Goal: Information Seeking & Learning: Learn about a topic

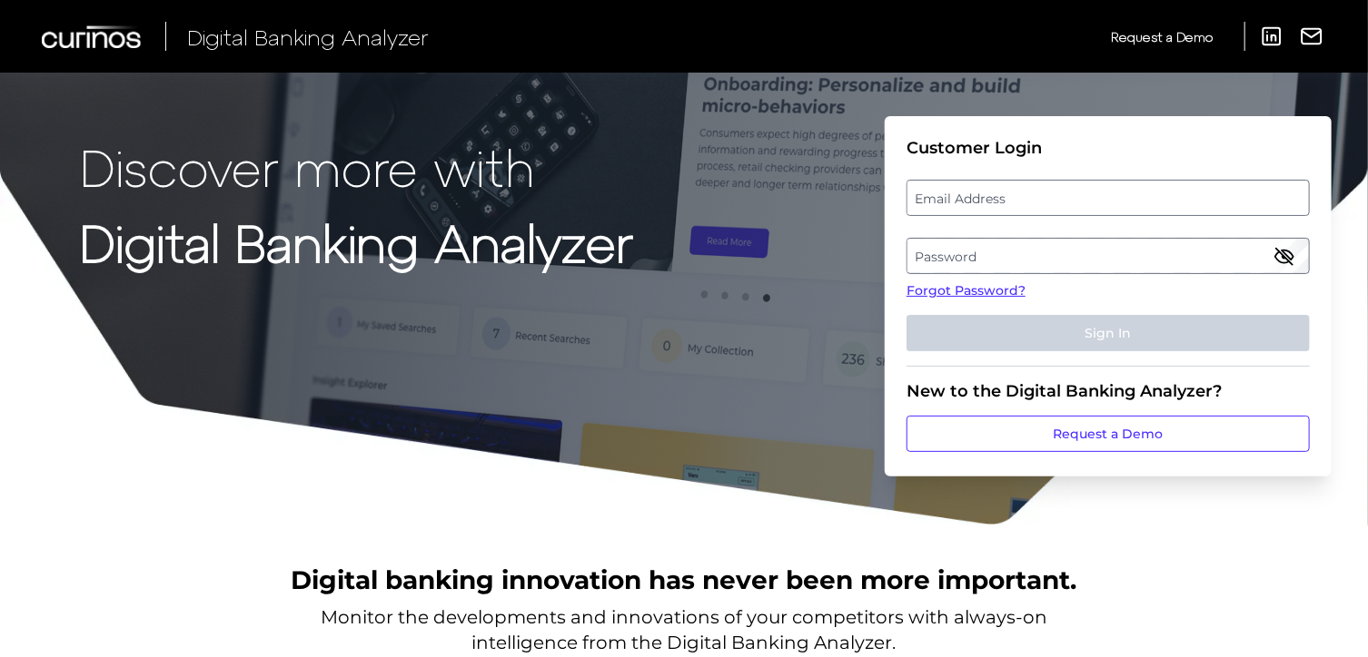
click at [982, 193] on label "Email Address" at bounding box center [1107, 198] width 400 height 33
click at [982, 193] on input "email" at bounding box center [1107, 198] width 403 height 36
type input "[PERSON_NAME][EMAIL_ADDRESS][DOMAIN_NAME]"
click at [1013, 250] on label "Password" at bounding box center [1107, 256] width 400 height 33
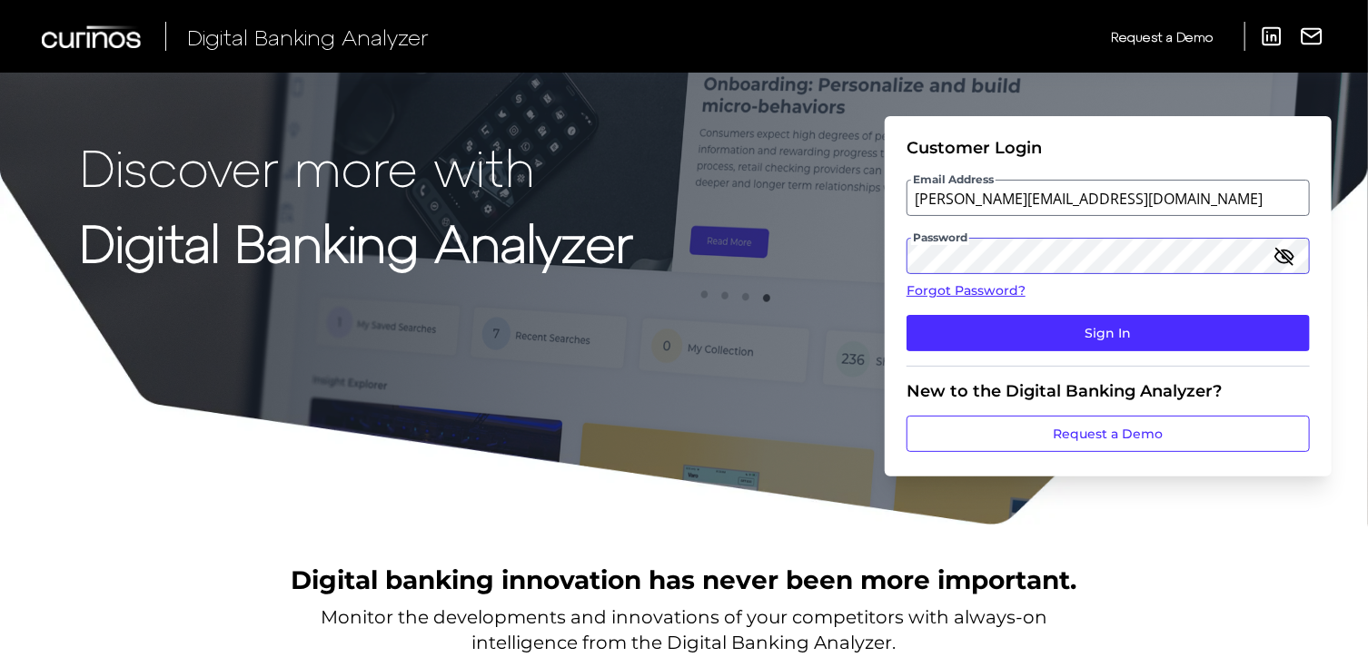
click at [906, 315] on button "Sign In" at bounding box center [1107, 333] width 403 height 36
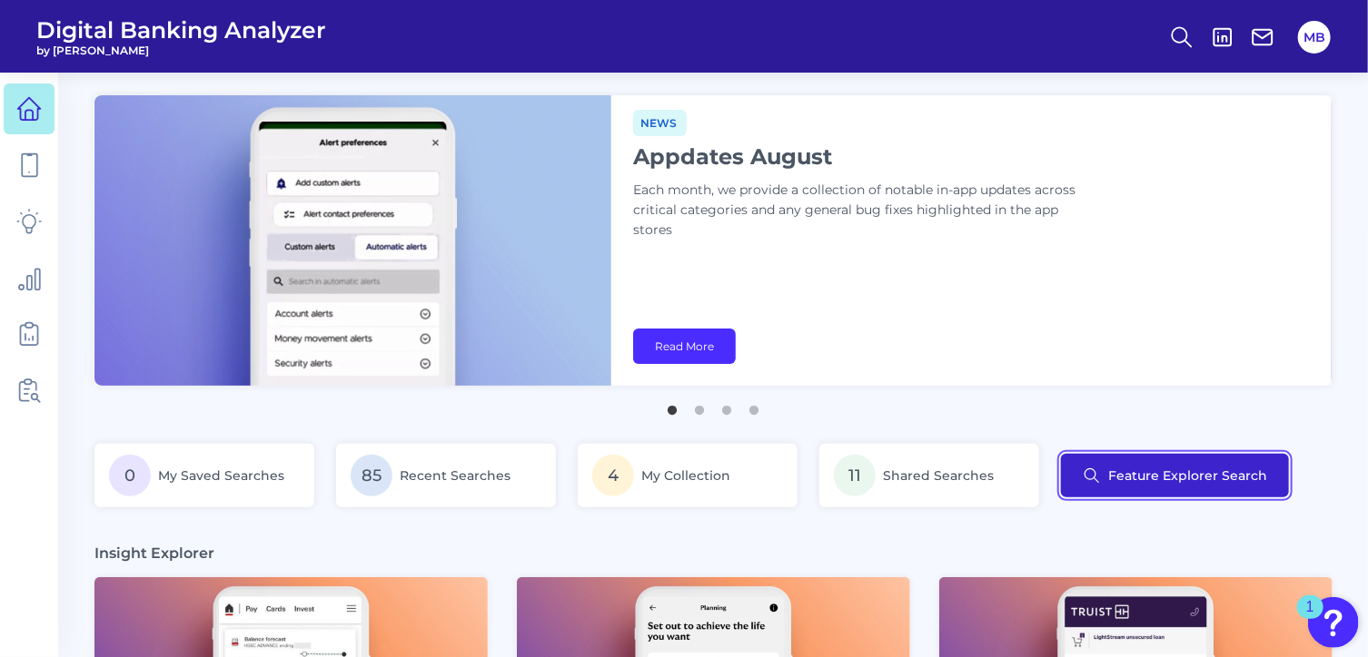
click at [1160, 465] on button "Feature Explorer Search" at bounding box center [1175, 476] width 228 height 44
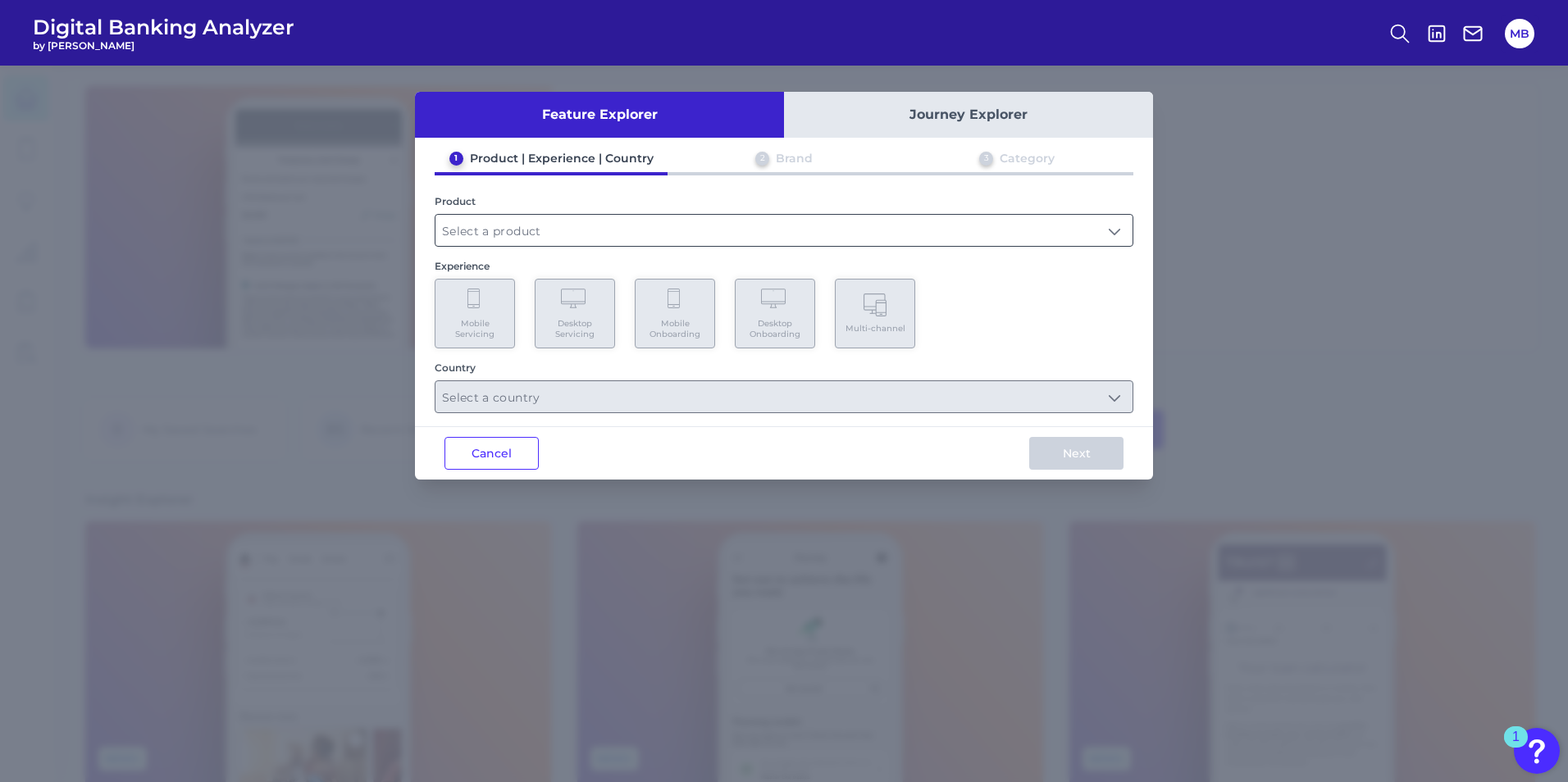
click at [505, 228] on input "text" at bounding box center [784, 230] width 697 height 32
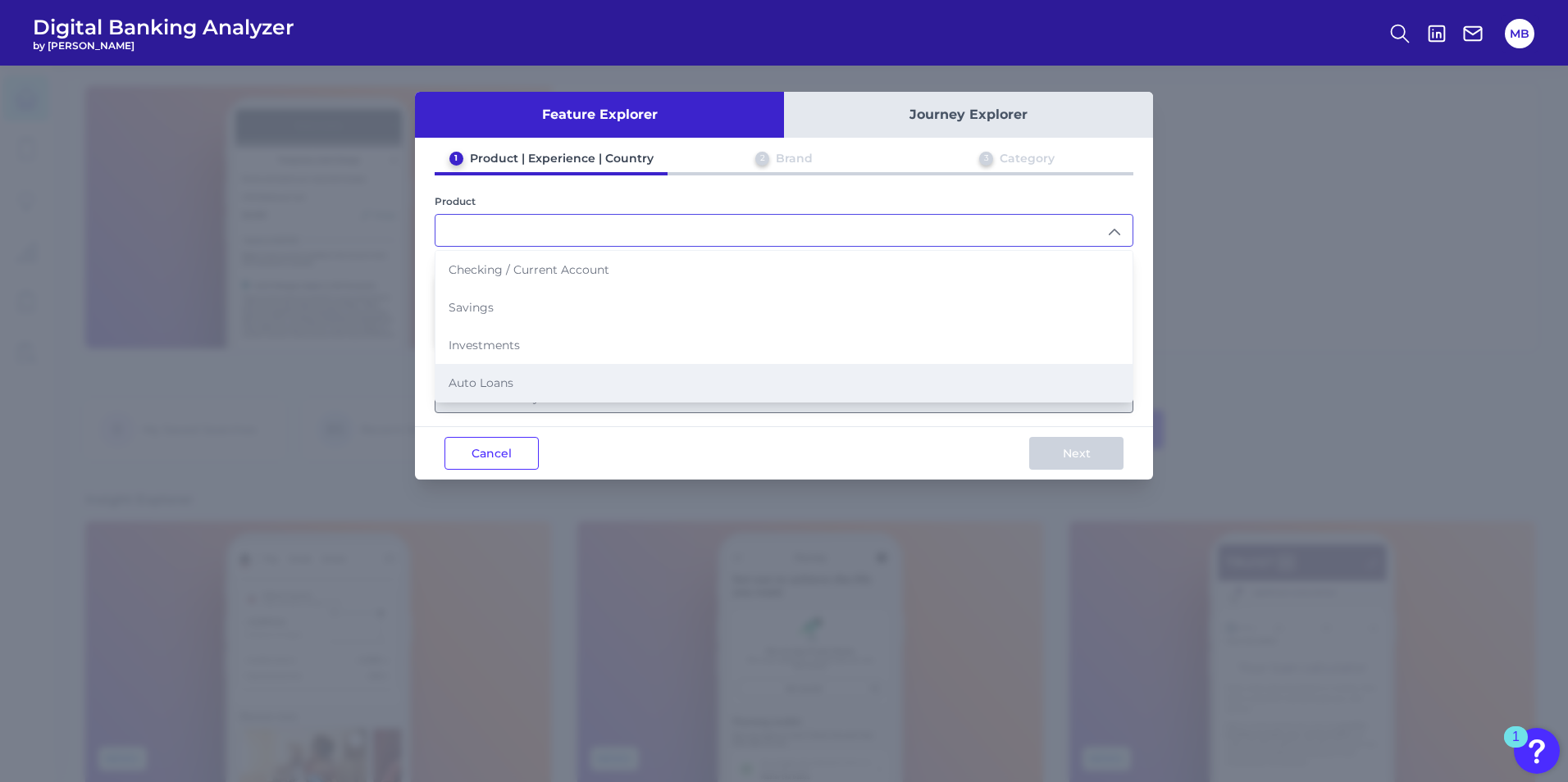
click at [495, 389] on span "Auto Loans" at bounding box center [481, 383] width 65 height 14
type input "Auto Loans"
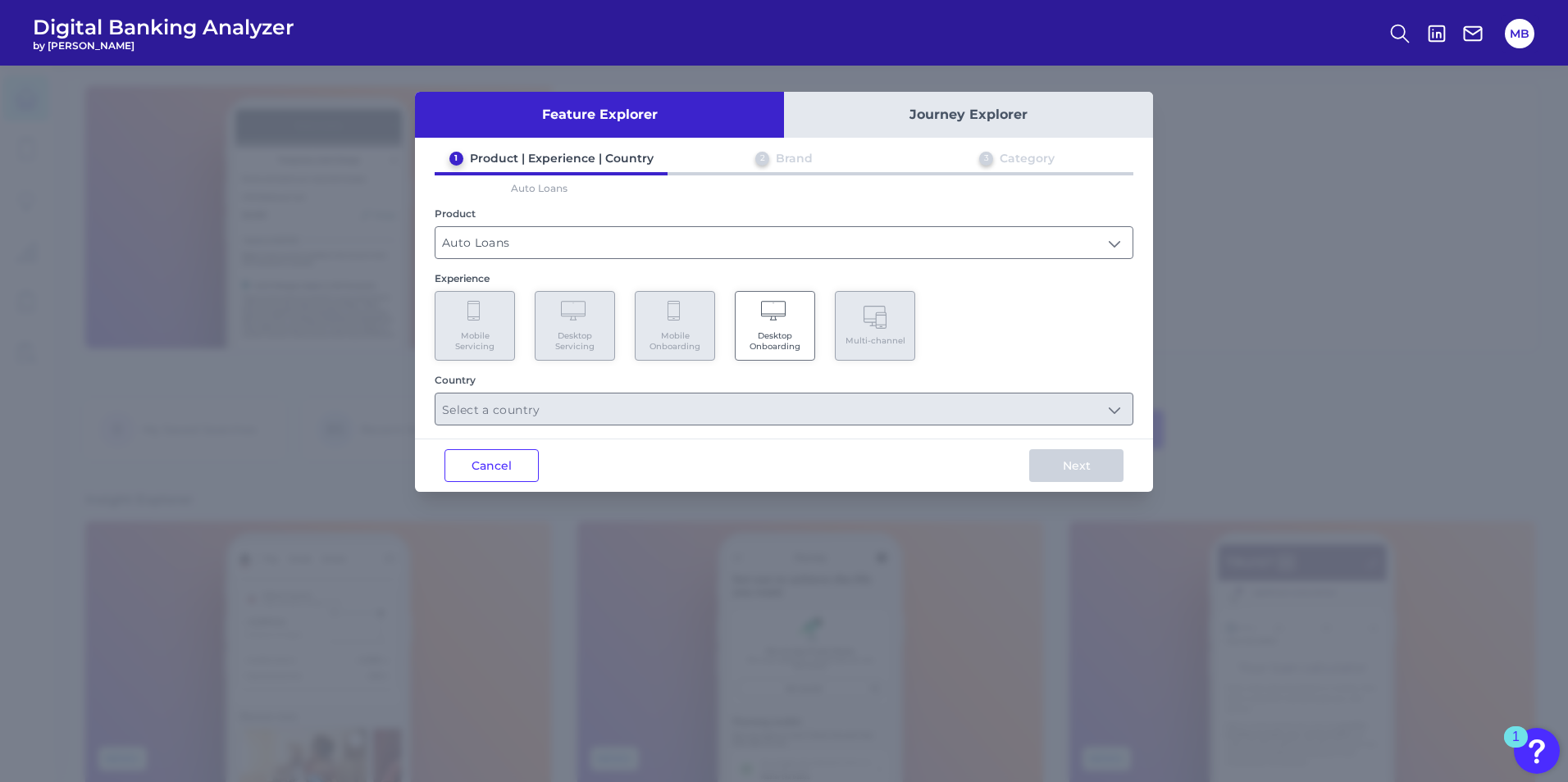
drag, startPoint x: 1024, startPoint y: 342, endPoint x: 925, endPoint y: 351, distance: 99.4
click at [1025, 342] on div "Mobile Servicing Desktop Servicing Mobile Onboarding Desktop Onboarding Multi-c…" at bounding box center [784, 325] width 699 height 70
click at [774, 329] on Onboarding "Desktop Onboarding" at bounding box center [775, 325] width 80 height 70
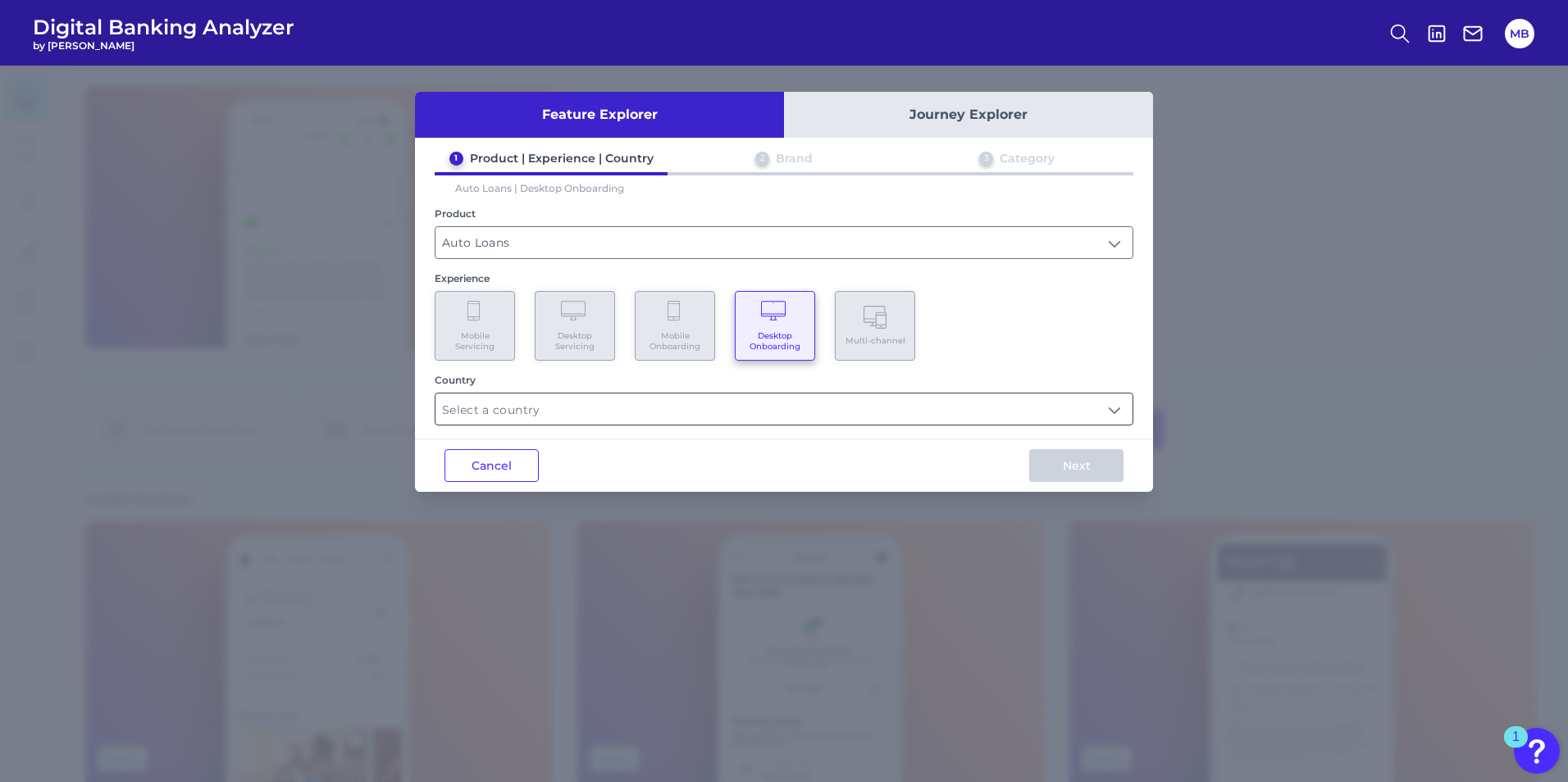
click at [531, 422] on input "text" at bounding box center [784, 409] width 697 height 32
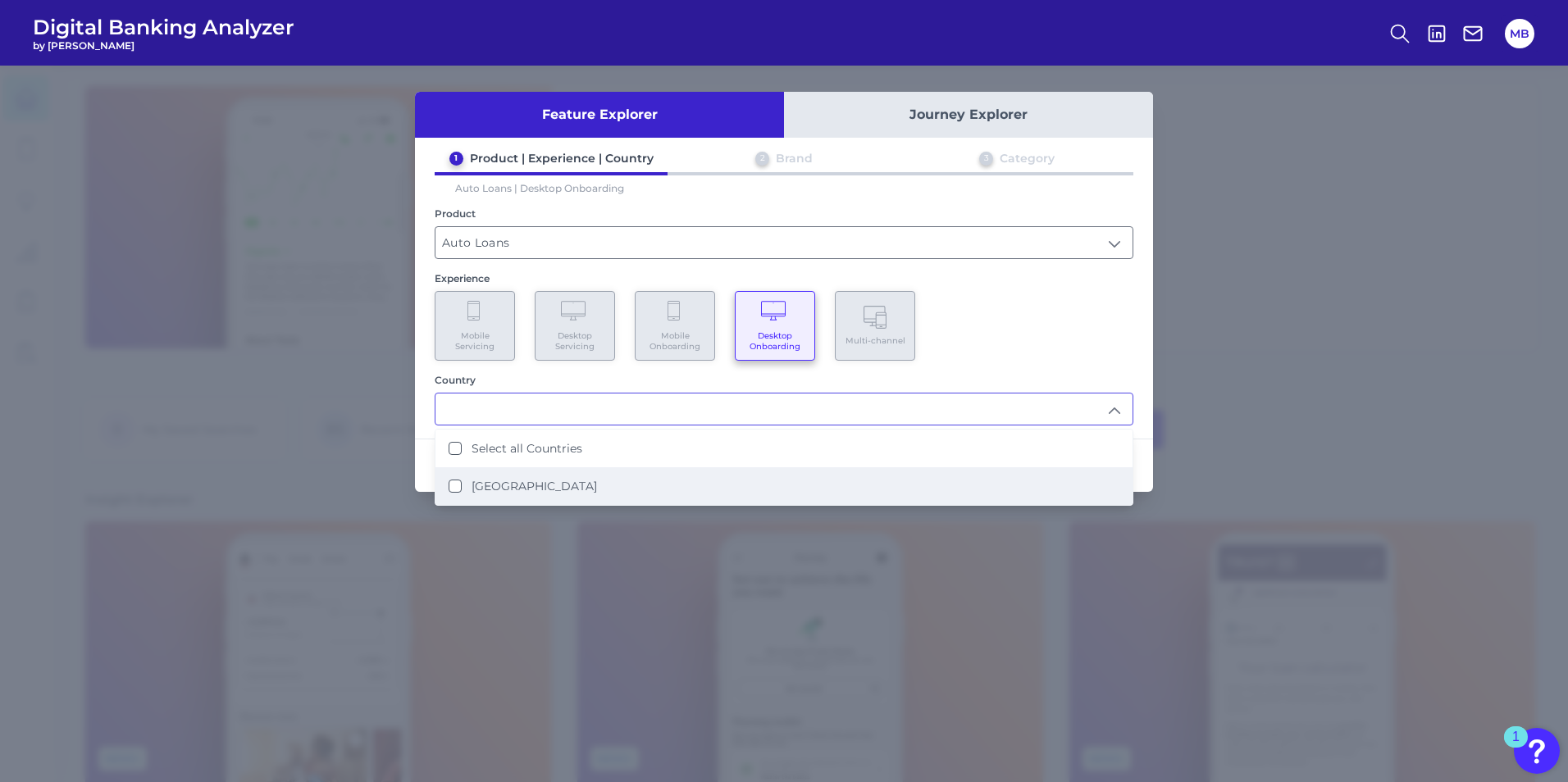
click at [496, 483] on label "[GEOGRAPHIC_DATA]" at bounding box center [534, 486] width 126 height 14
type input "Select all Countries"
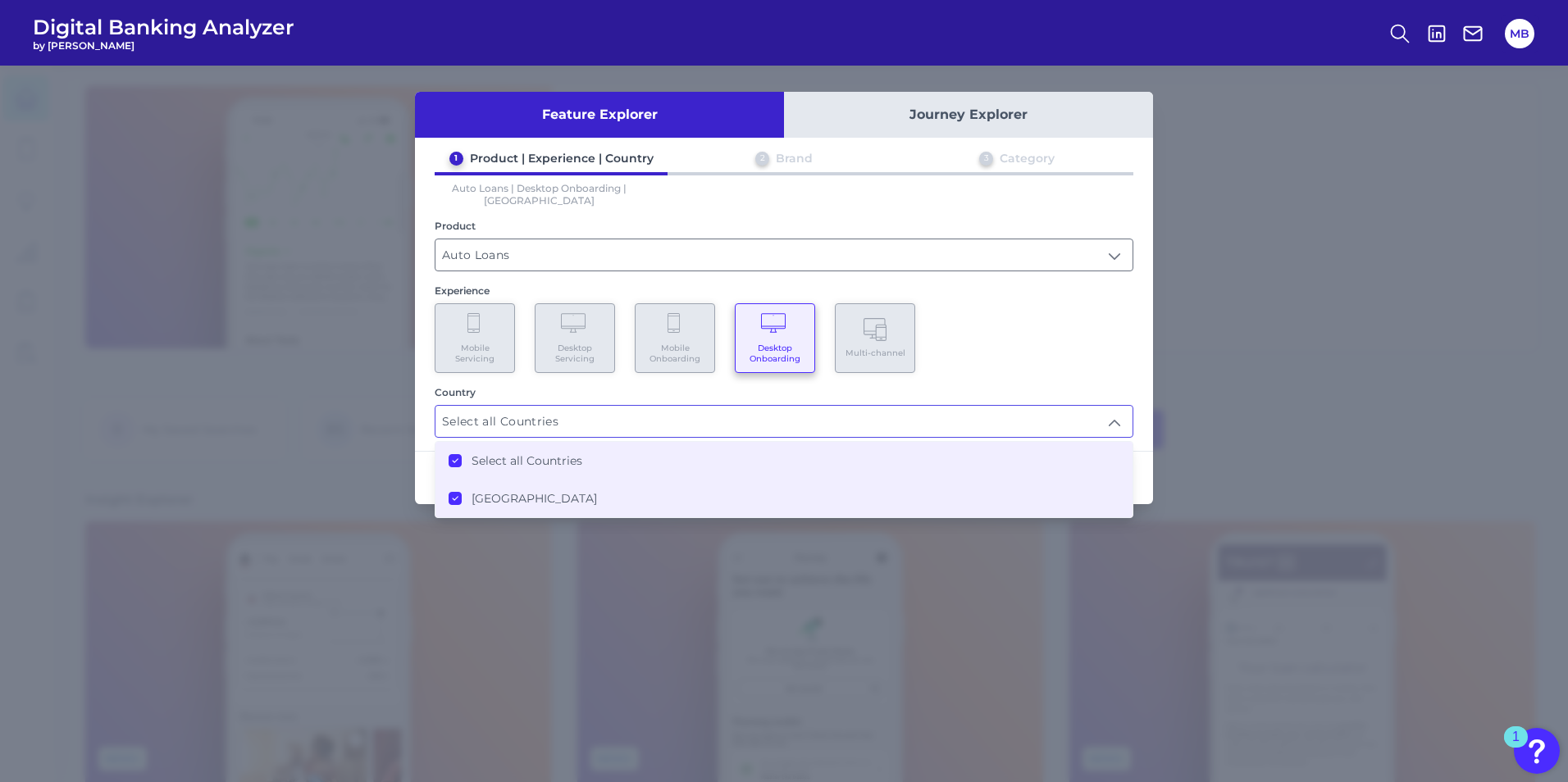
scroll to position [1, 0]
click at [1095, 352] on div "Mobile Servicing Desktop Servicing Mobile Onboarding Desktop Onboarding Multi-c…" at bounding box center [784, 338] width 699 height 70
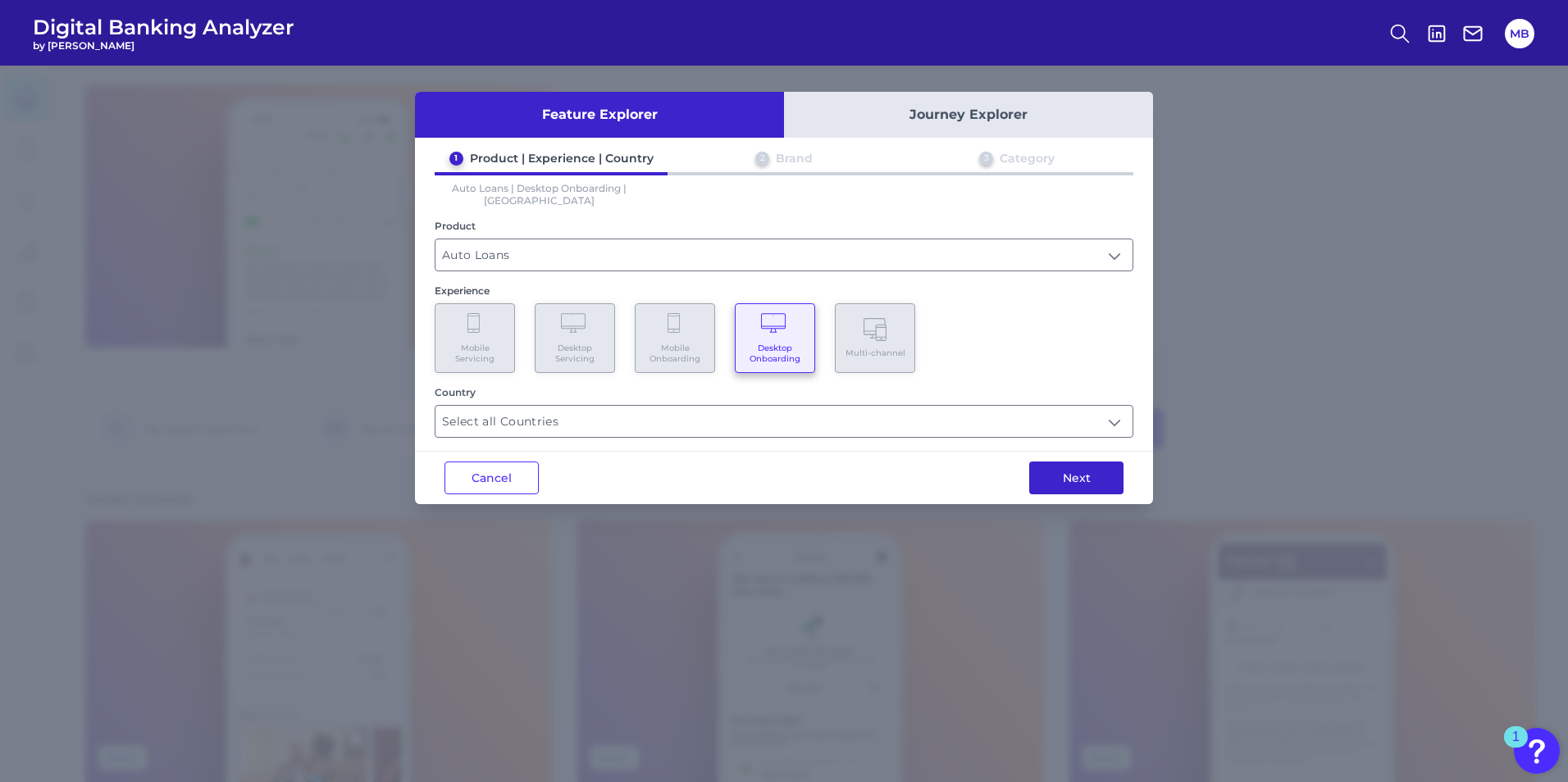
click at [1062, 461] on button "Next" at bounding box center [1077, 478] width 94 height 33
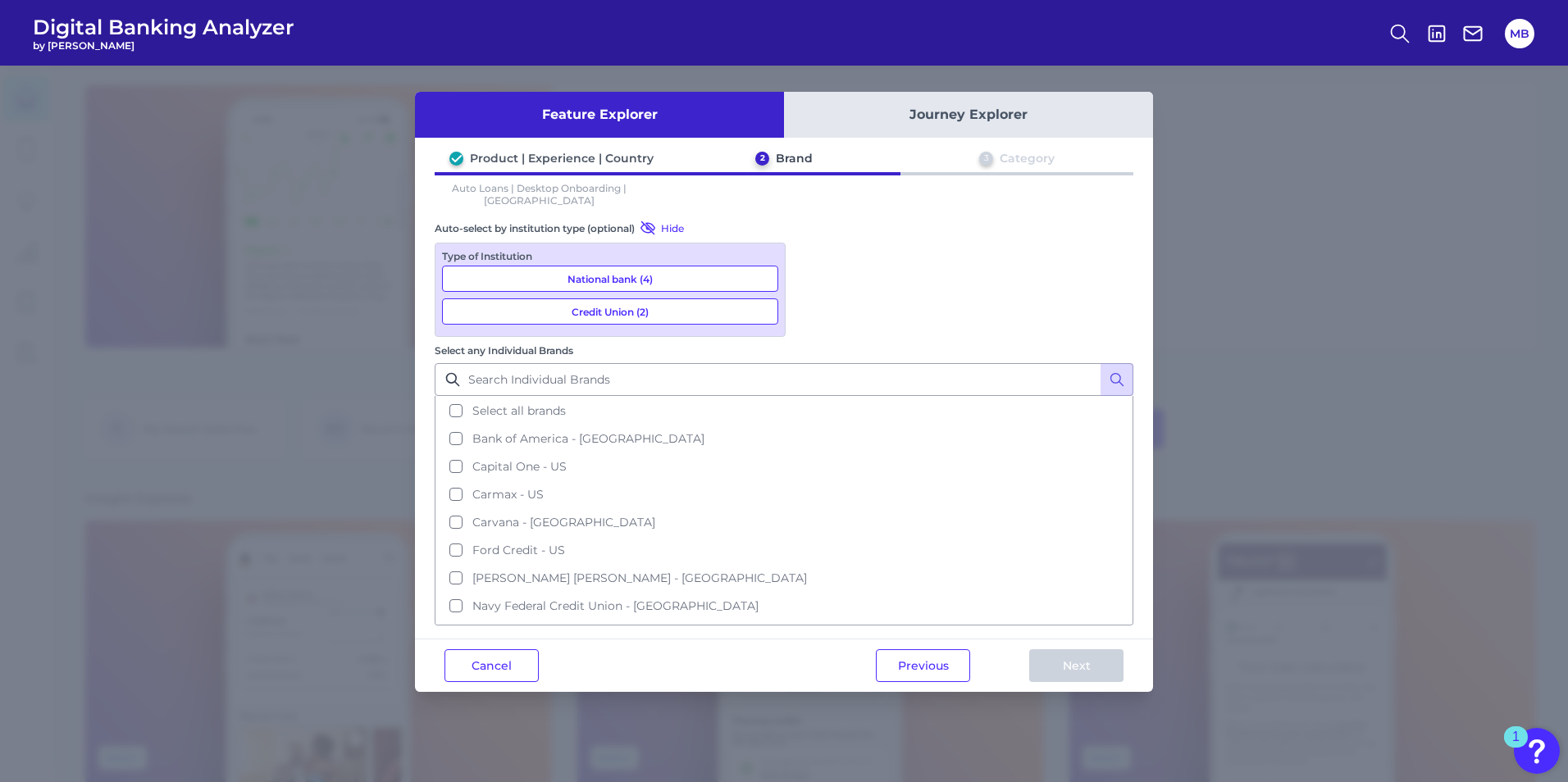
click at [638, 272] on button "National bank (4)" at bounding box center [610, 278] width 336 height 26
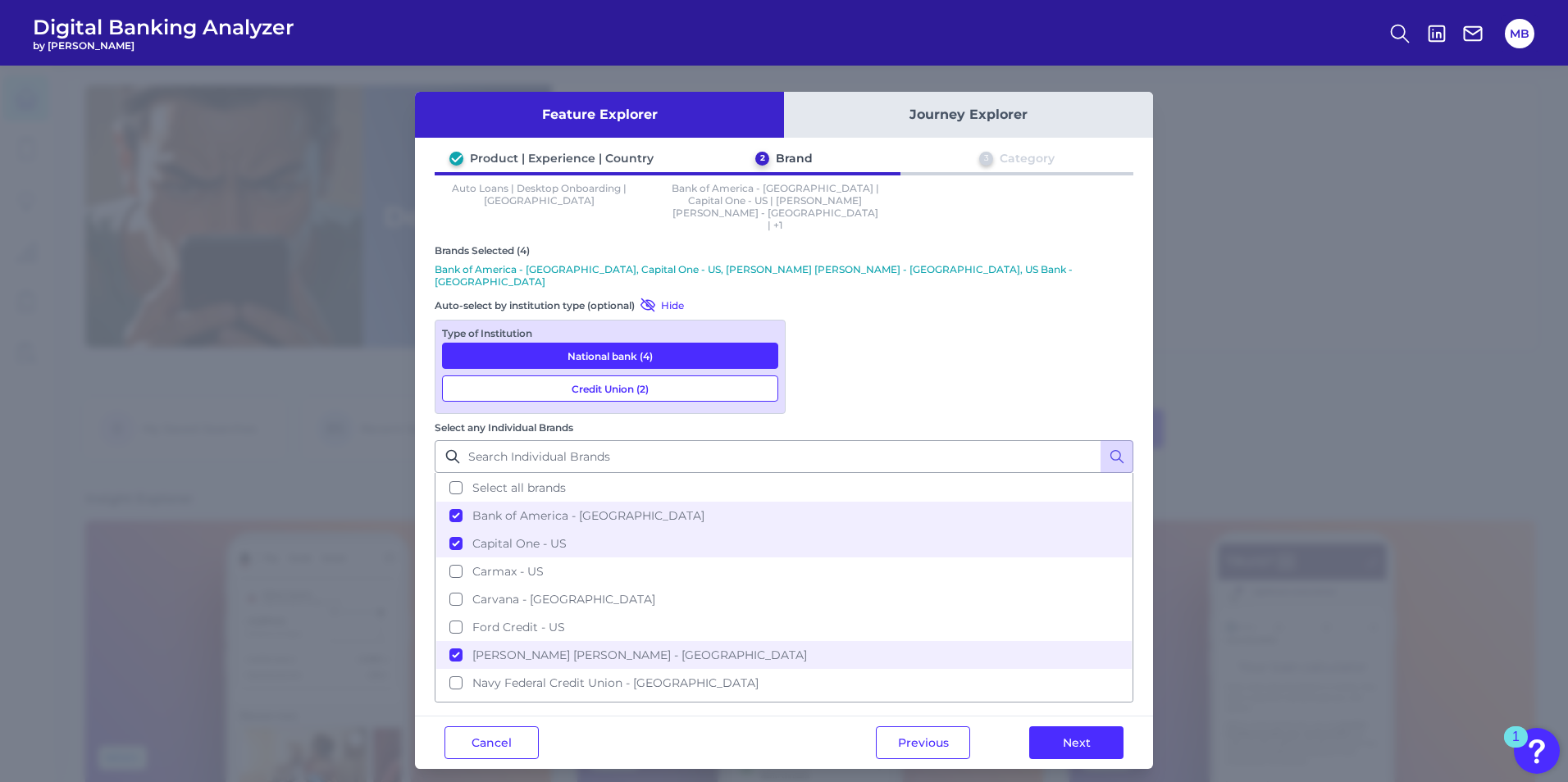
click at [593, 376] on button "Credit Union (2)" at bounding box center [610, 388] width 336 height 26
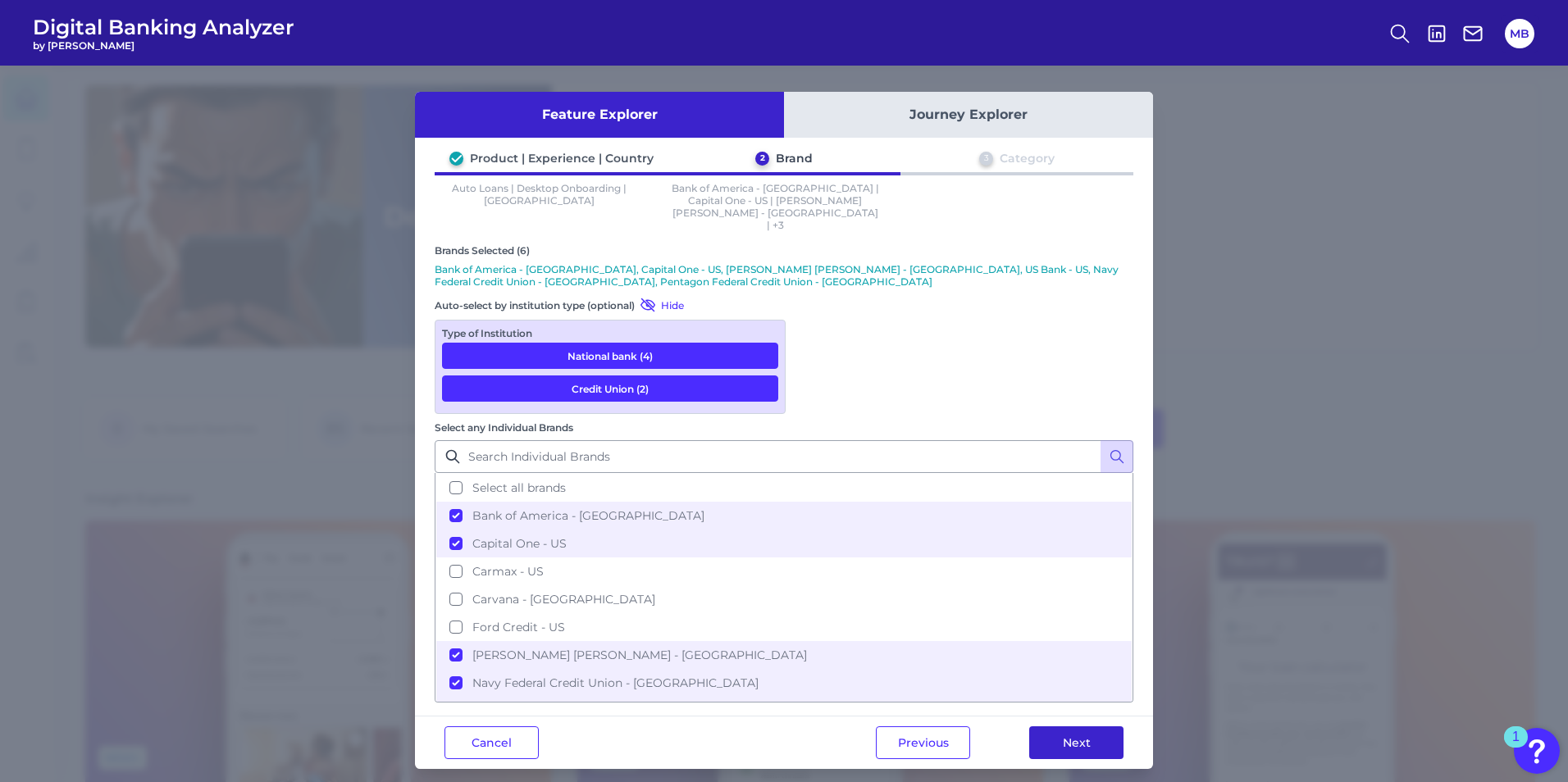
click at [1087, 593] on button "Next" at bounding box center [1077, 743] width 94 height 33
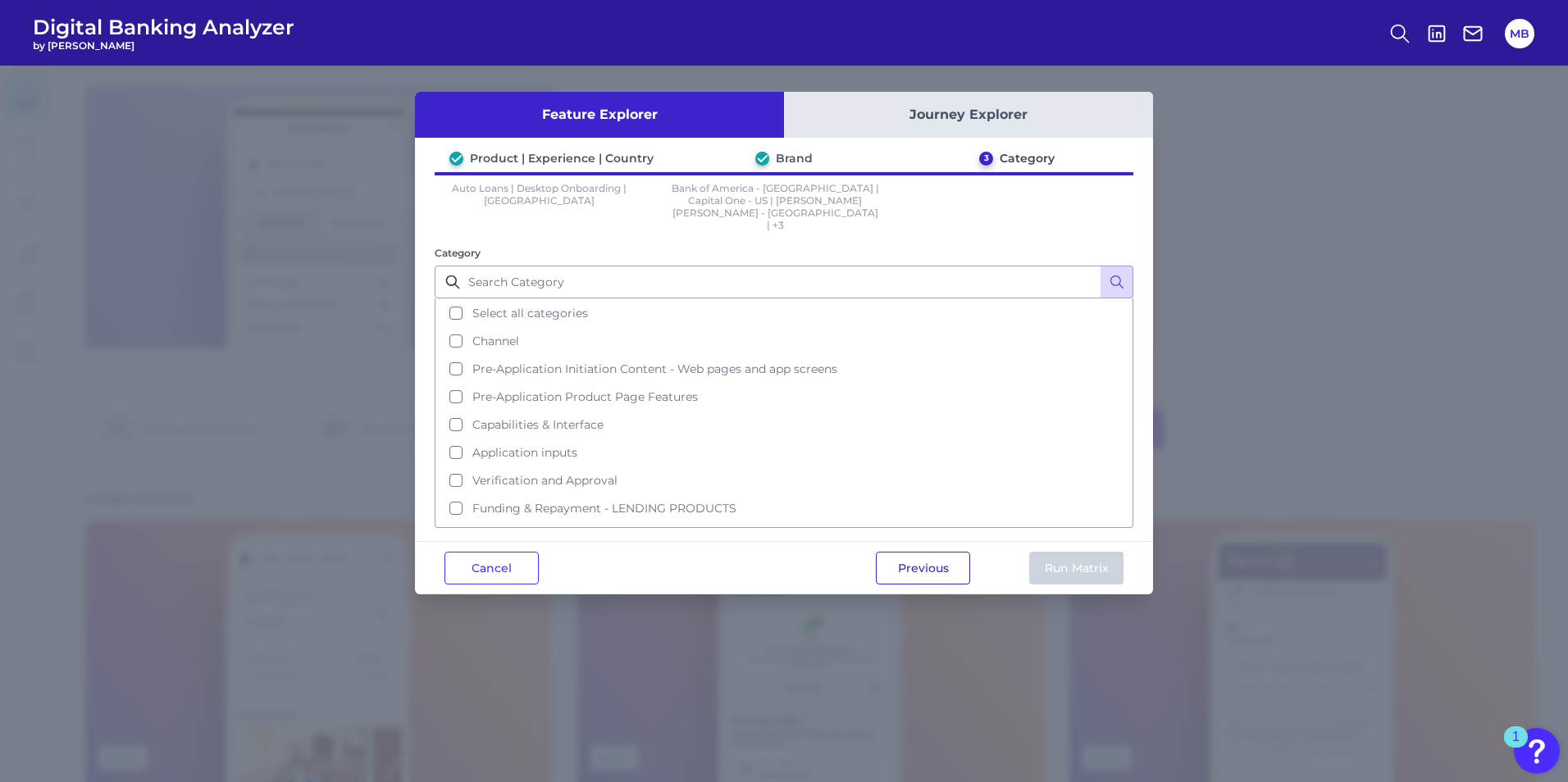
click at [933, 552] on button "Previous" at bounding box center [923, 568] width 94 height 33
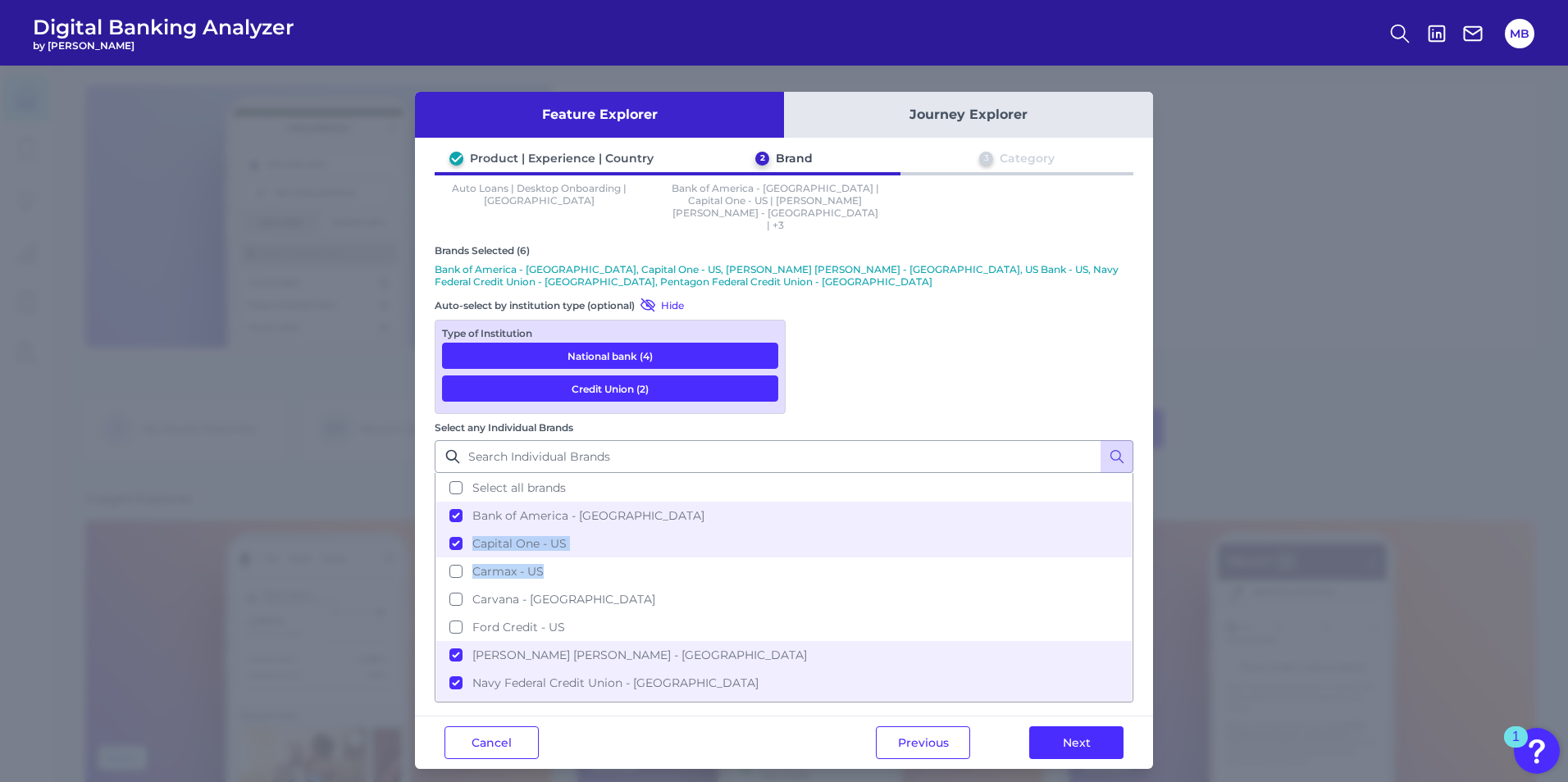
drag, startPoint x: 1126, startPoint y: 394, endPoint x: 1129, endPoint y: 436, distance: 42.1
click at [1129, 473] on ul "Select all brands Bank of America - [GEOGRAPHIC_DATA] Capital One - US Carmax -…" at bounding box center [784, 588] width 699 height 229
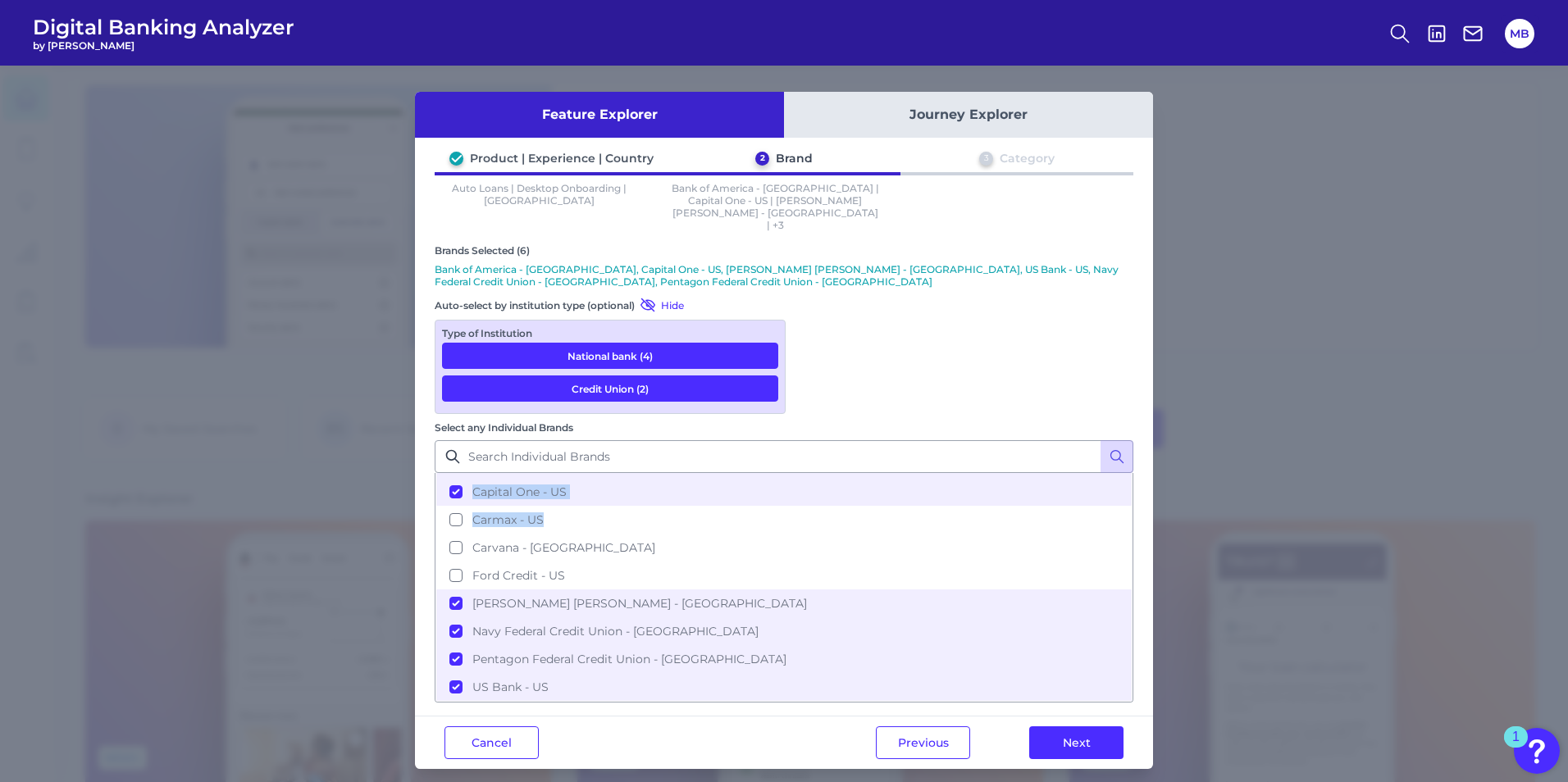
scroll to position [0, 0]
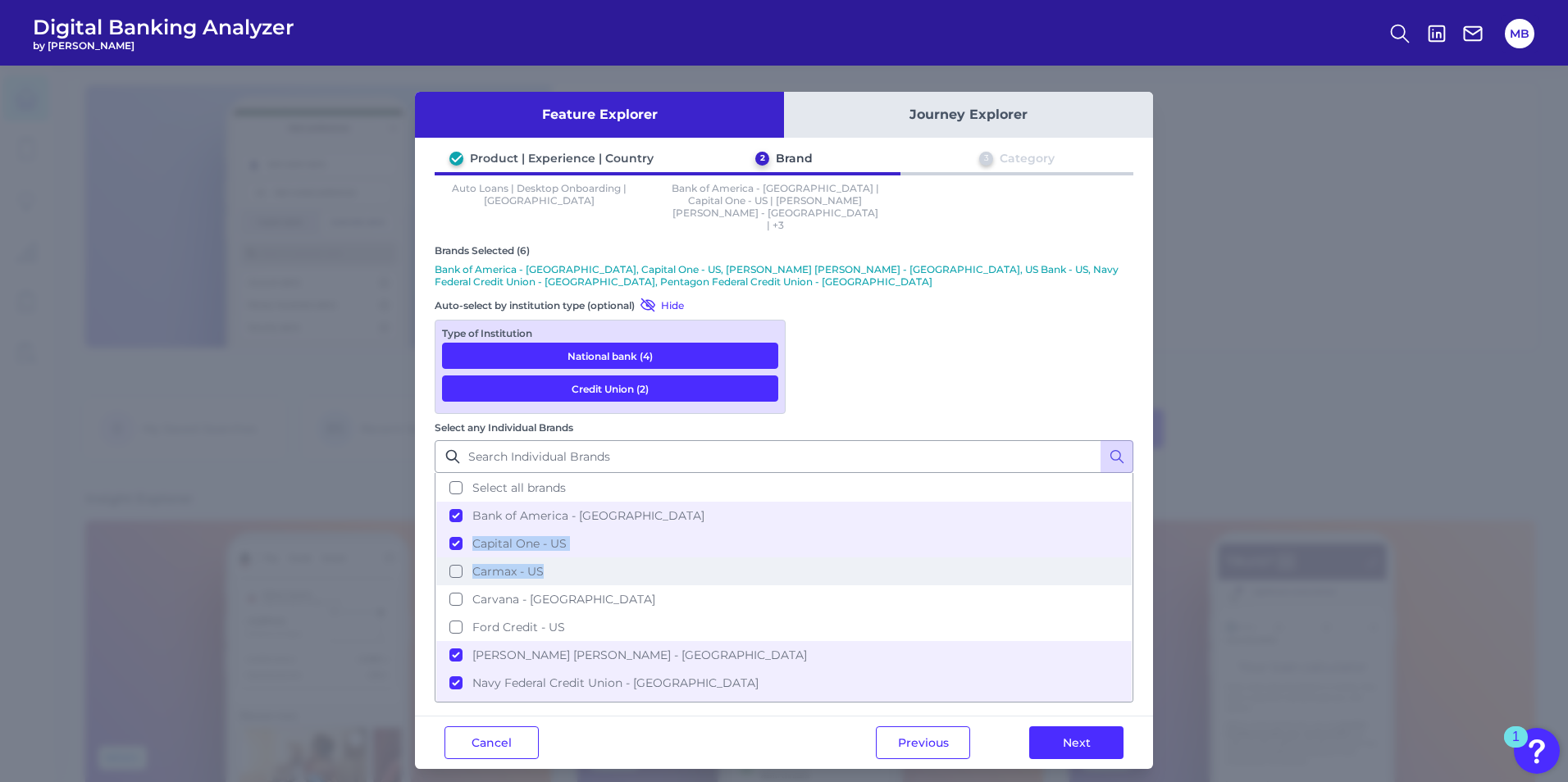
click at [817, 558] on button "Carmax - US" at bounding box center [784, 572] width 695 height 28
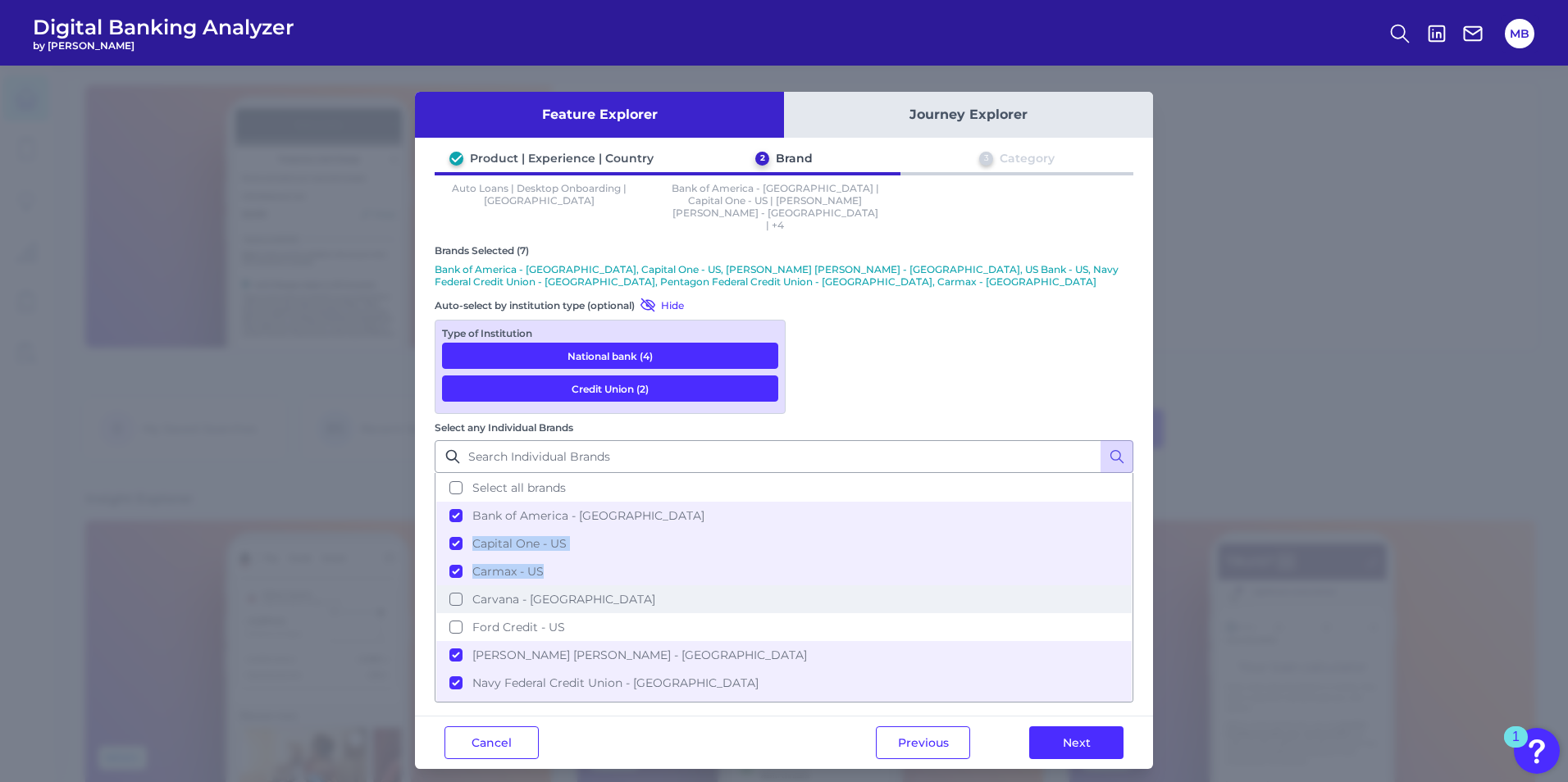
click at [807, 585] on button "Carvana - [GEOGRAPHIC_DATA]" at bounding box center [784, 599] width 695 height 28
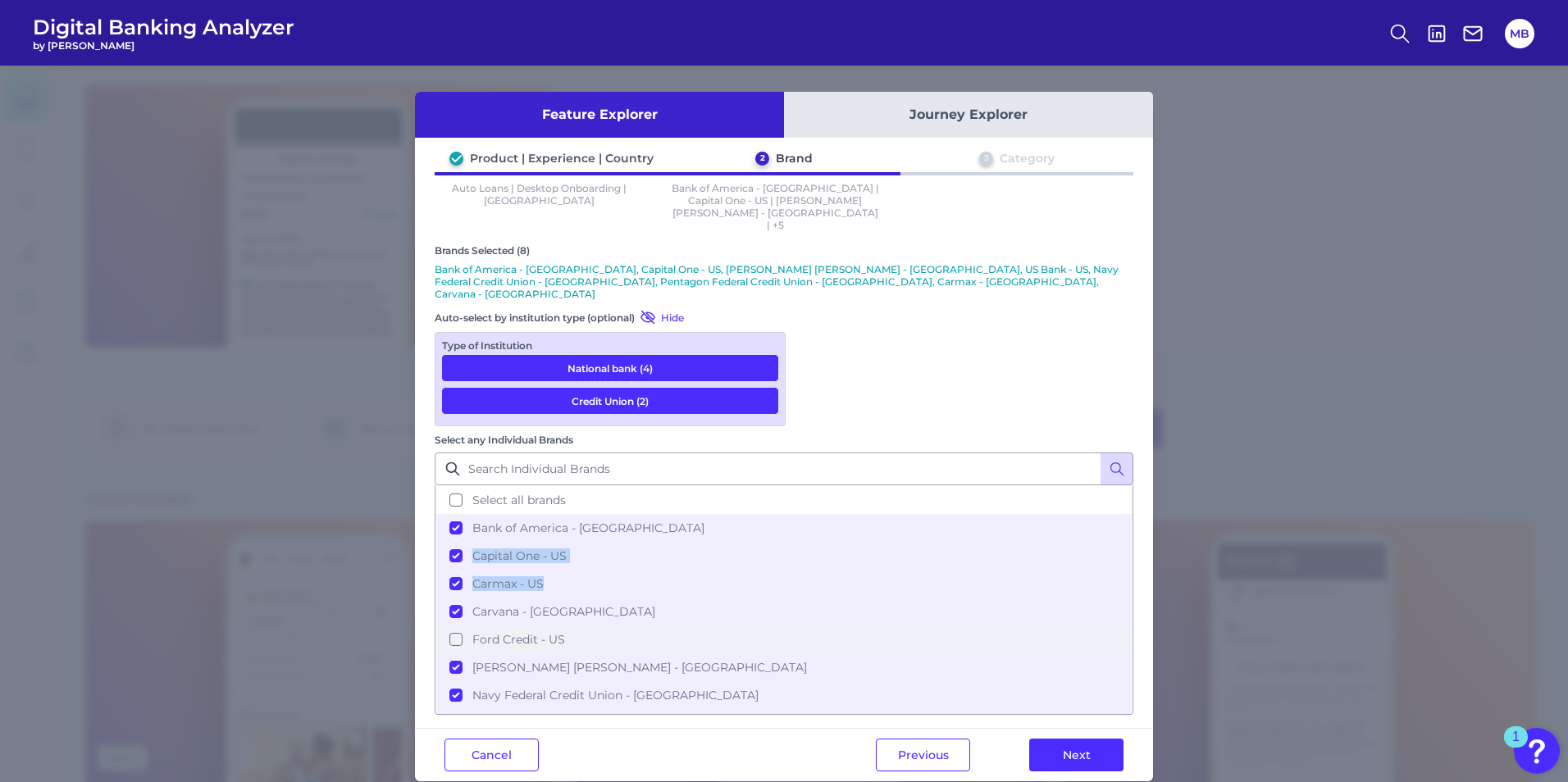
click at [824, 593] on button "Ford Credit - US" at bounding box center [784, 639] width 695 height 28
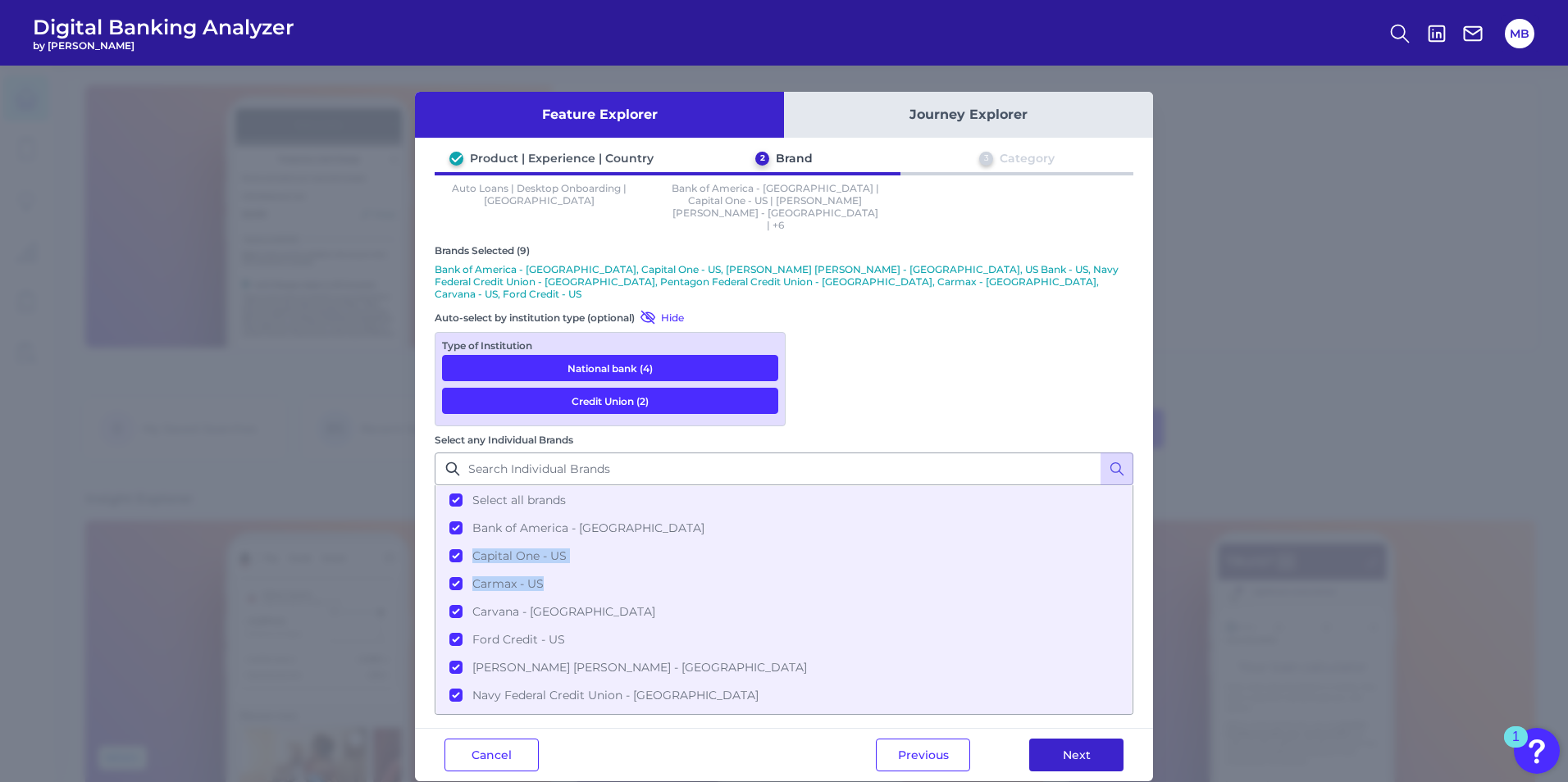
click at [1088, 593] on button "Next" at bounding box center [1077, 755] width 94 height 33
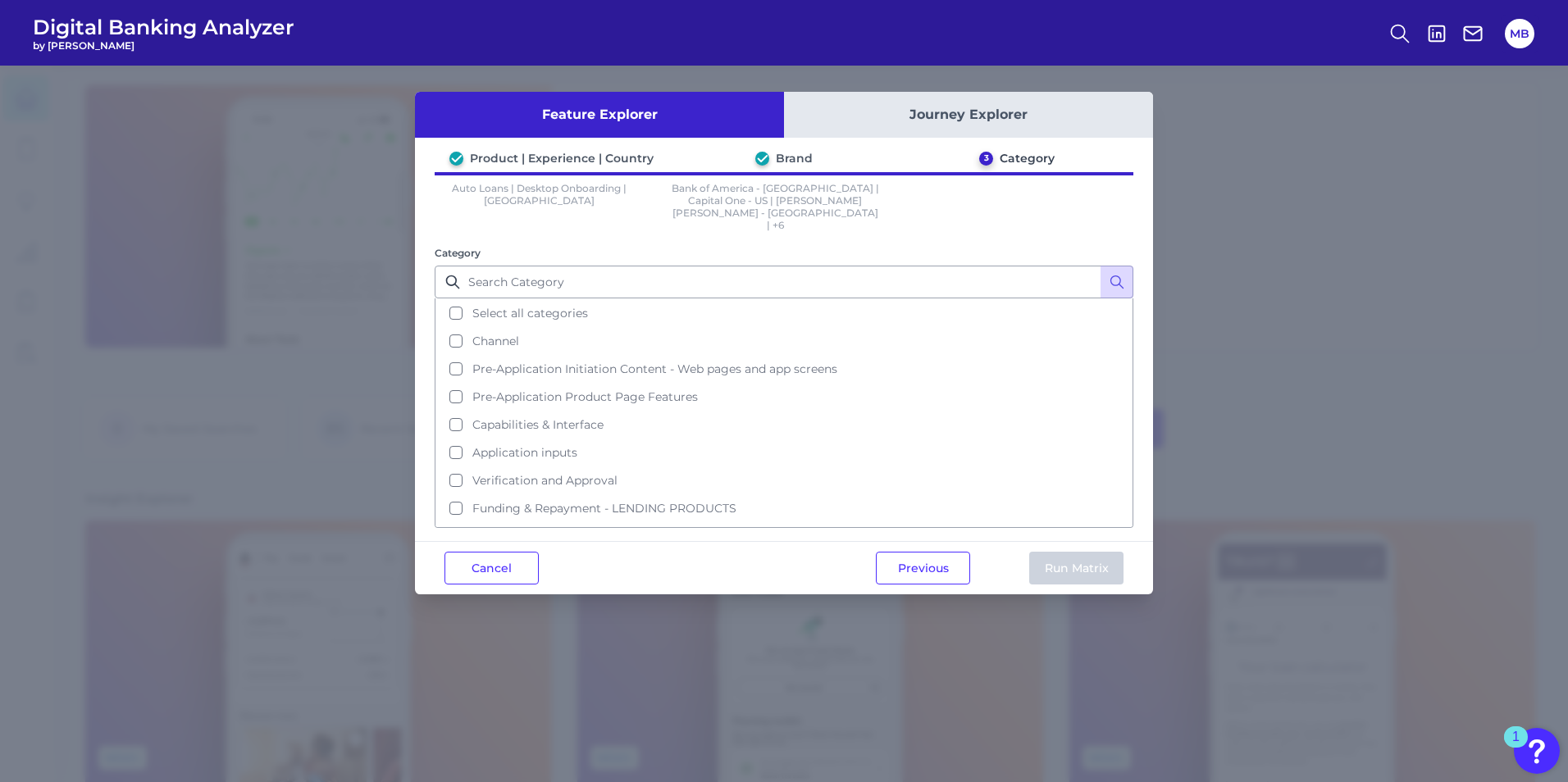
click at [1154, 359] on div "Feature Explorer Journey Explorer Product | Experience | Country Brand 3 Catego…" at bounding box center [784, 424] width 1568 height 717
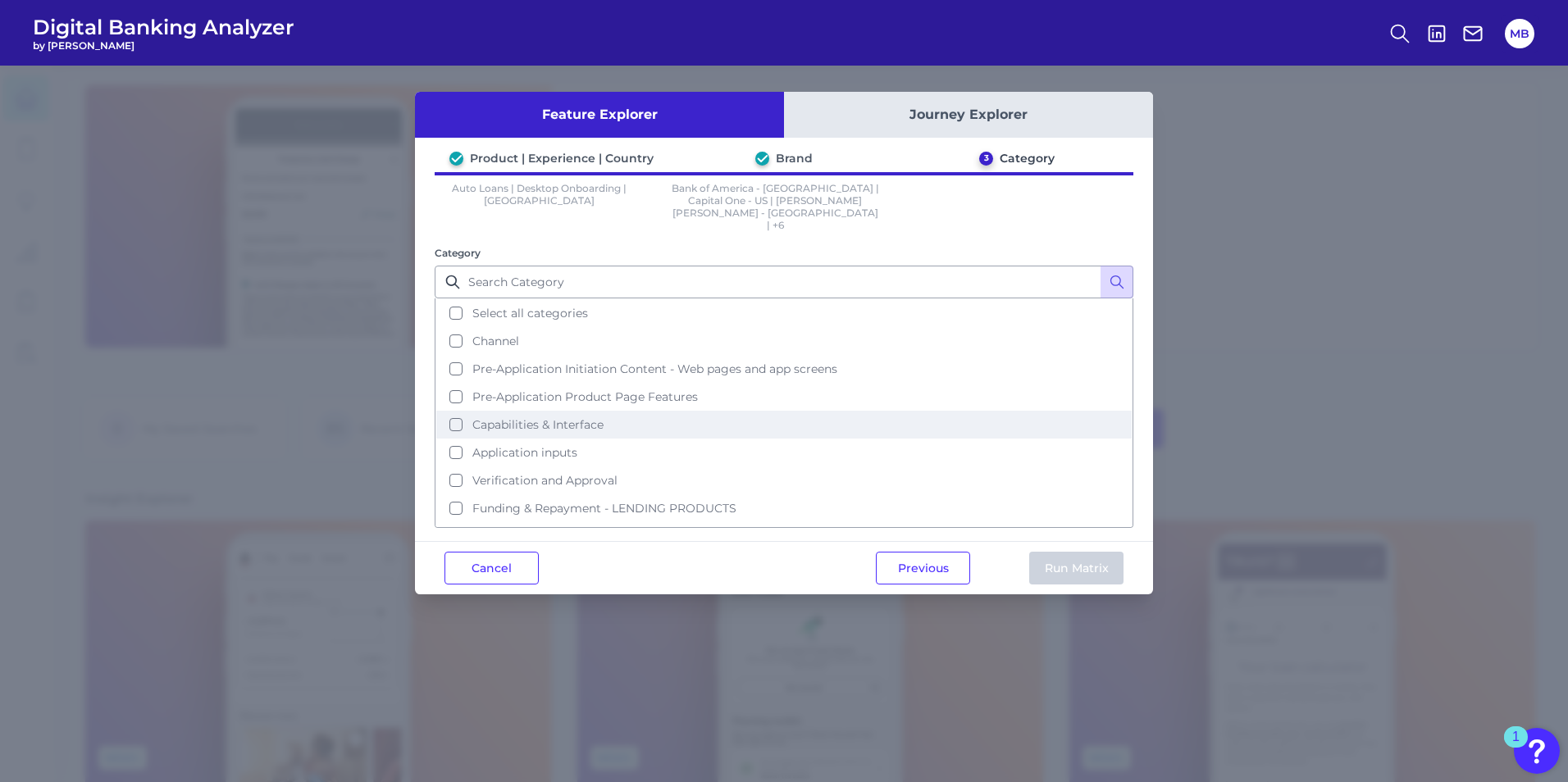
click at [545, 417] on span "Capabilities & Interface" at bounding box center [537, 424] width 131 height 14
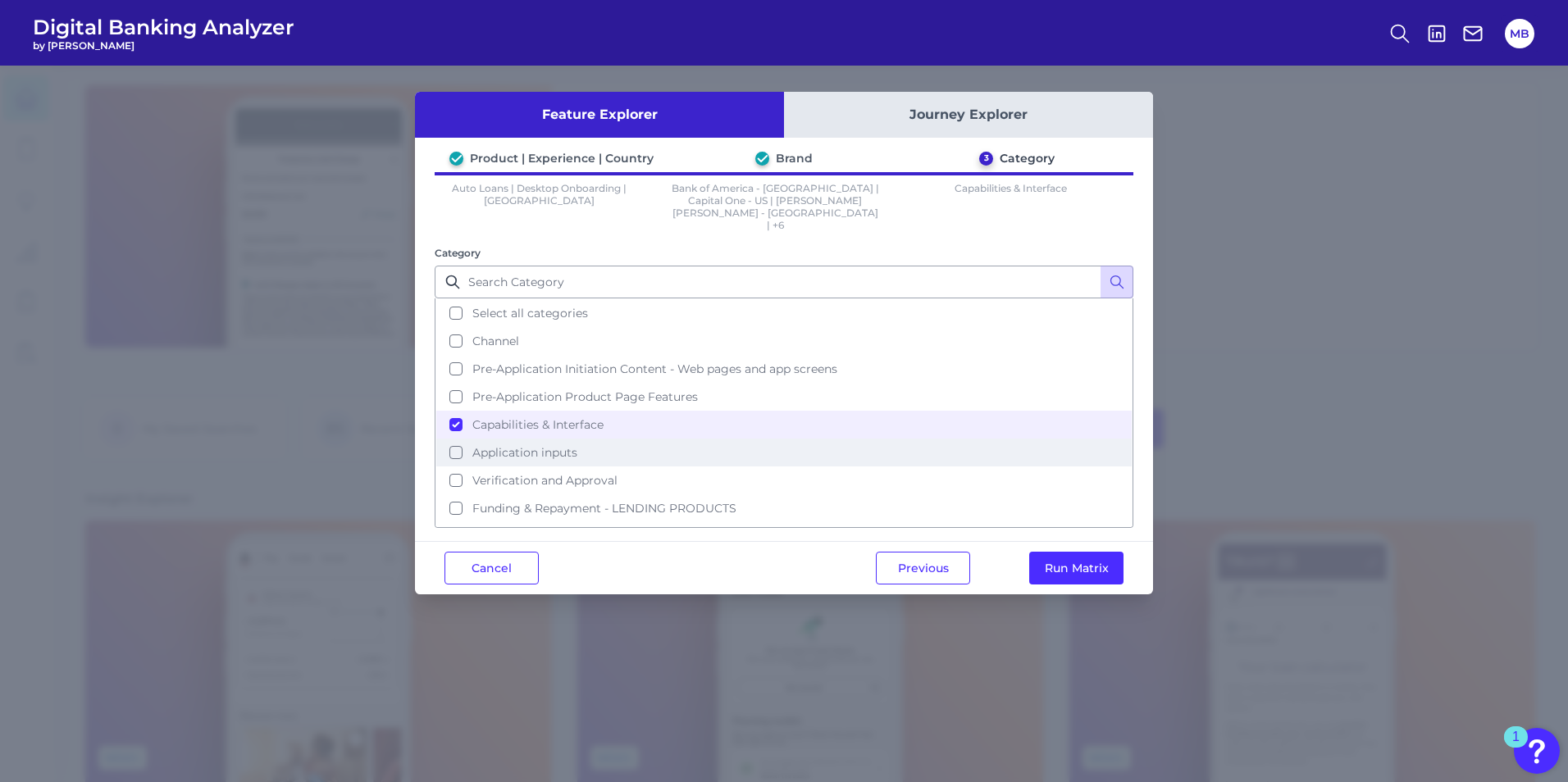
click at [556, 445] on span "Application inputs" at bounding box center [525, 452] width 105 height 14
click at [571, 445] on span "Application inputs" at bounding box center [525, 452] width 105 height 14
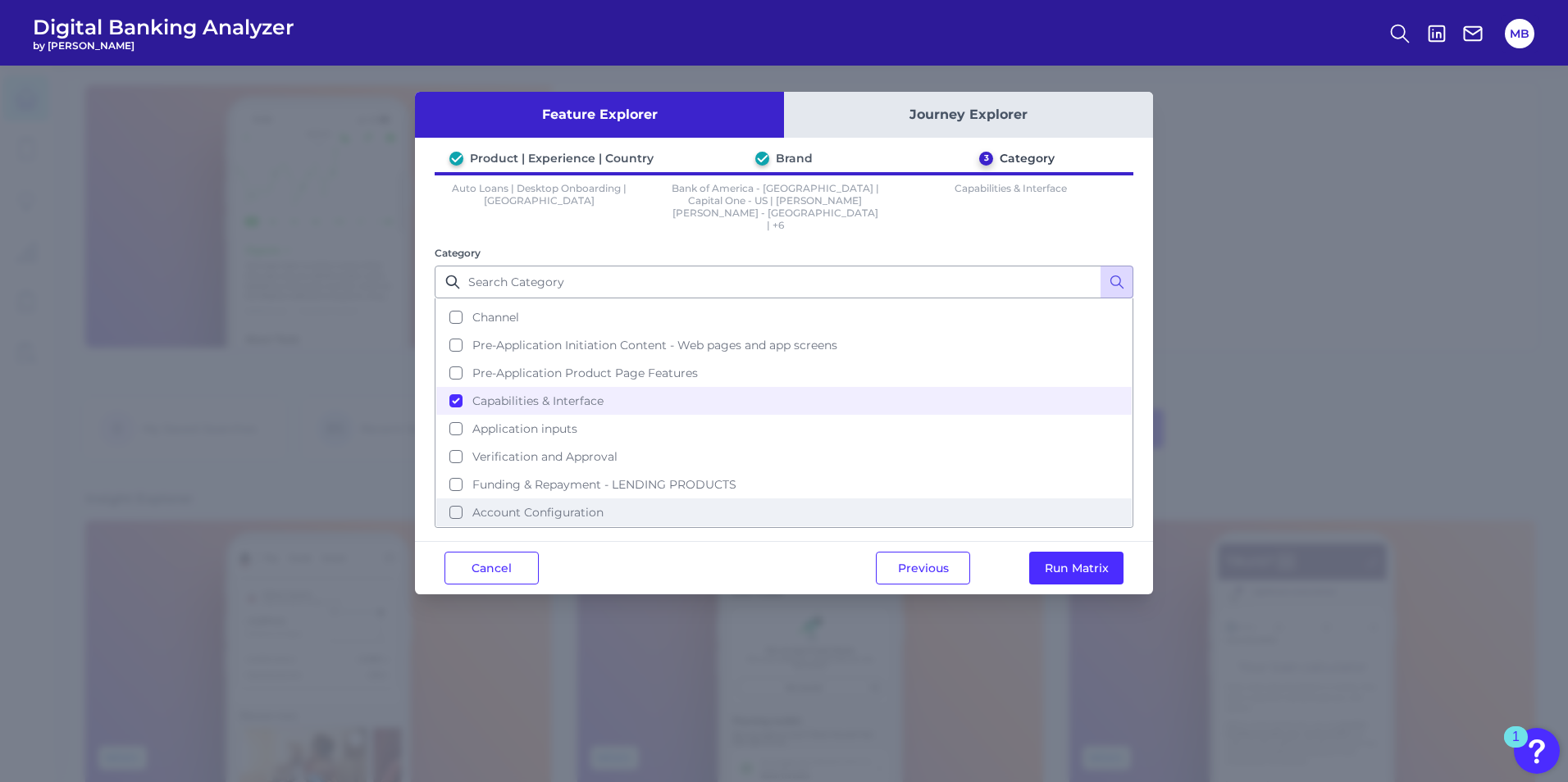
click at [554, 505] on span "Account Configuration" at bounding box center [537, 512] width 131 height 14
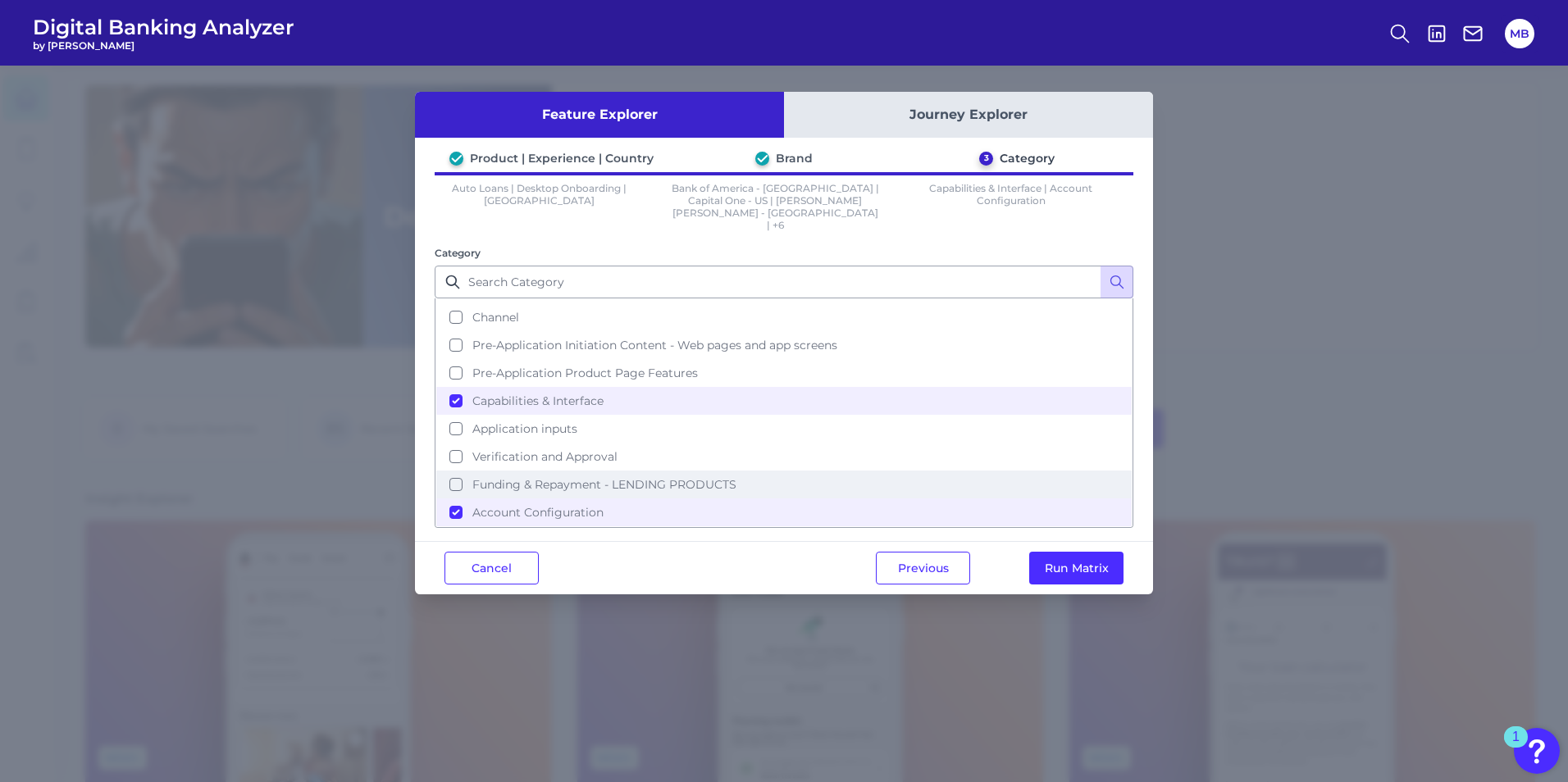
click at [581, 478] on span "Funding & Repayment - LENDING PRODUCTS" at bounding box center [604, 485] width 264 height 14
drag, startPoint x: 752, startPoint y: 561, endPoint x: 1027, endPoint y: 557, distance: 275.0
click at [755, 561] on div "Cancel Previous Run Matrix" at bounding box center [783, 567] width 738 height 53
click at [1100, 556] on button "Run Matrix" at bounding box center [1077, 568] width 94 height 33
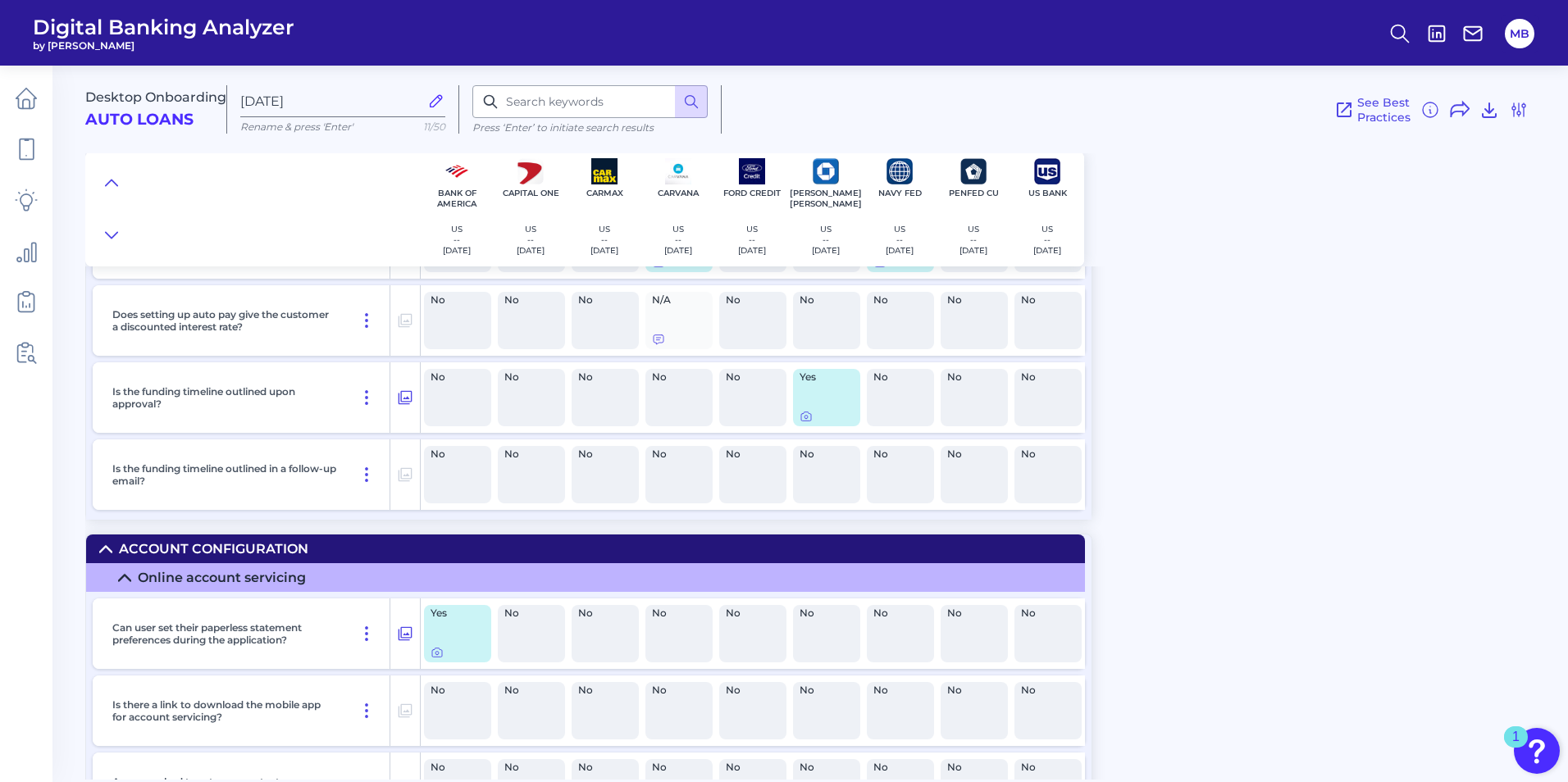
scroll to position [4743, 0]
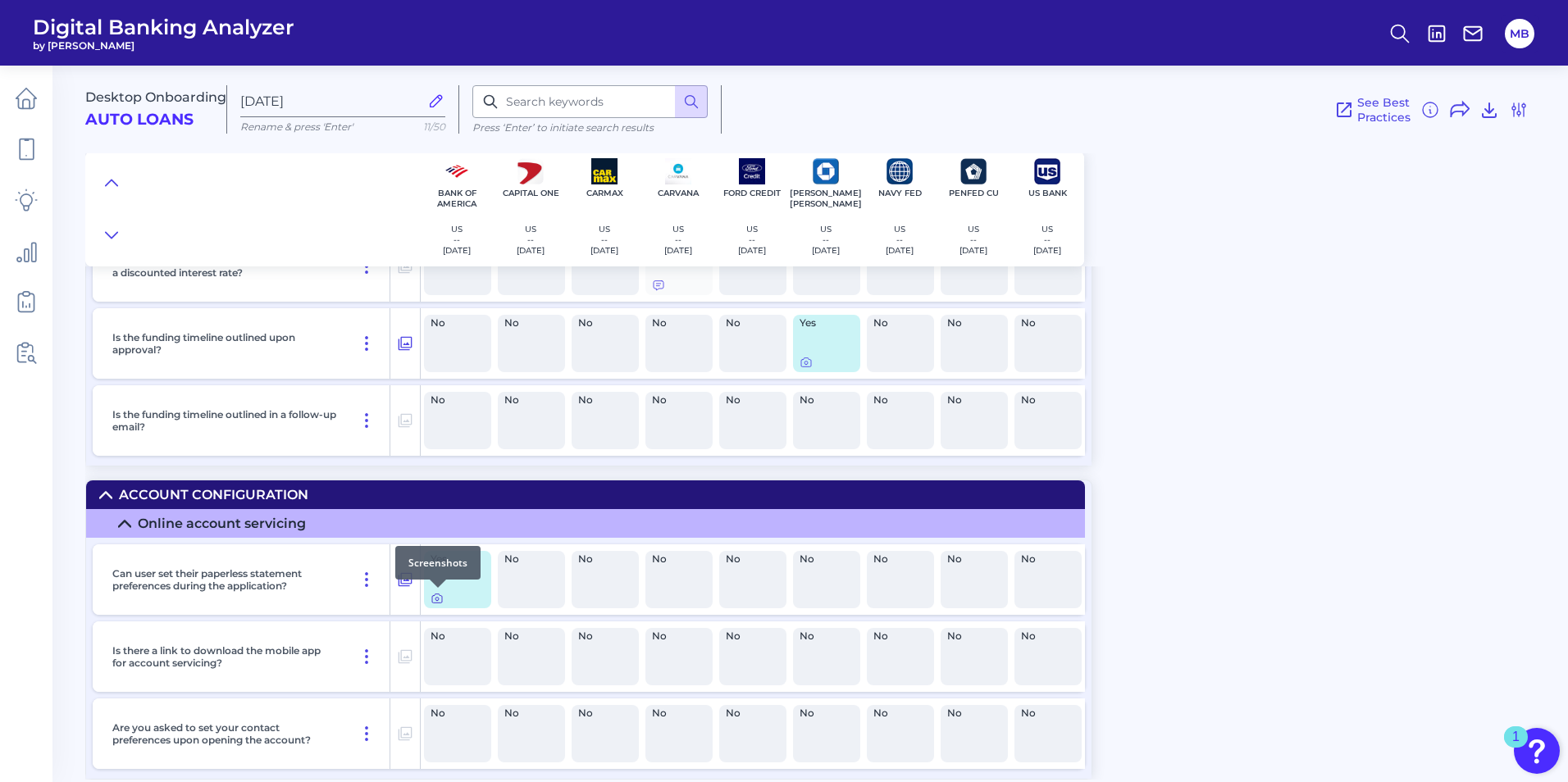
click at [435, 593] on icon at bounding box center [437, 599] width 14 height 14
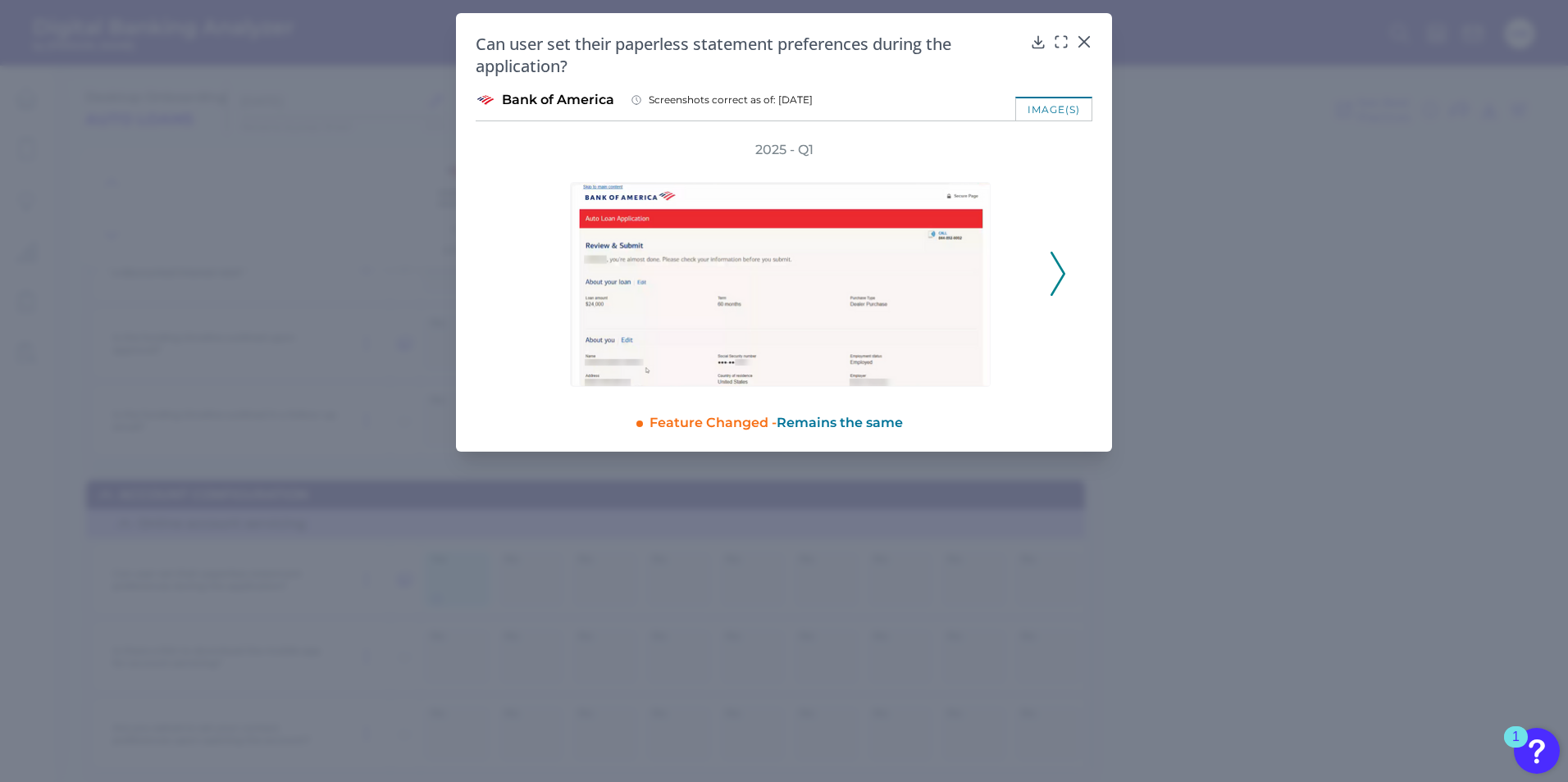
click at [1061, 272] on icon at bounding box center [1058, 274] width 14 height 44
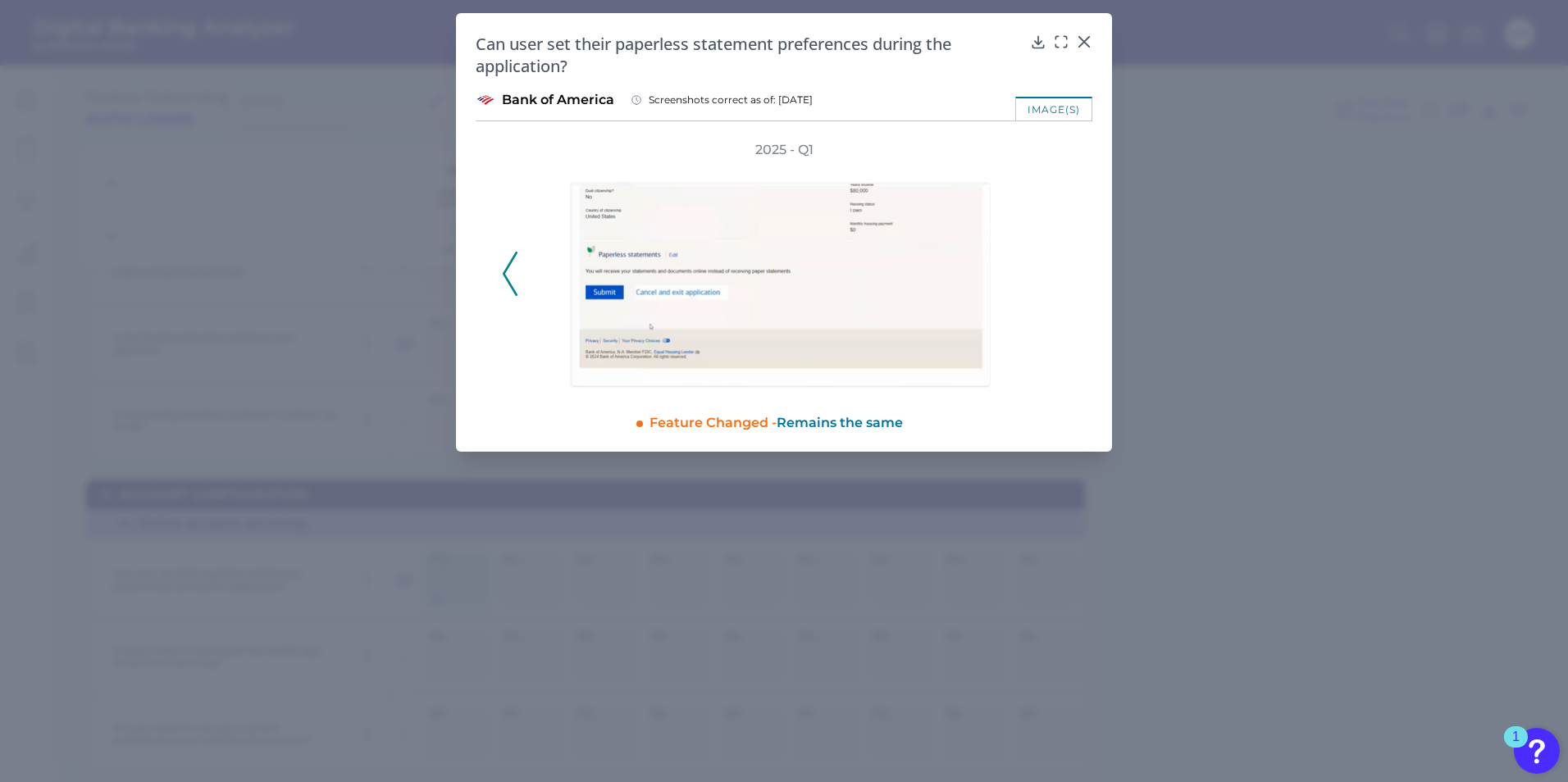
click at [512, 273] on icon at bounding box center [510, 274] width 14 height 44
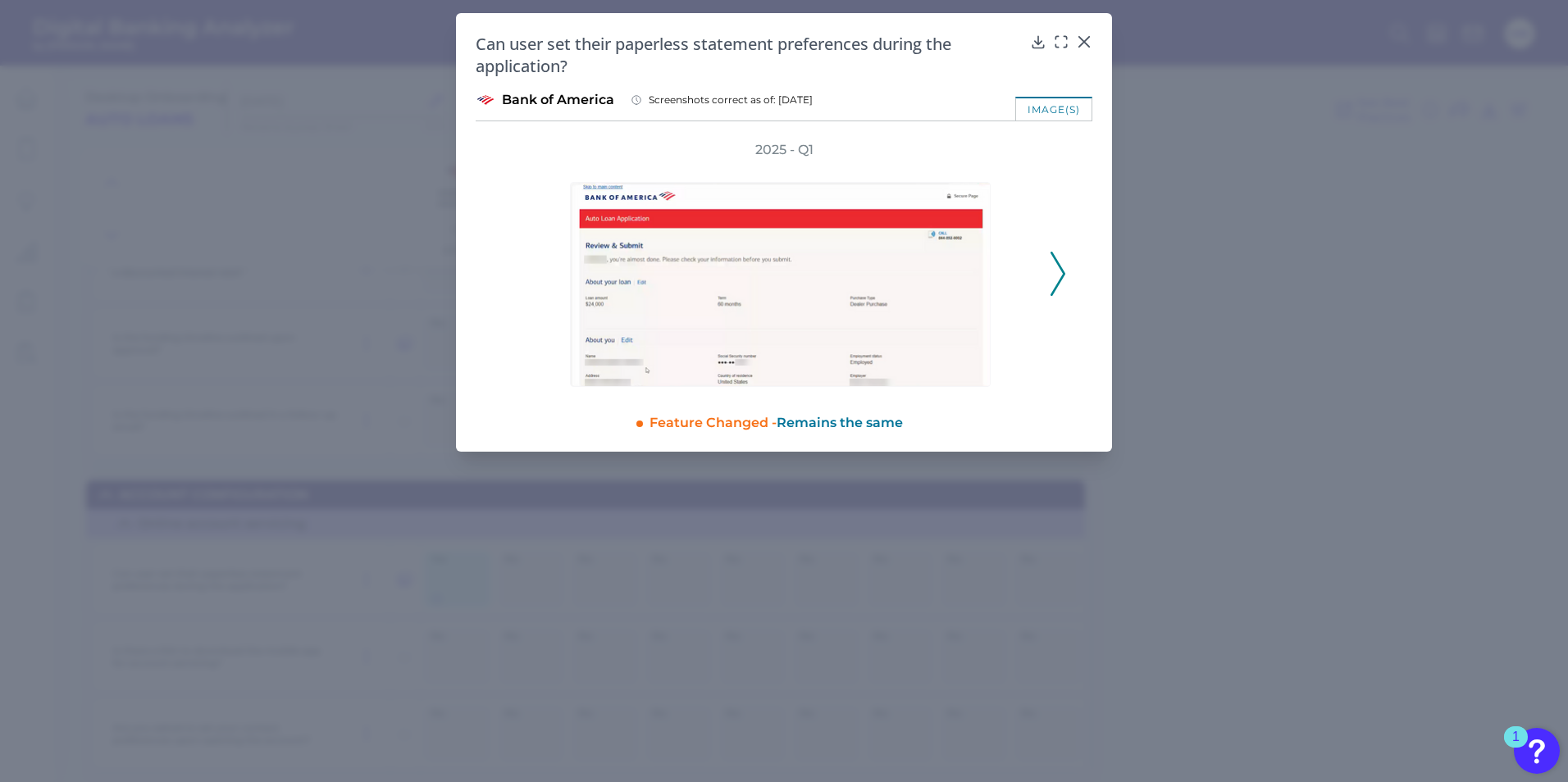
click at [1062, 270] on polyline at bounding box center [1058, 274] width 13 height 42
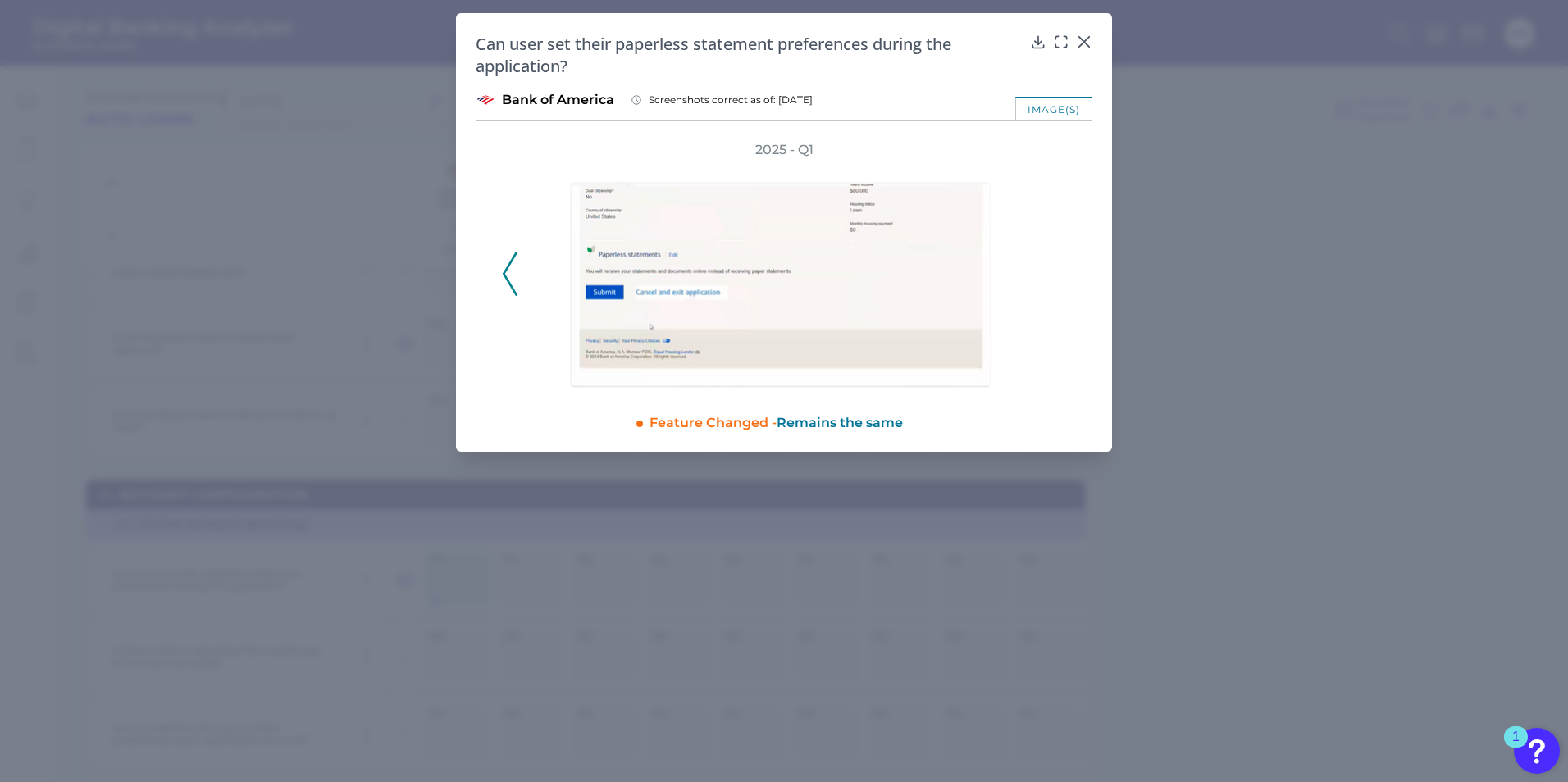
click at [512, 265] on icon at bounding box center [510, 274] width 14 height 44
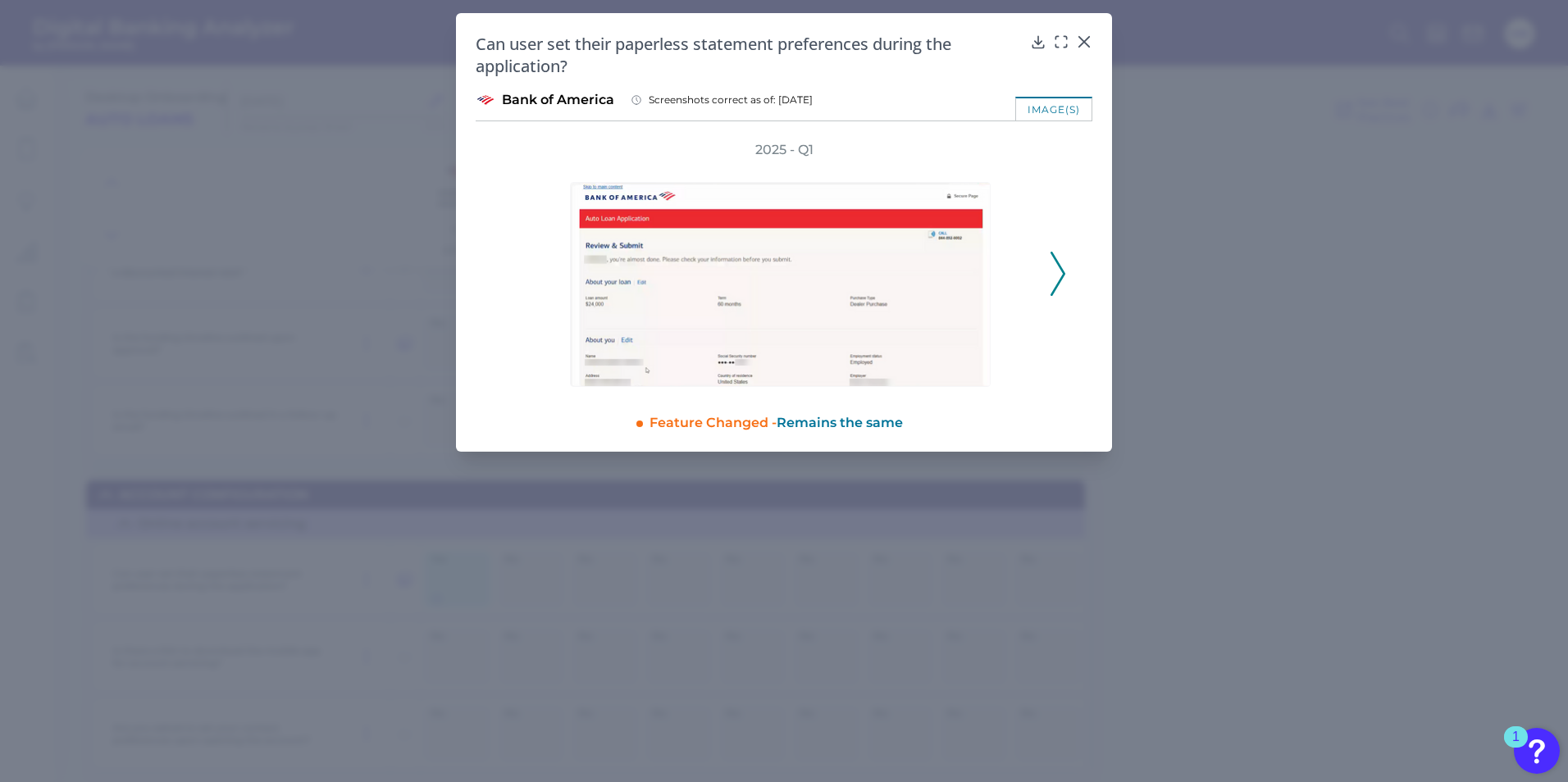
click at [1091, 41] on icon at bounding box center [1084, 42] width 16 height 16
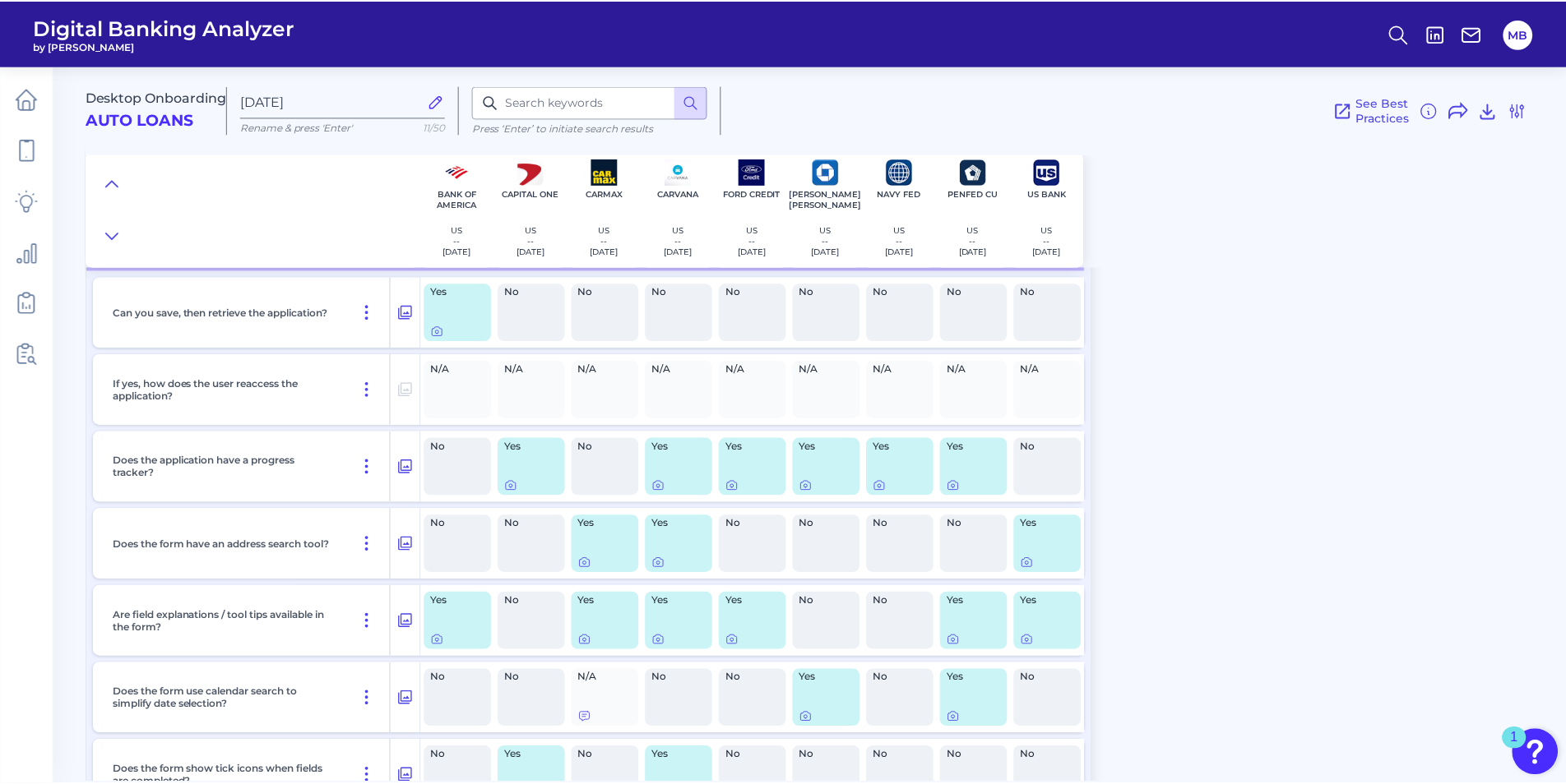
scroll to position [0, 0]
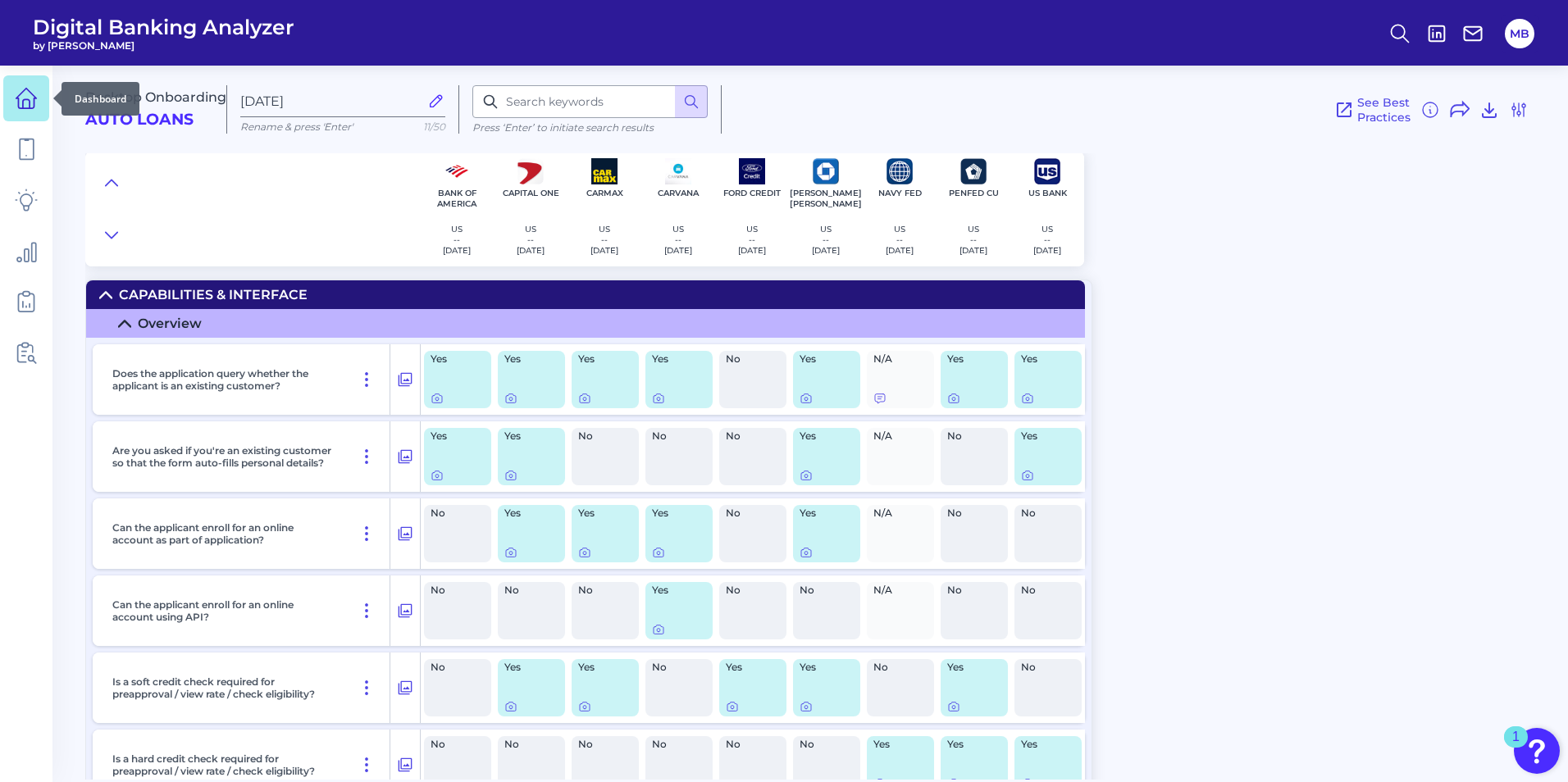
click at [27, 99] on icon at bounding box center [25, 104] width 6 height 9
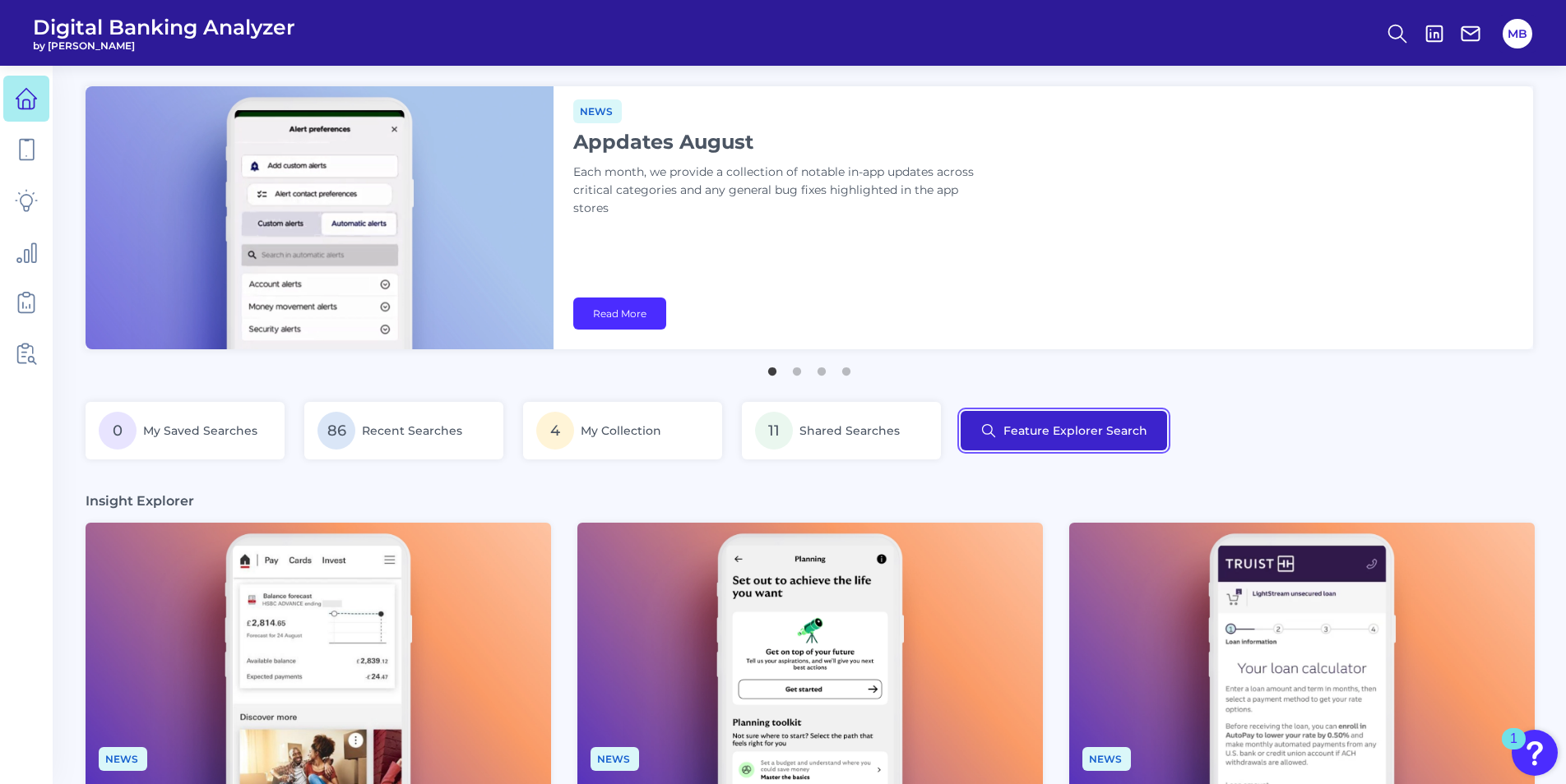
click at [1052, 421] on button "Feature Explorer Search" at bounding box center [1064, 431] width 207 height 40
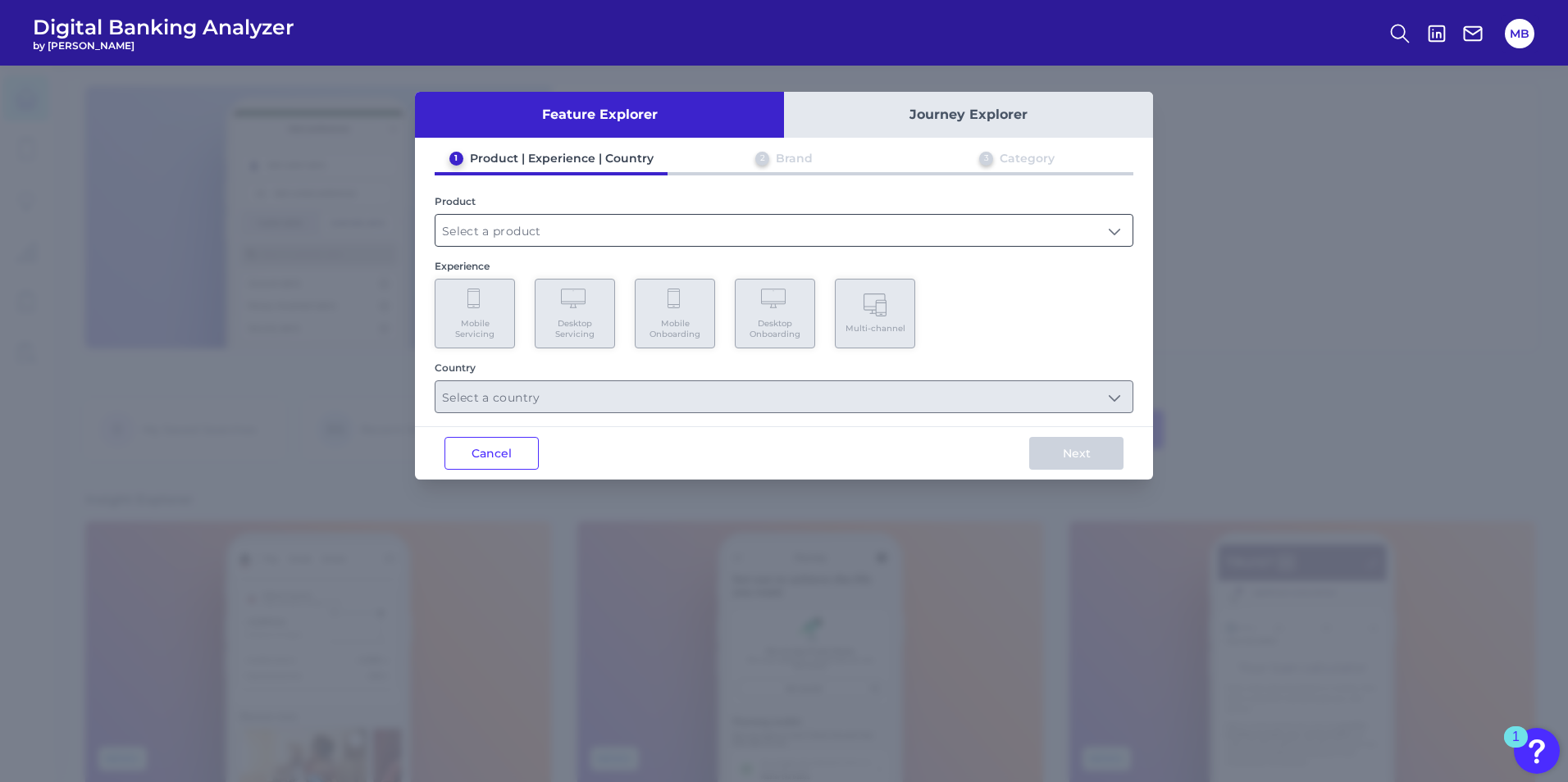
drag, startPoint x: 882, startPoint y: 218, endPoint x: 893, endPoint y: 219, distance: 11.0
click at [883, 218] on input "text" at bounding box center [784, 230] width 697 height 32
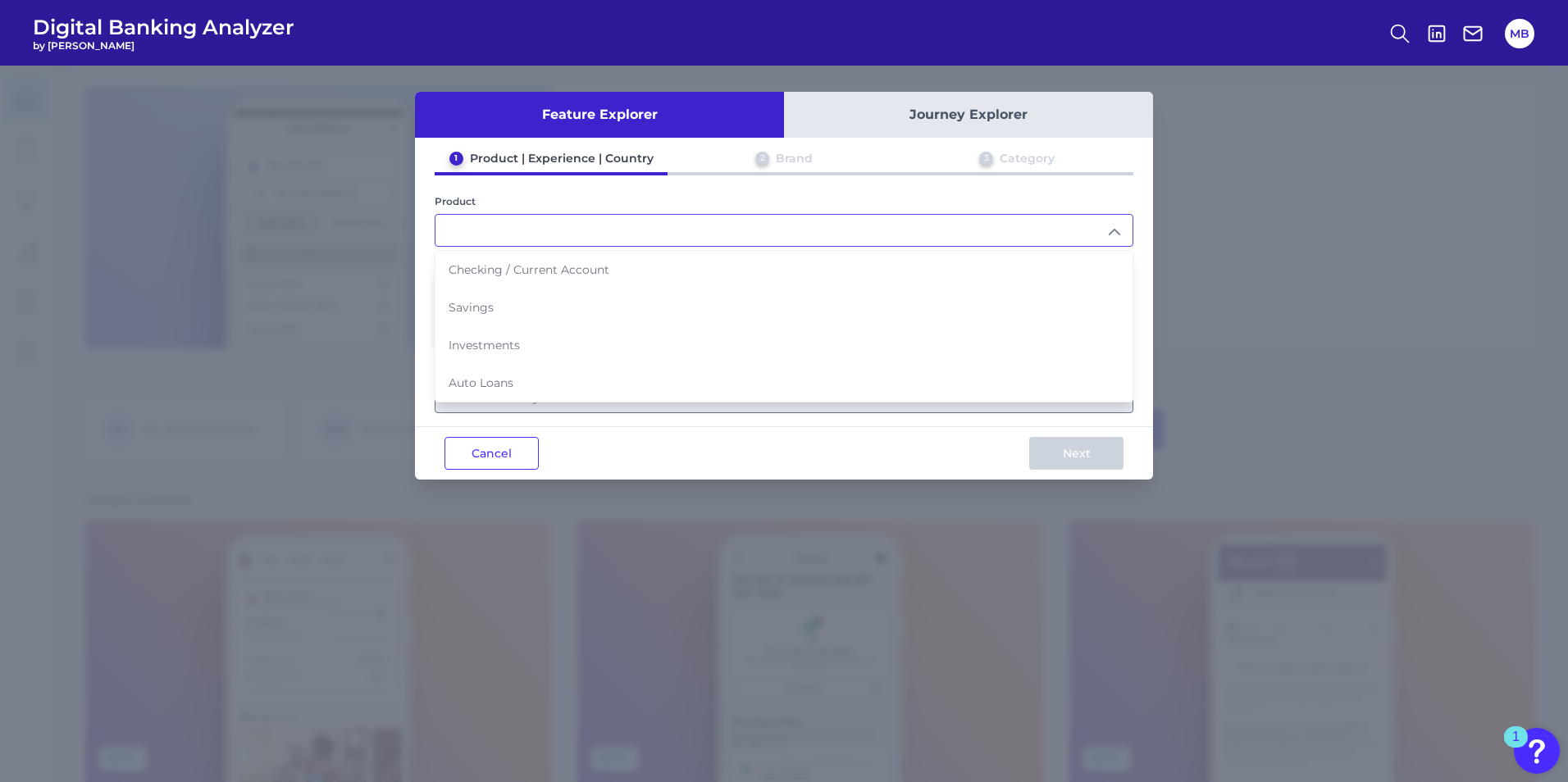
drag, startPoint x: 583, startPoint y: 454, endPoint x: 574, endPoint y: 460, distance: 10.8
click at [583, 455] on div "Cancel Next" at bounding box center [783, 452] width 738 height 53
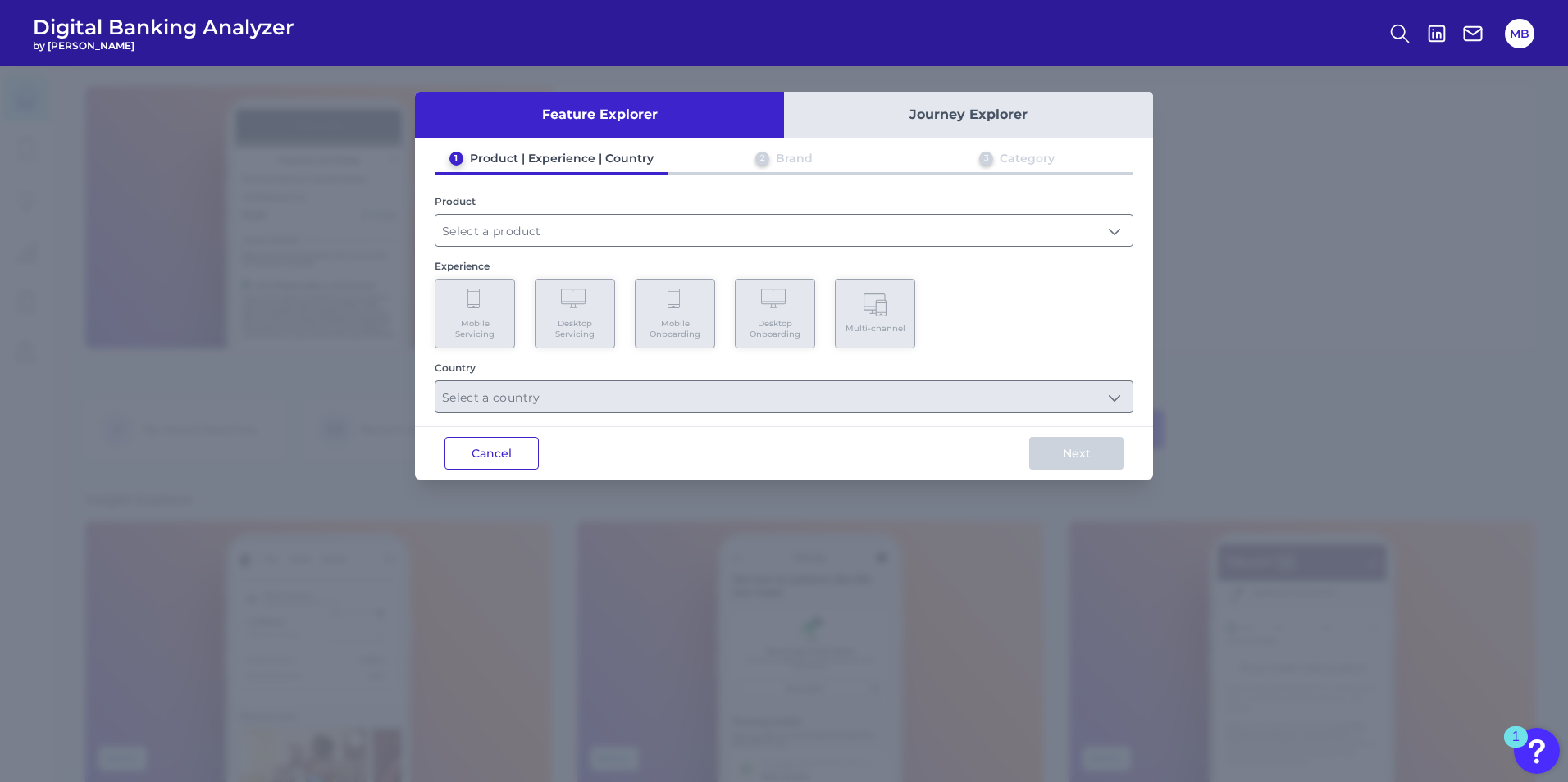
click at [491, 463] on button "Cancel" at bounding box center [491, 453] width 94 height 33
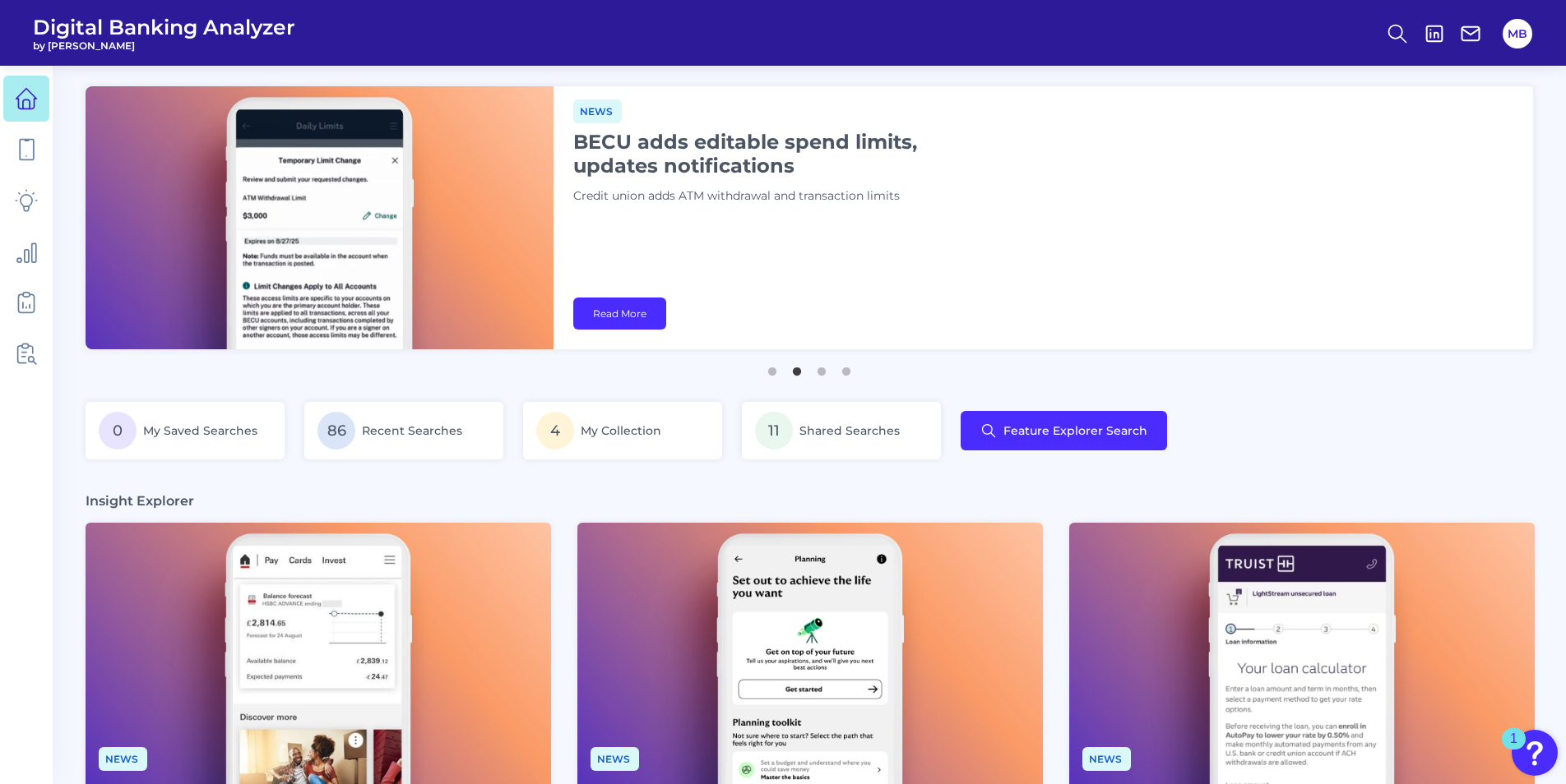
click at [1238, 438] on div "0 My Saved Searches 86 Recent Searches 4 My Collection 11 Shared Searches Featu…" at bounding box center [809, 440] width 1447 height 77
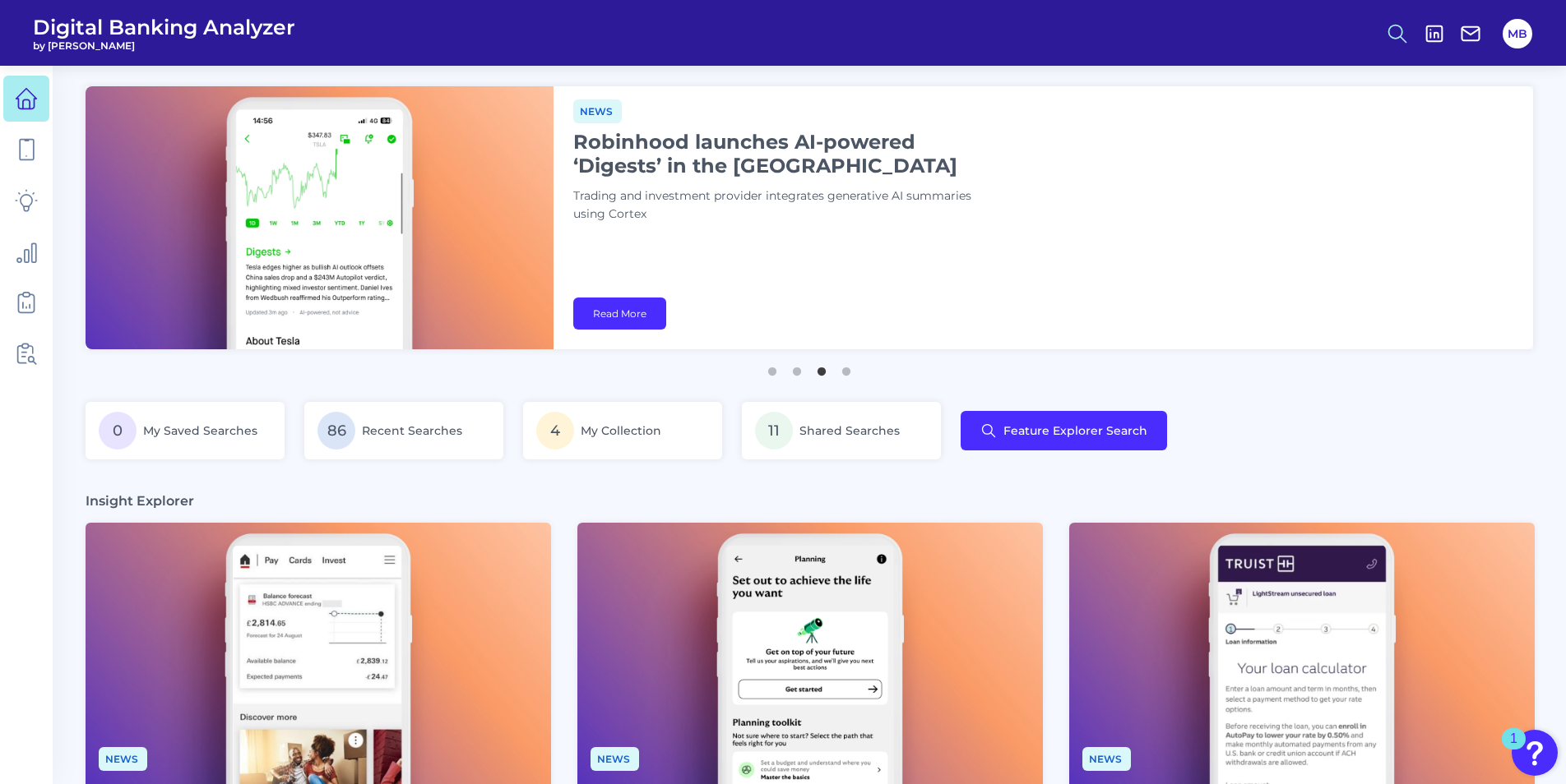
click at [1238, 33] on icon at bounding box center [1397, 33] width 23 height 23
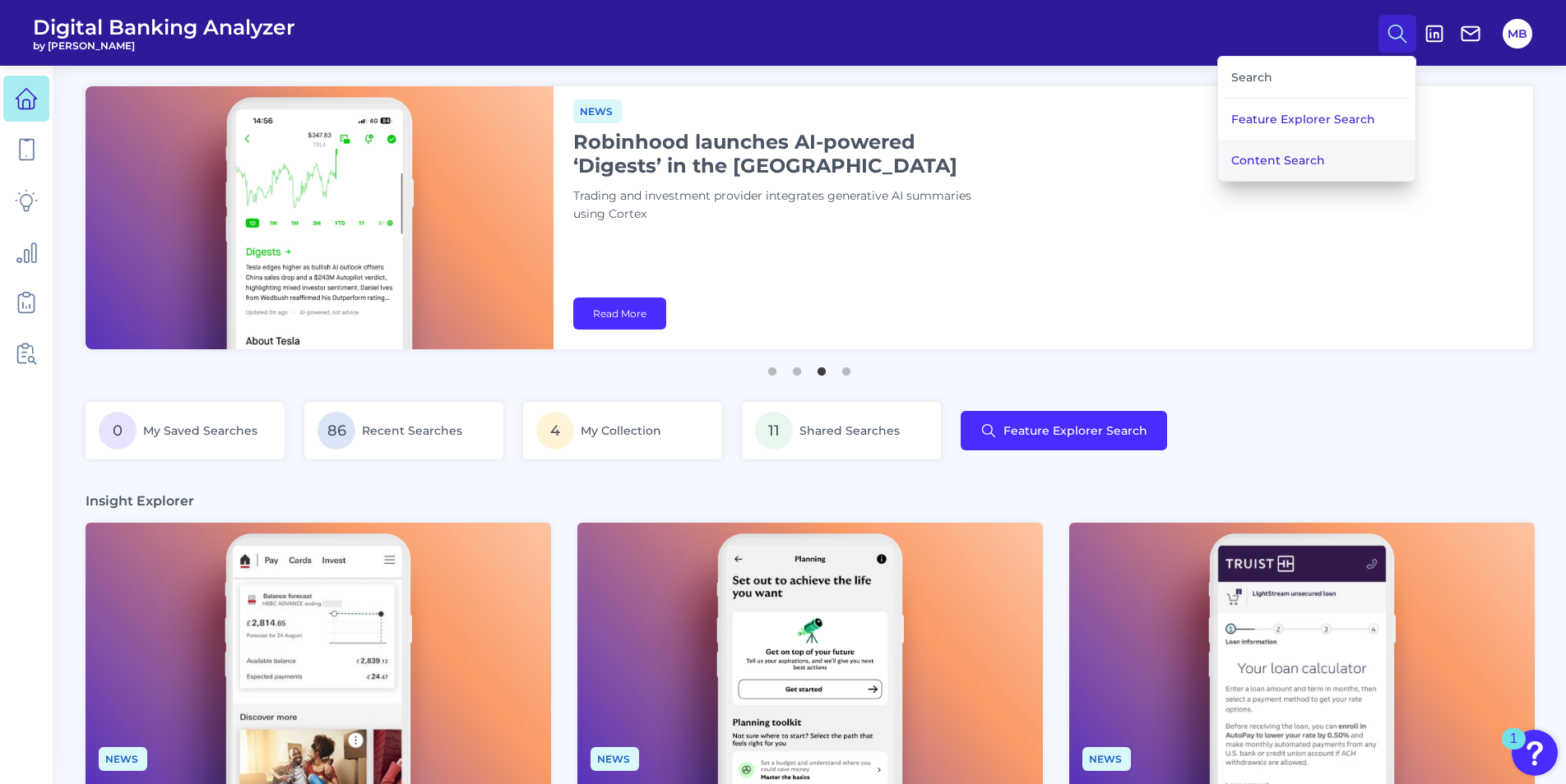
click at [1238, 153] on button "Content Search" at bounding box center [1317, 159] width 197 height 41
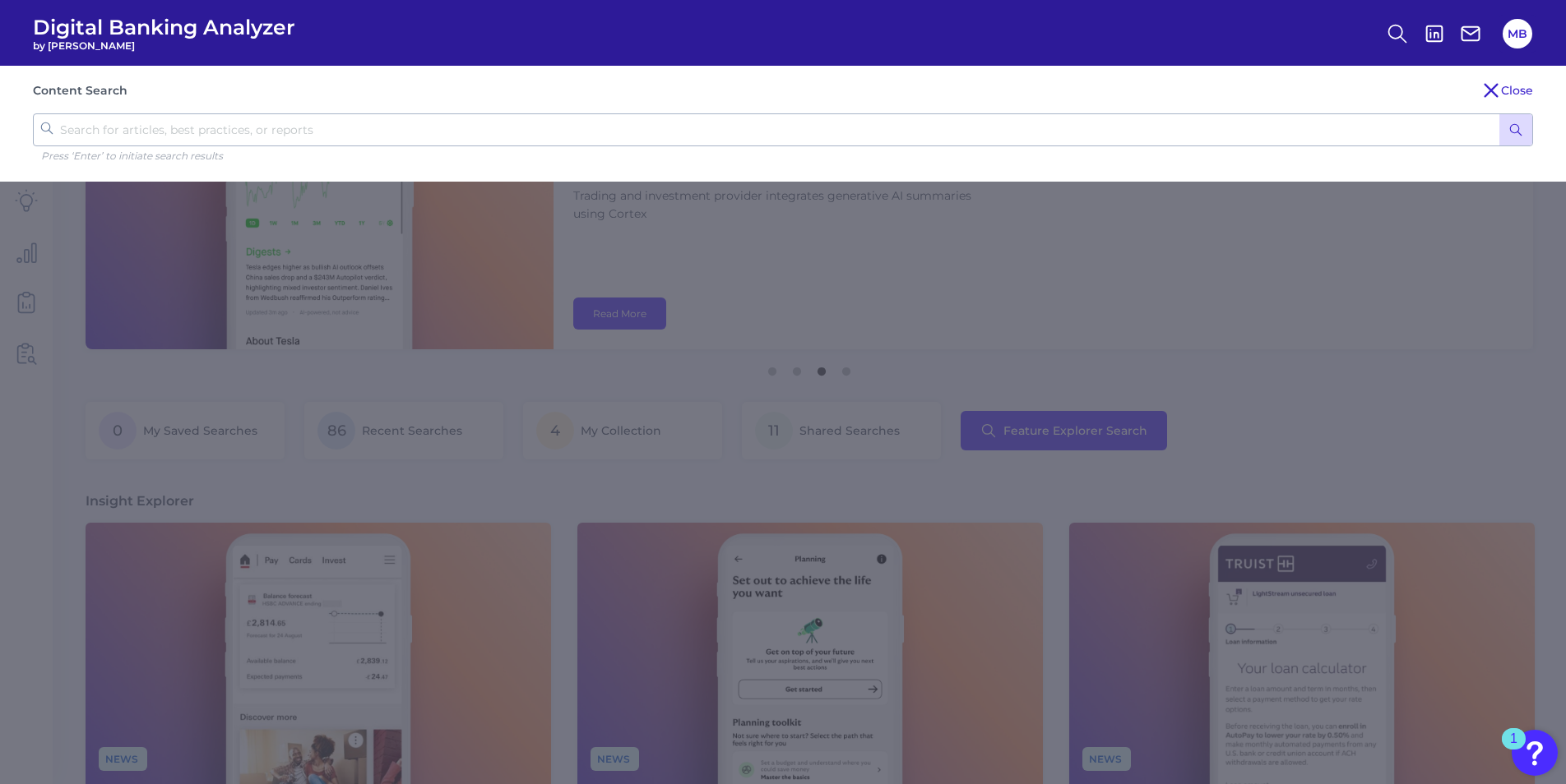
click at [634, 120] on input "text" at bounding box center [783, 129] width 1500 height 33
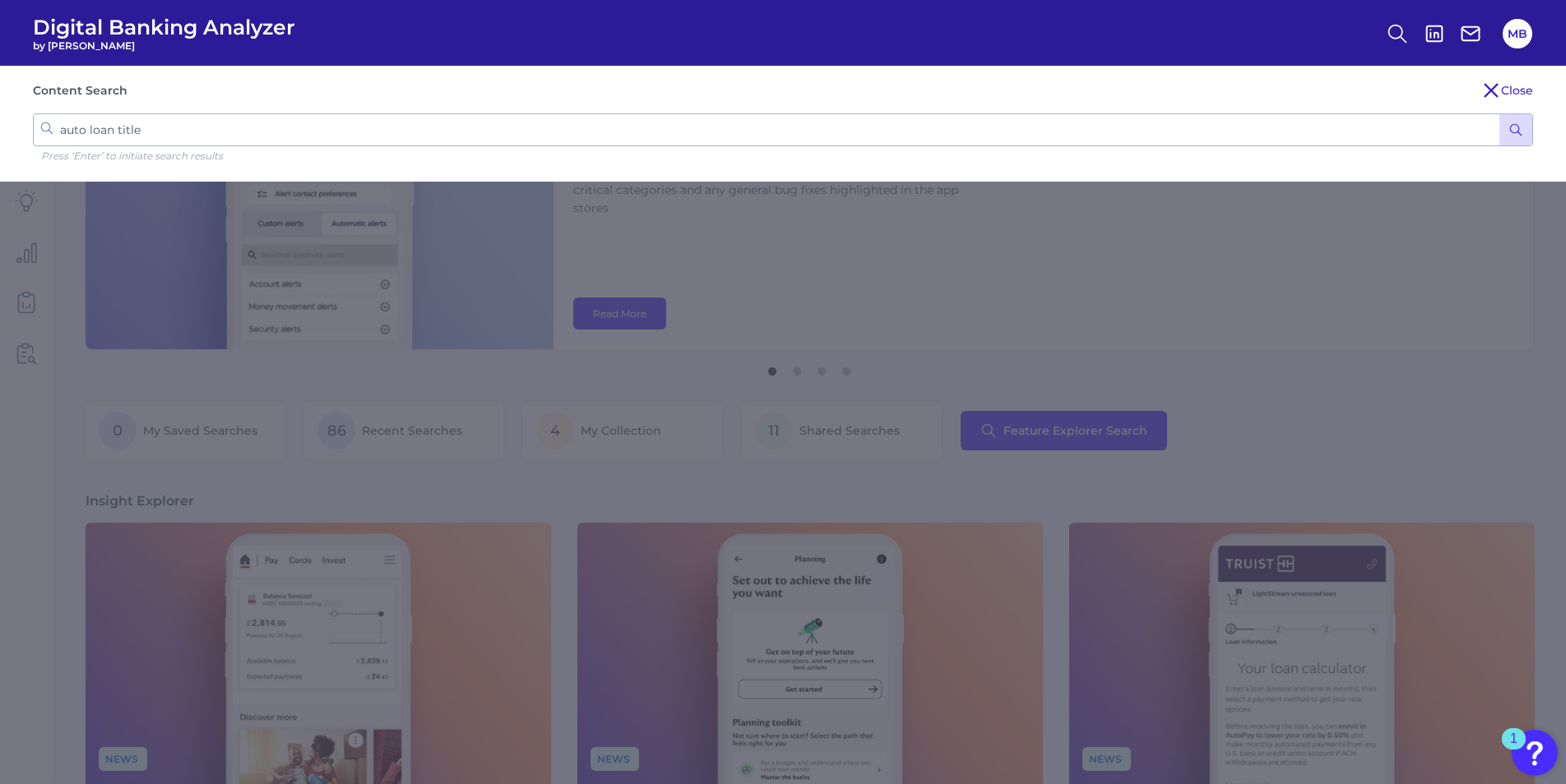
type input "auto loan title"
click at [1238, 114] on button "submit" at bounding box center [1515, 129] width 33 height 32
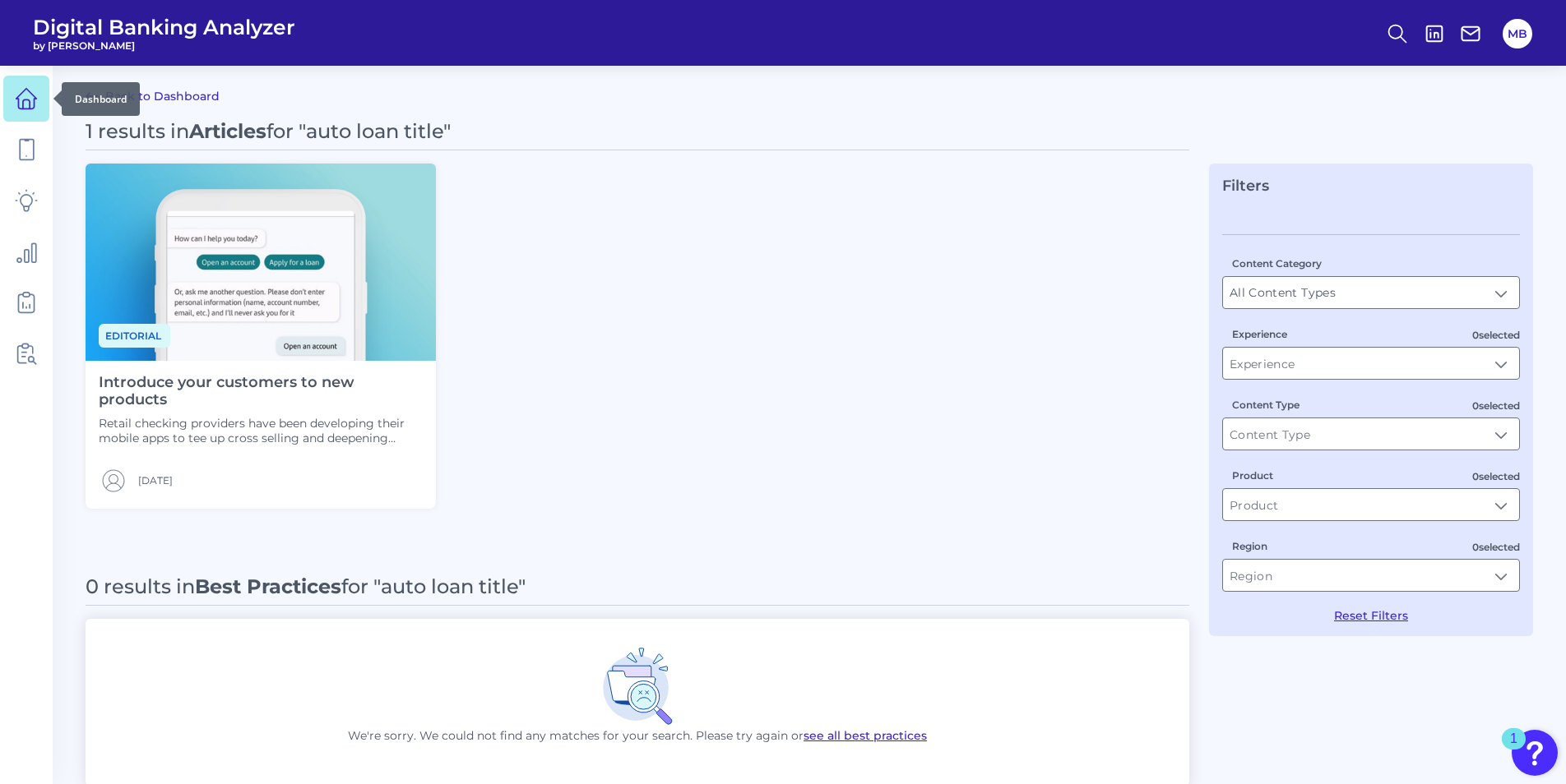
click at [23, 100] on icon at bounding box center [25, 98] width 23 height 23
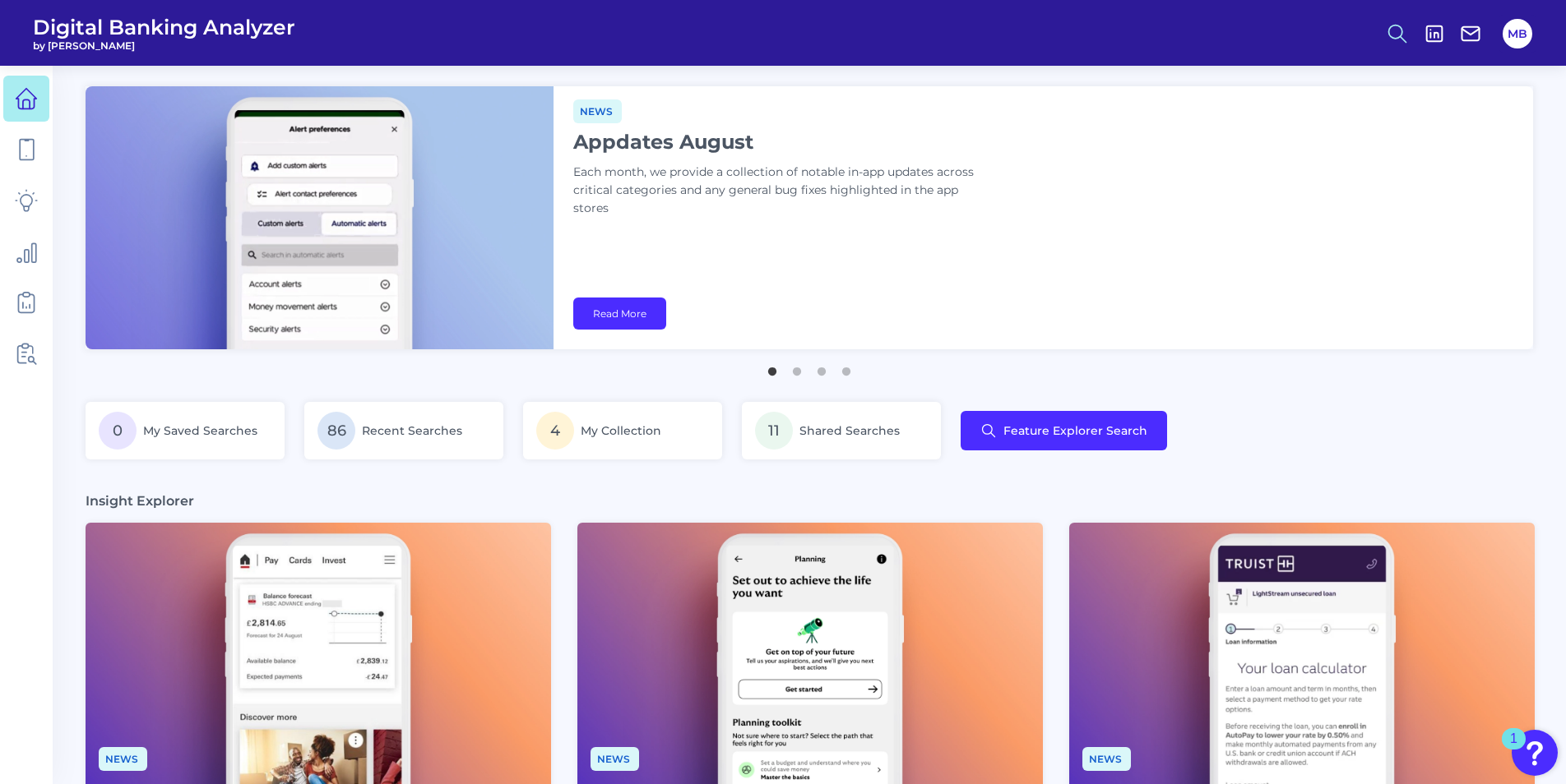
click at [1238, 34] on circle at bounding box center [1396, 31] width 14 height 14
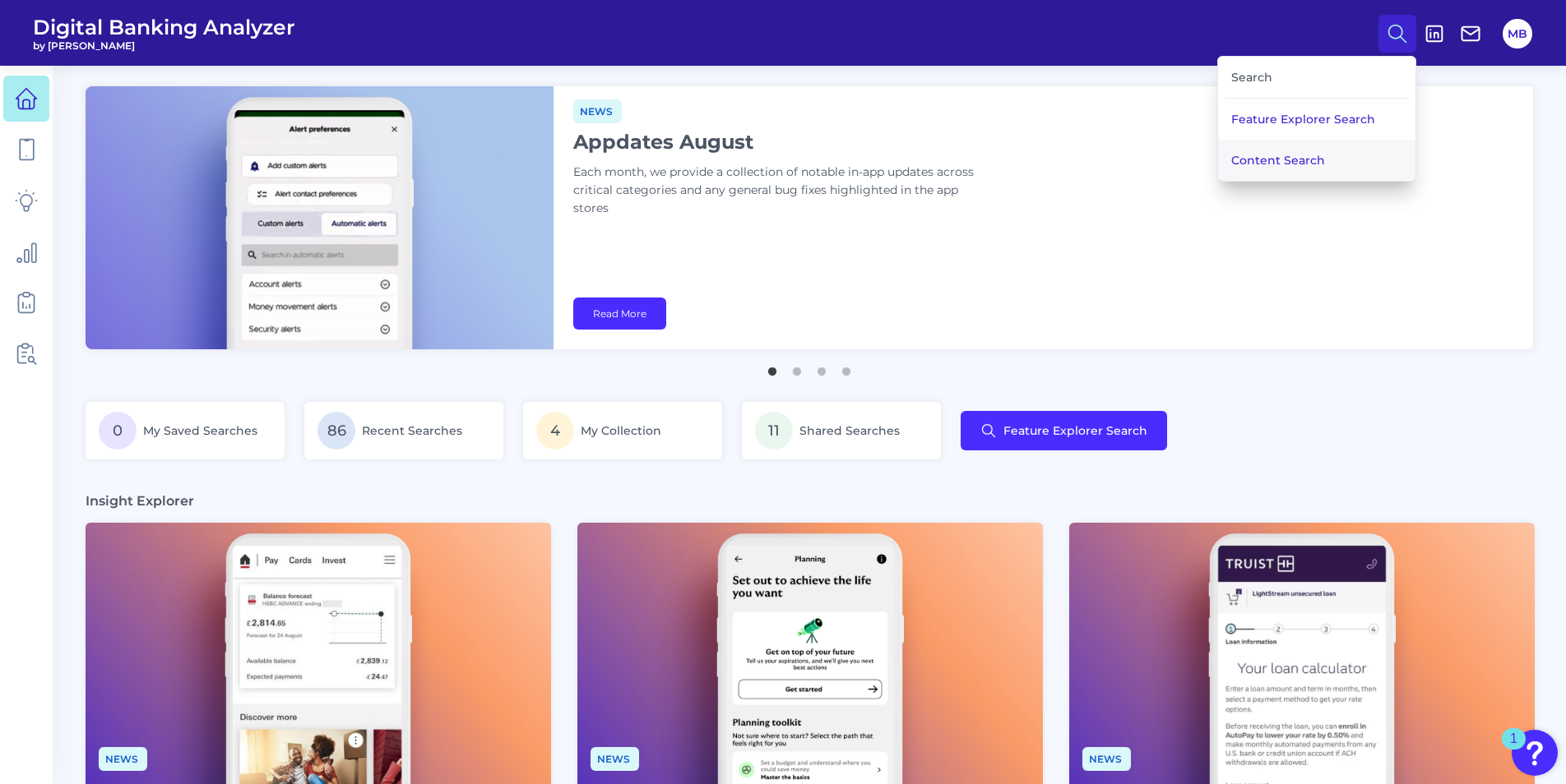
click at [1238, 164] on button "Content Search" at bounding box center [1317, 159] width 197 height 41
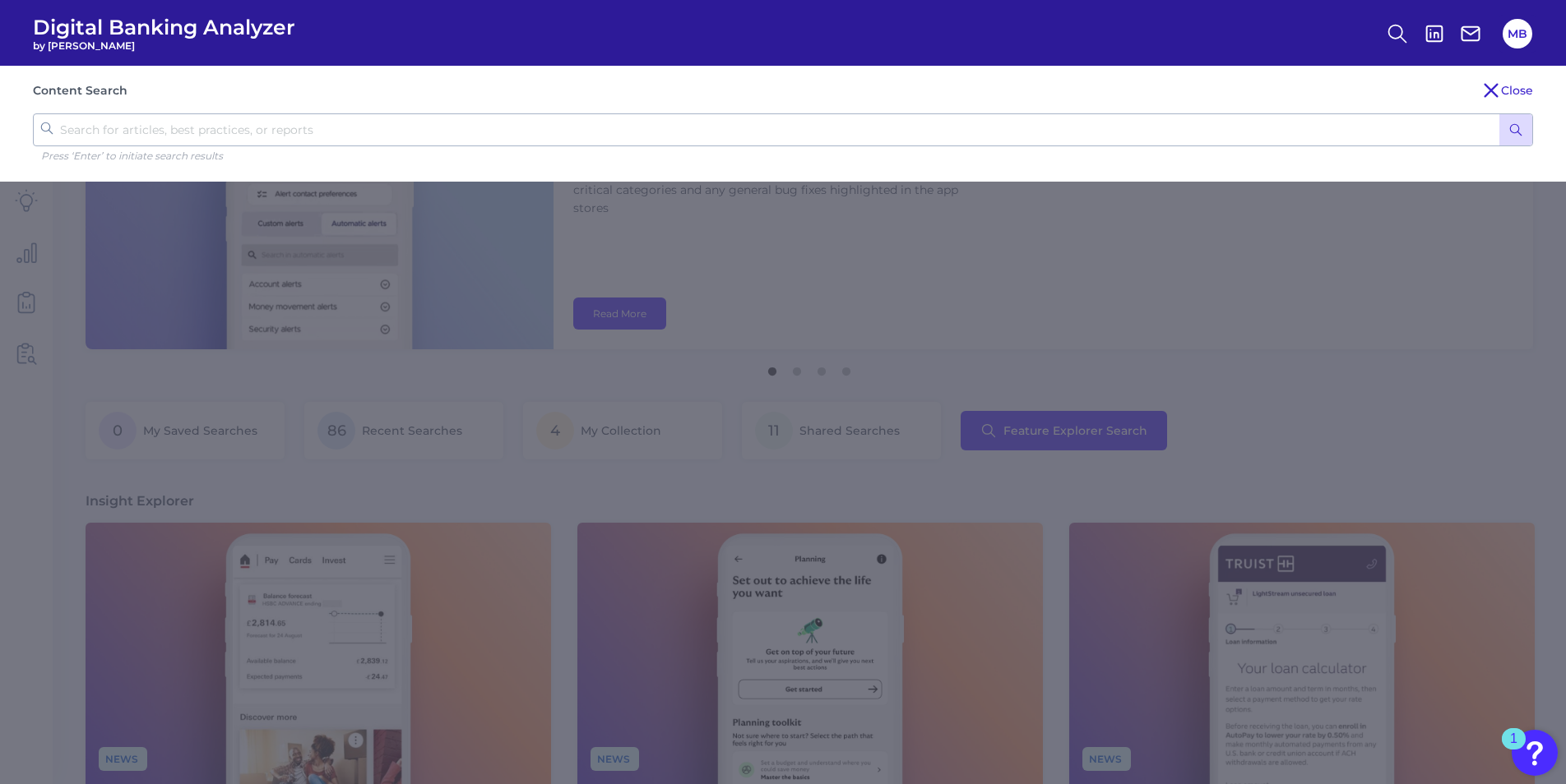
click at [476, 139] on input "text" at bounding box center [783, 129] width 1500 height 33
type input "AI"
click at [1238, 128] on icon "submit" at bounding box center [1515, 129] width 14 height 14
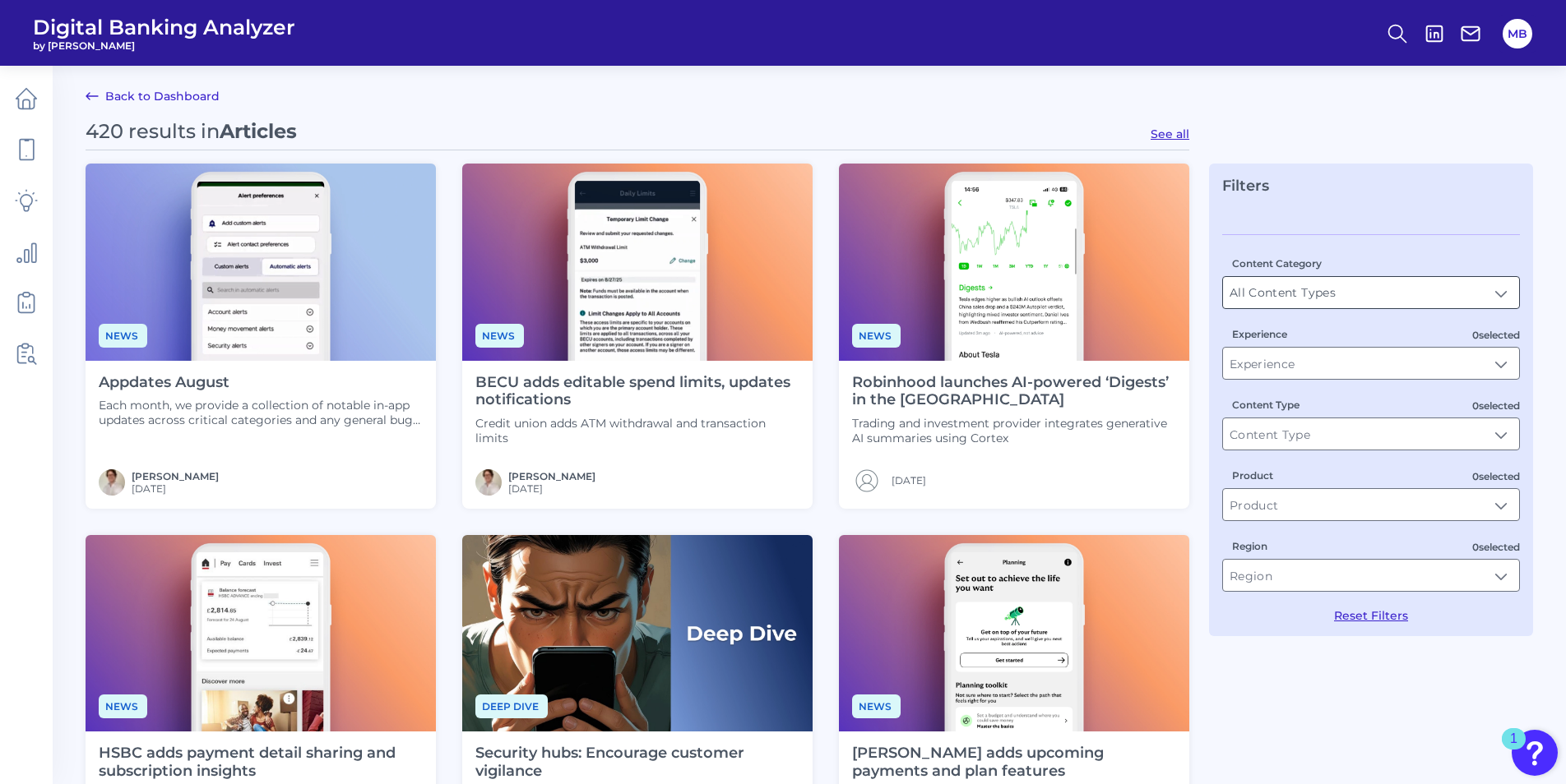
click at [1238, 299] on input "All Content Types" at bounding box center [1370, 292] width 296 height 32
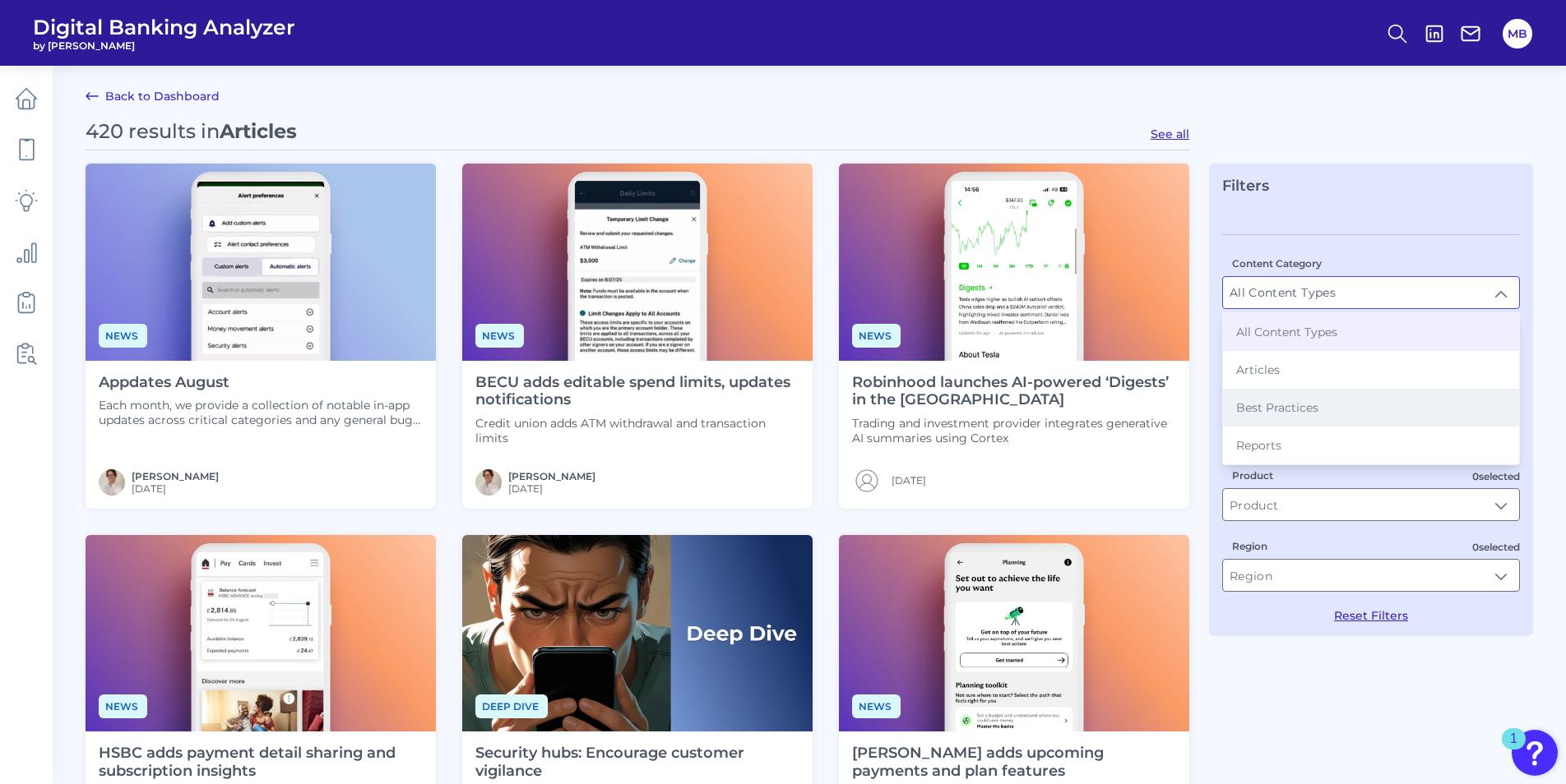
click at [1238, 416] on li "Best Practices" at bounding box center [1370, 408] width 296 height 38
type input "Best Practices"
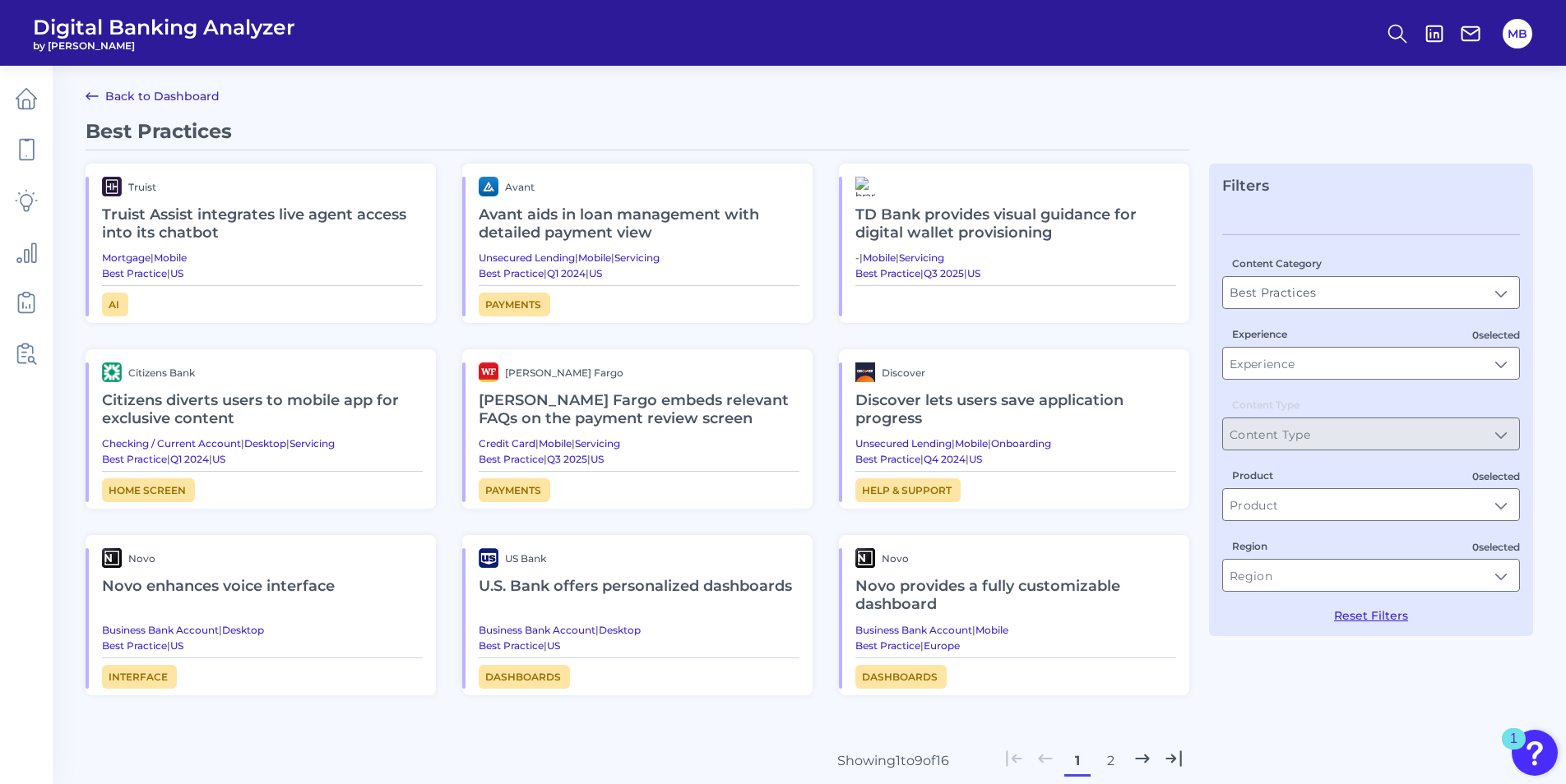
click at [1110, 595] on button "2" at bounding box center [1110, 760] width 26 height 26
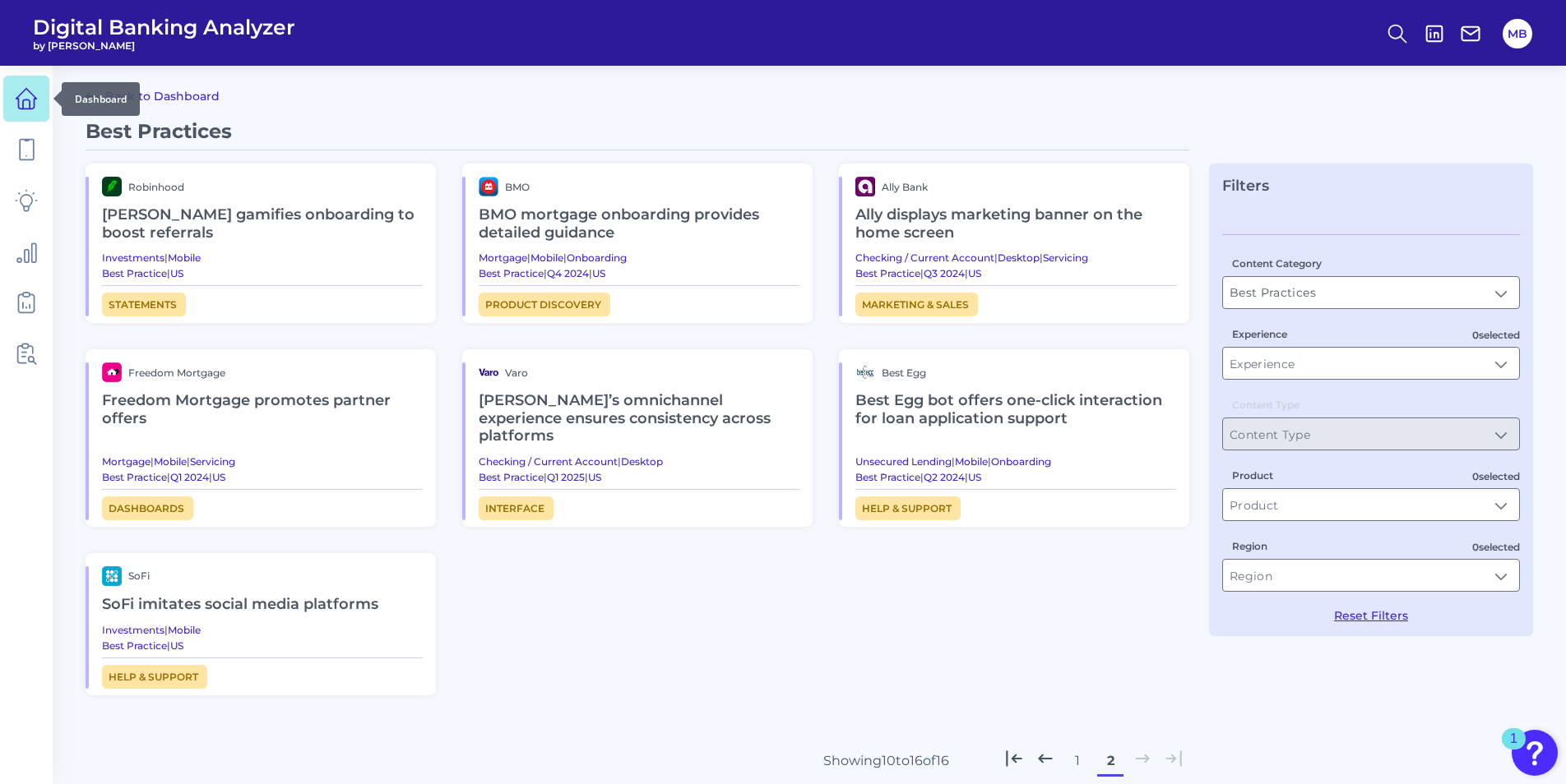
click at [26, 105] on icon at bounding box center [25, 98] width 23 height 23
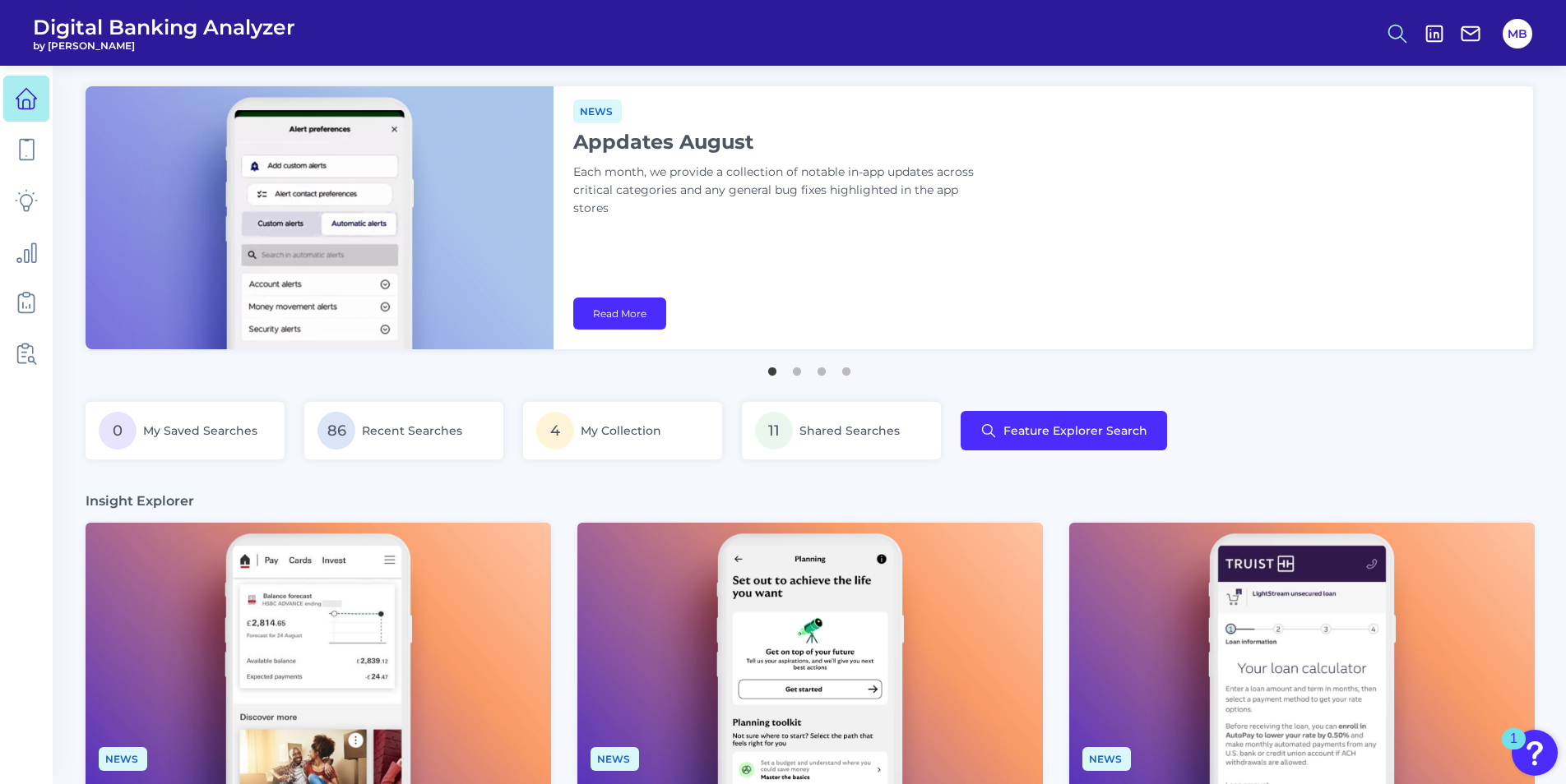
click at [1238, 35] on circle at bounding box center [1396, 31] width 14 height 14
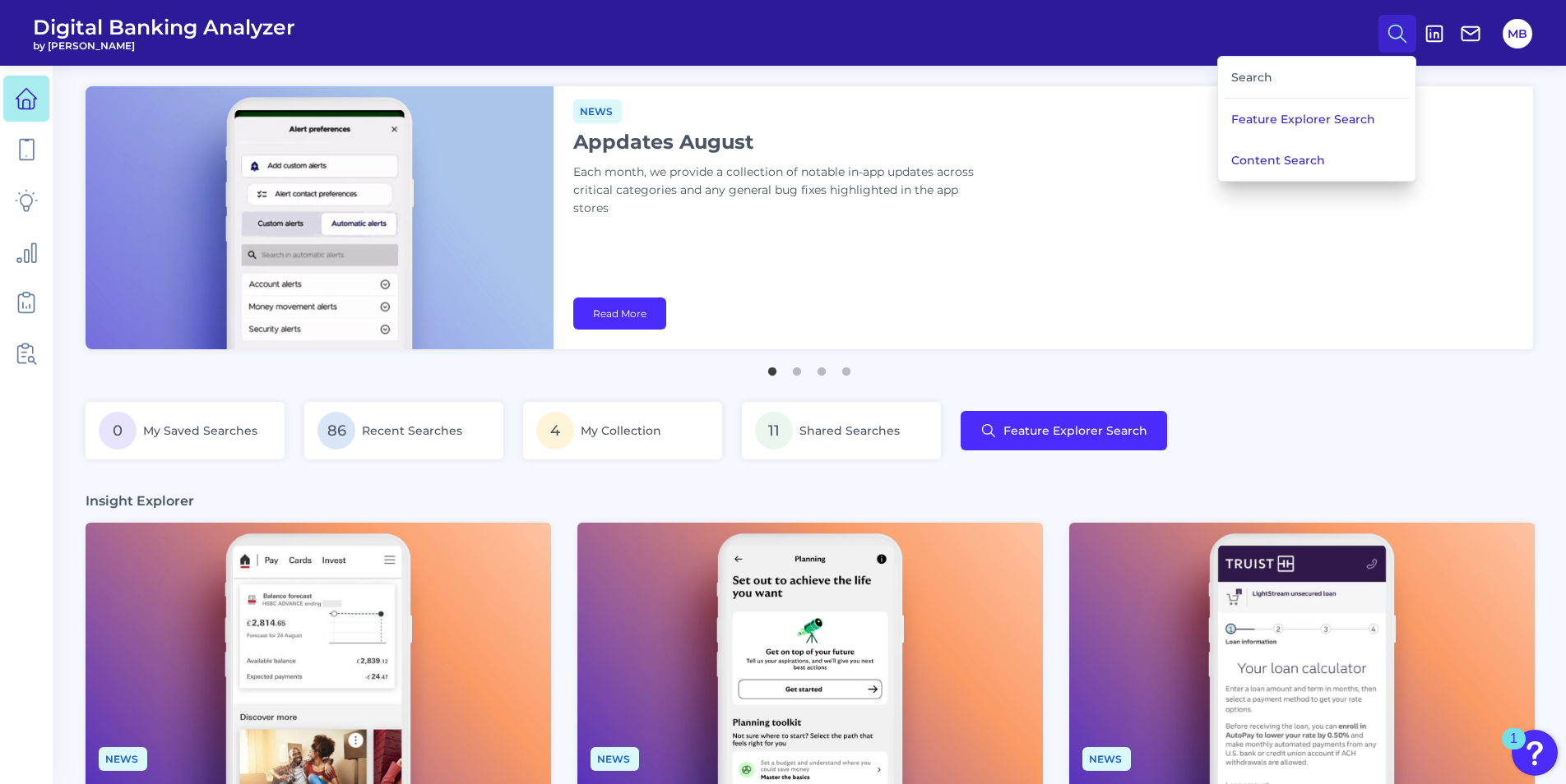
click at [1238, 382] on main "Deep dive Security hubs: Encourage customer vigilance Financial institutions mu…" at bounding box center [783, 781] width 1566 height 1563
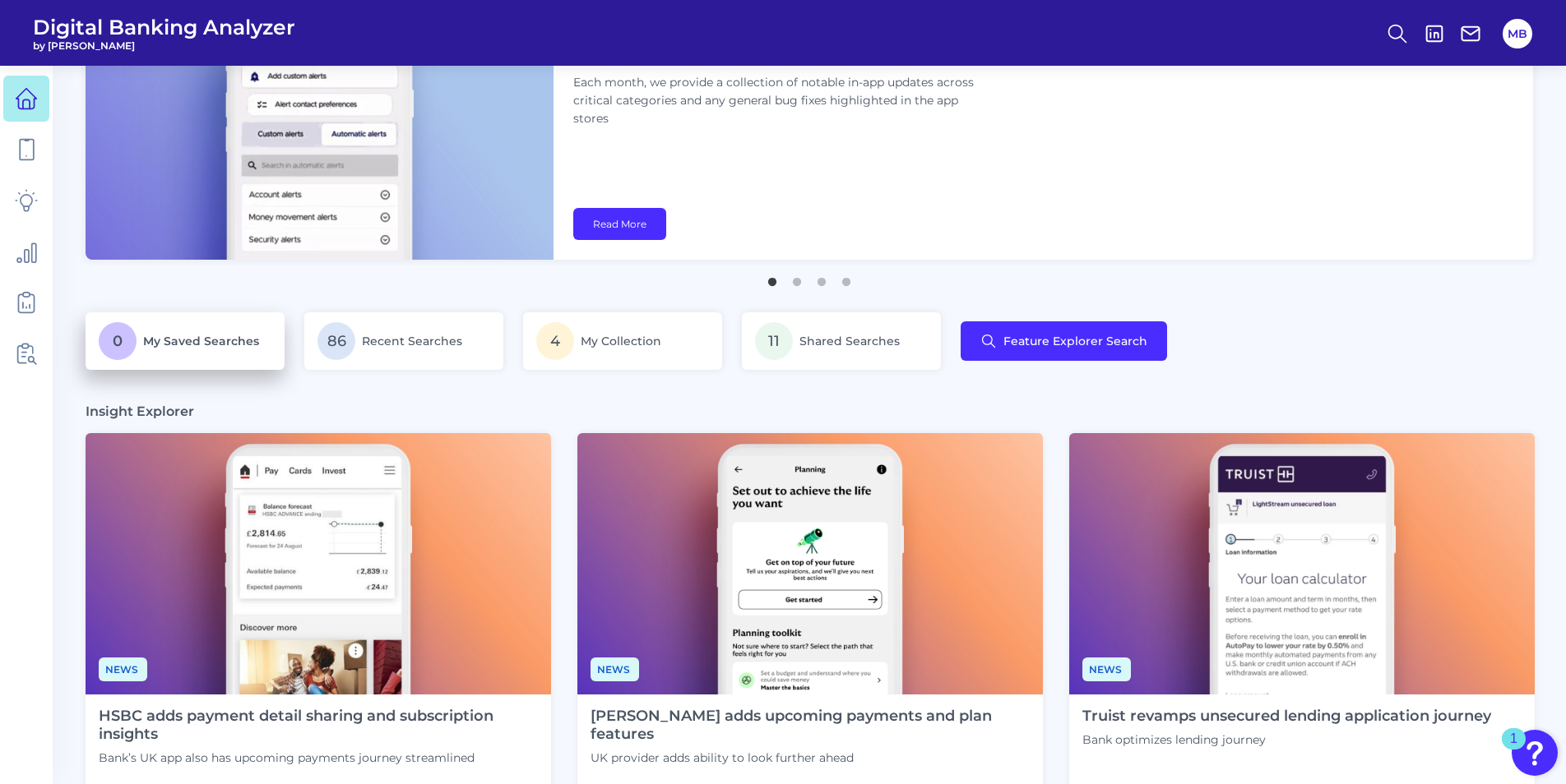
scroll to position [82, 0]
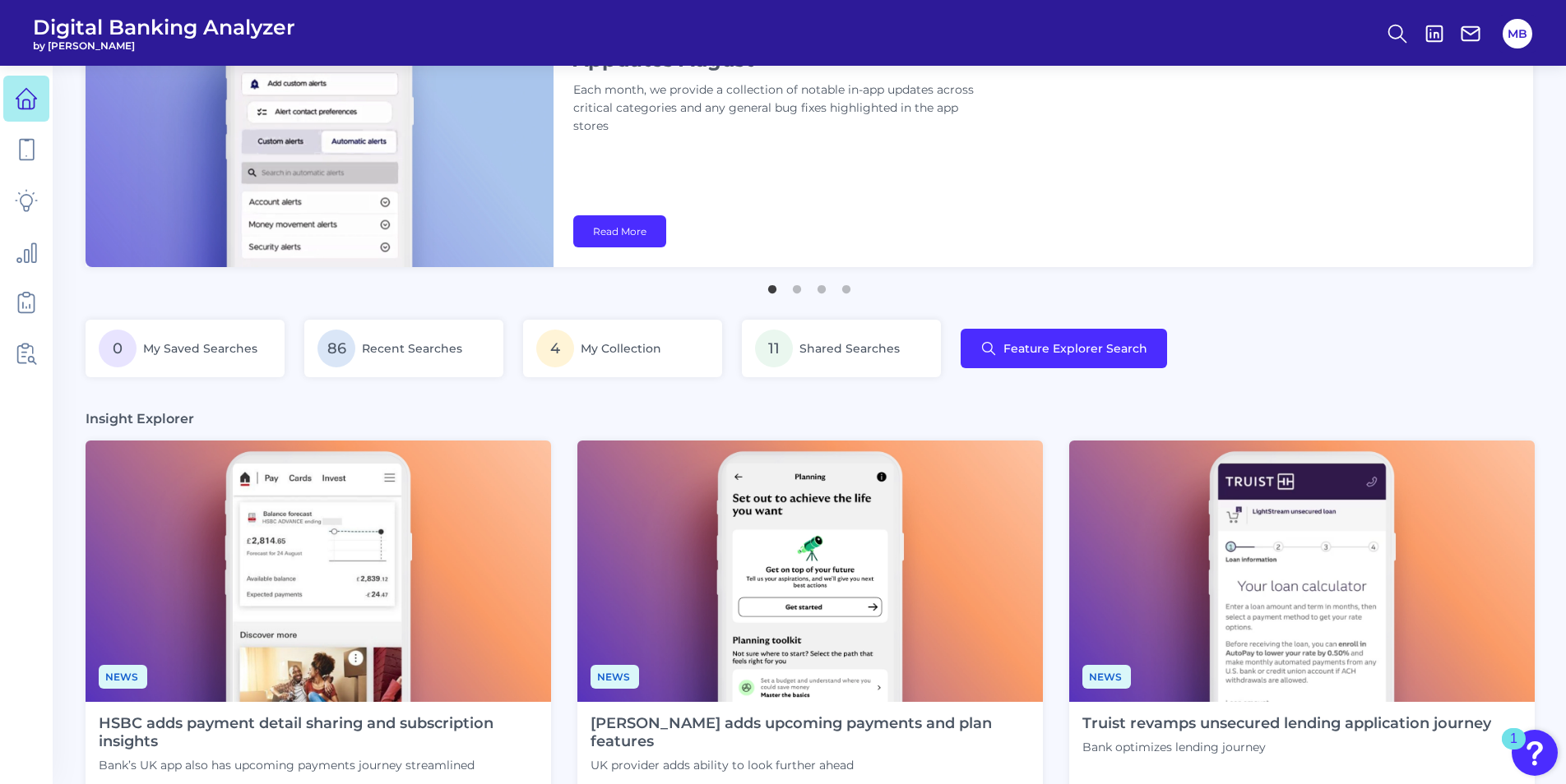
click at [1238, 405] on main "Deep dive Security hubs: Encourage customer vigilance Financial institutions mu…" at bounding box center [783, 699] width 1566 height 1563
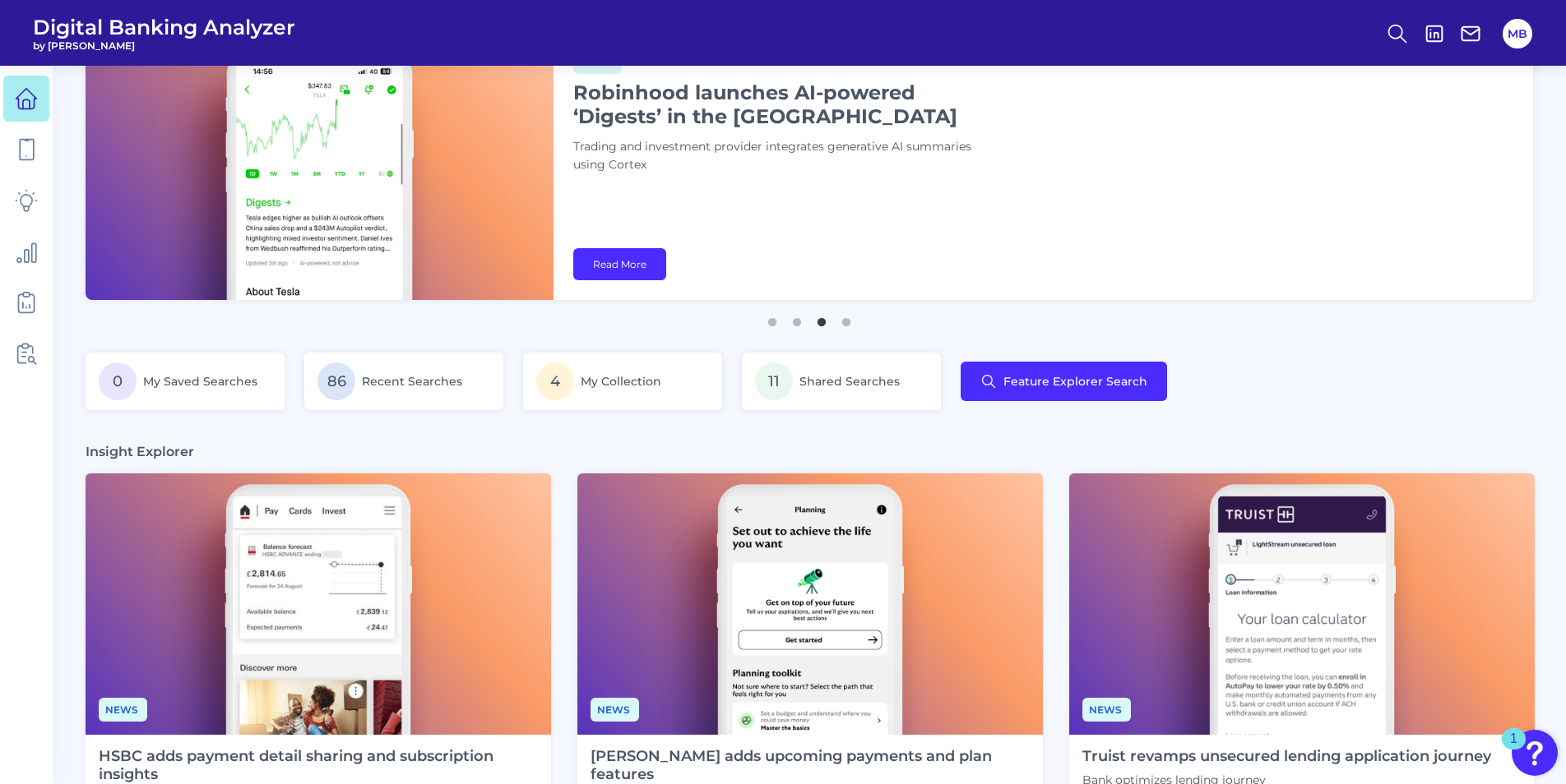
scroll to position [0, 0]
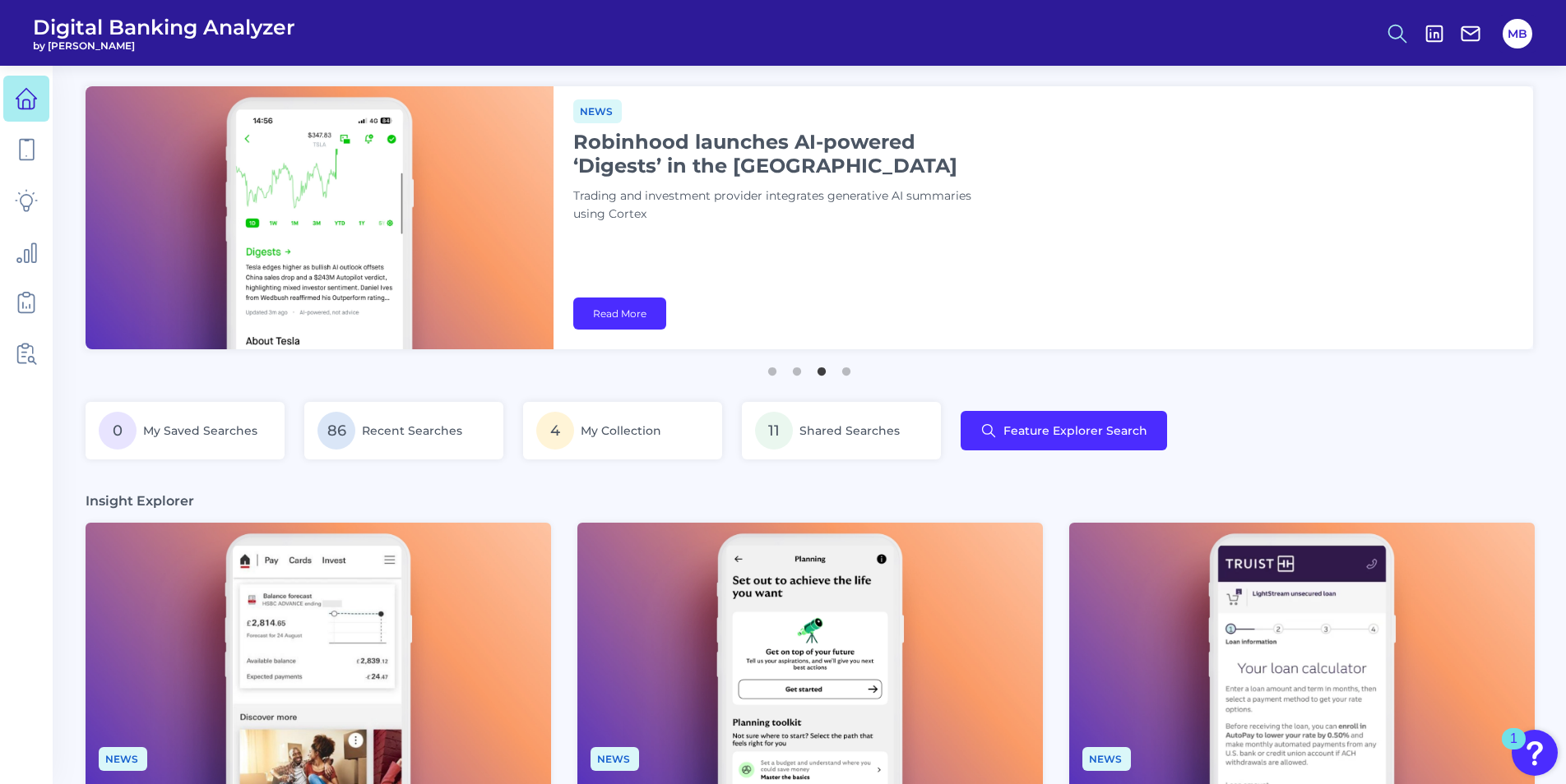
click at [1238, 27] on icon at bounding box center [1397, 33] width 23 height 23
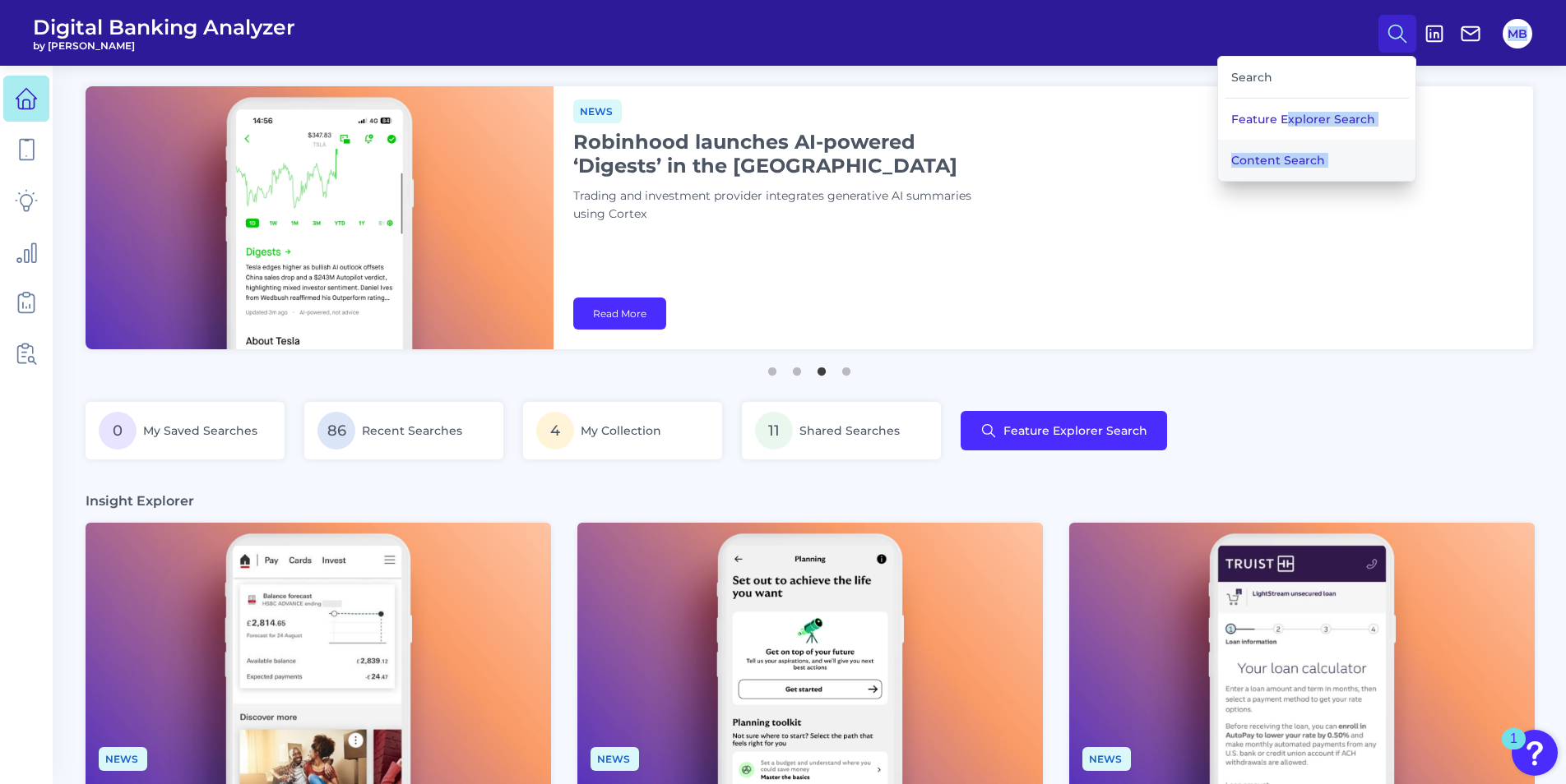
drag, startPoint x: 1241, startPoint y: 112, endPoint x: 1283, endPoint y: 145, distance: 53.4
click at [1238, 143] on div "Digital Banking Analyzer by Curinos Search Feature Explorer Search Content Sear…" at bounding box center [783, 781] width 1566 height 1563
click at [1238, 148] on button "Content Search" at bounding box center [1317, 159] width 197 height 41
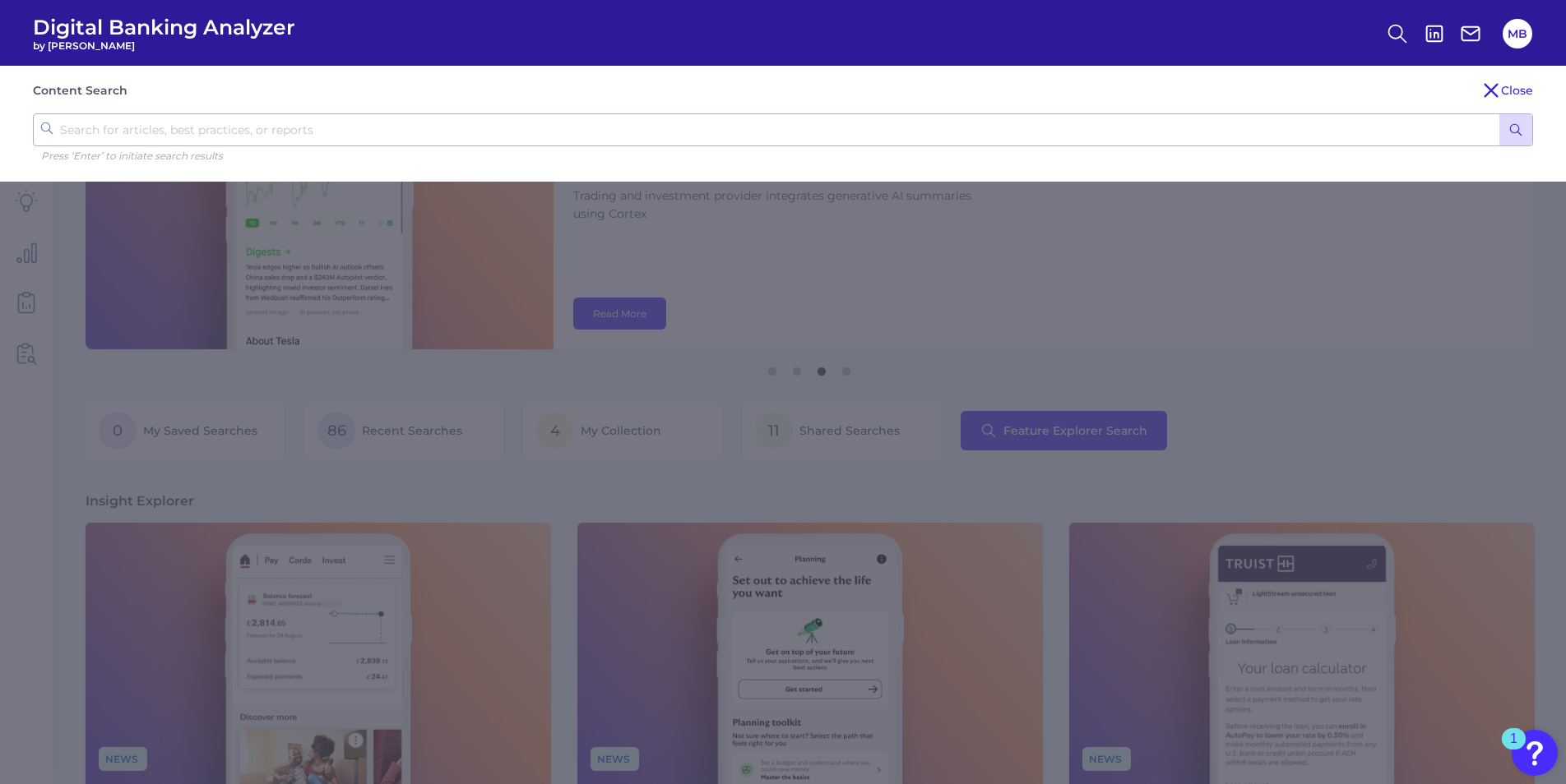
click at [370, 158] on p "Press ‘Enter’ to initiate search results" at bounding box center [786, 156] width 1492 height 13
click at [378, 148] on div "Content Search Close Press ‘Enter’ to initiate search results" at bounding box center [783, 124] width 1566 height 116
click at [398, 130] on input "text" at bounding box center [783, 129] width 1500 height 33
click at [432, 121] on input "text" at bounding box center [783, 129] width 1500 height 33
drag, startPoint x: 277, startPoint y: 136, endPoint x: 283, endPoint y: 120, distance: 17.1
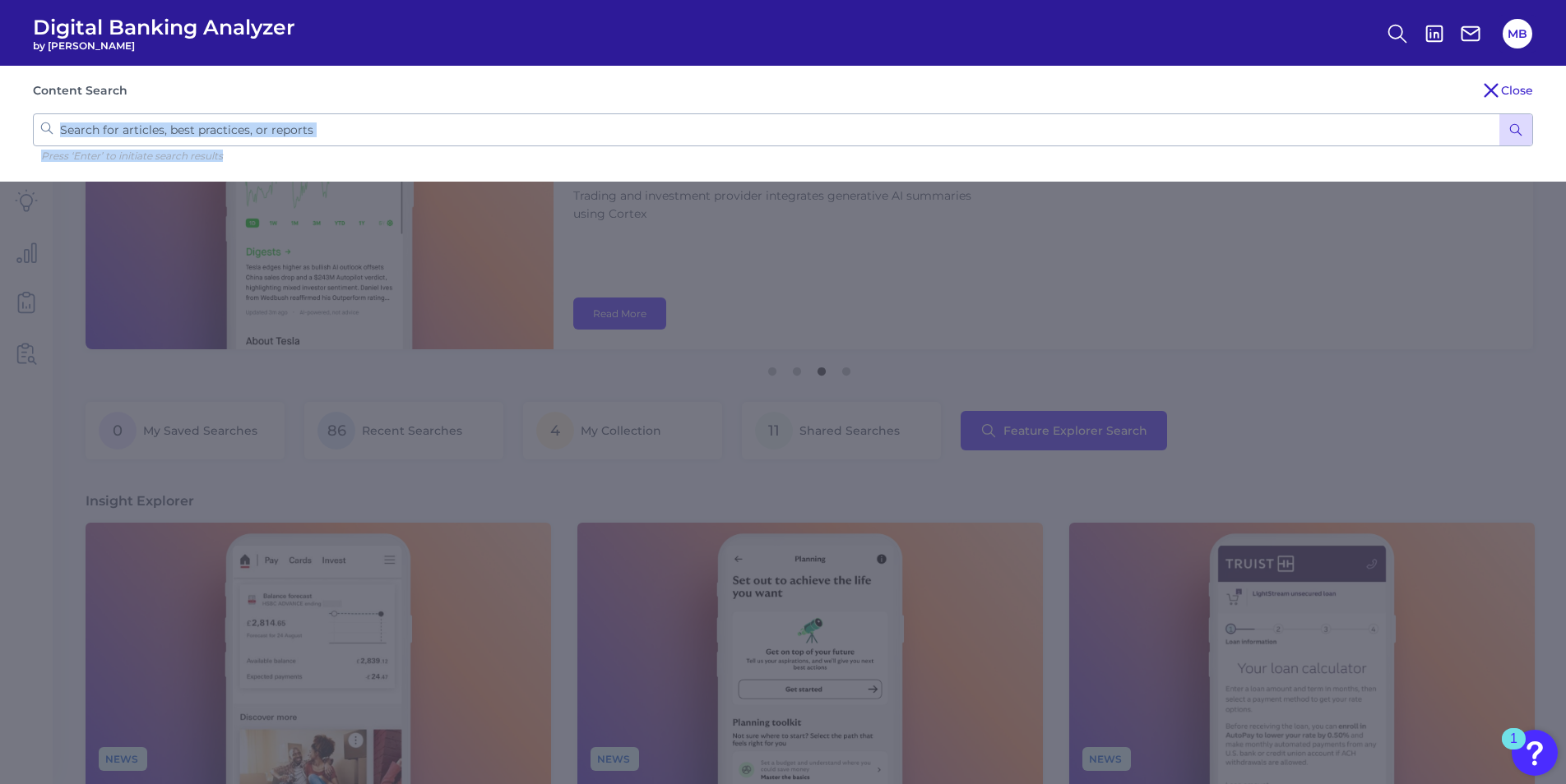
click at [277, 134] on input "text" at bounding box center [783, 129] width 1500 height 33
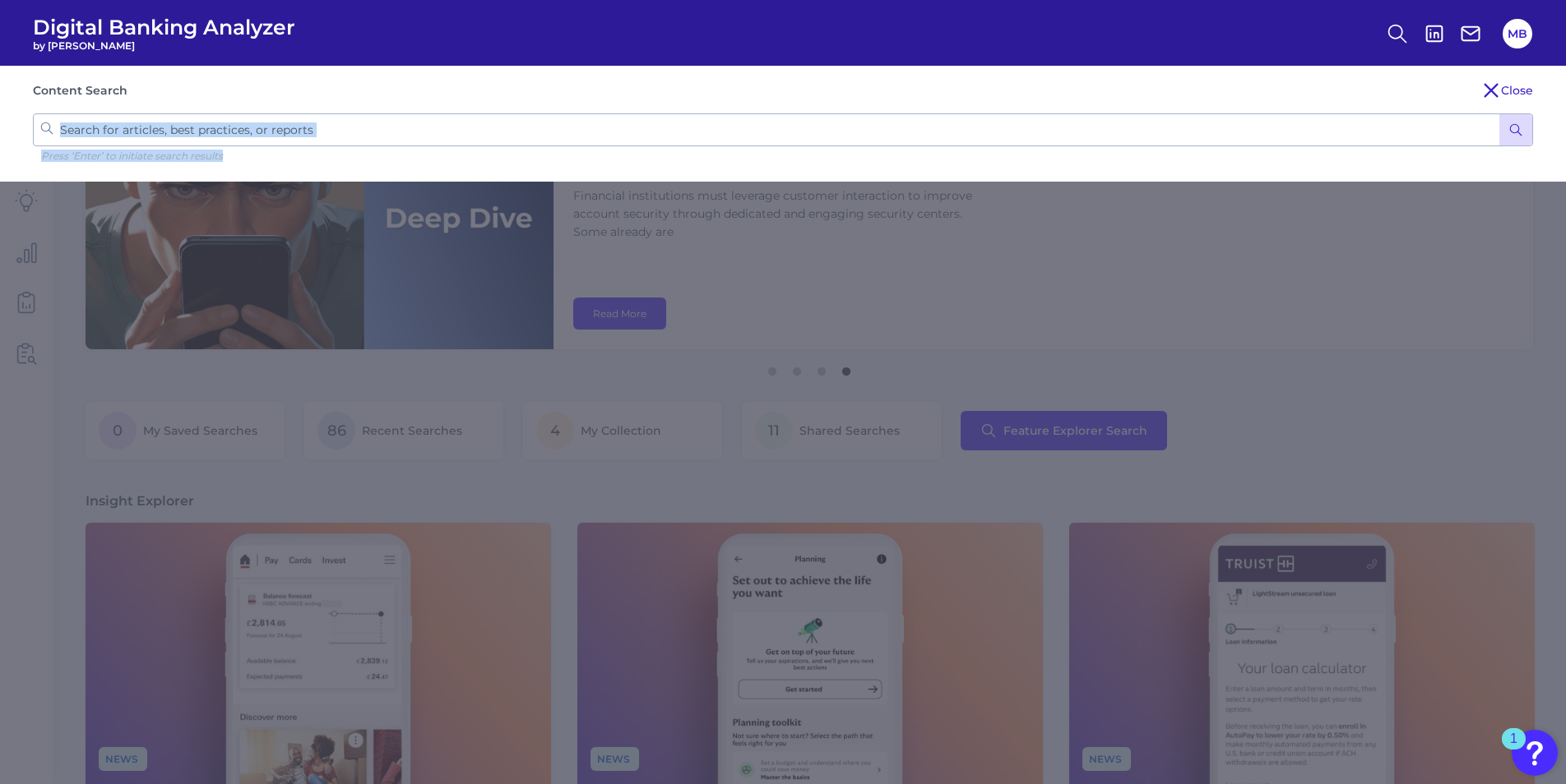
click at [310, 119] on input "text" at bounding box center [783, 129] width 1500 height 33
drag, startPoint x: 329, startPoint y: 123, endPoint x: 342, endPoint y: 129, distance: 14.3
click at [331, 125] on input "text" at bounding box center [783, 129] width 1500 height 33
drag, startPoint x: 342, startPoint y: 129, endPoint x: 387, endPoint y: 133, distance: 45.2
click at [344, 130] on input "text" at bounding box center [783, 129] width 1500 height 33
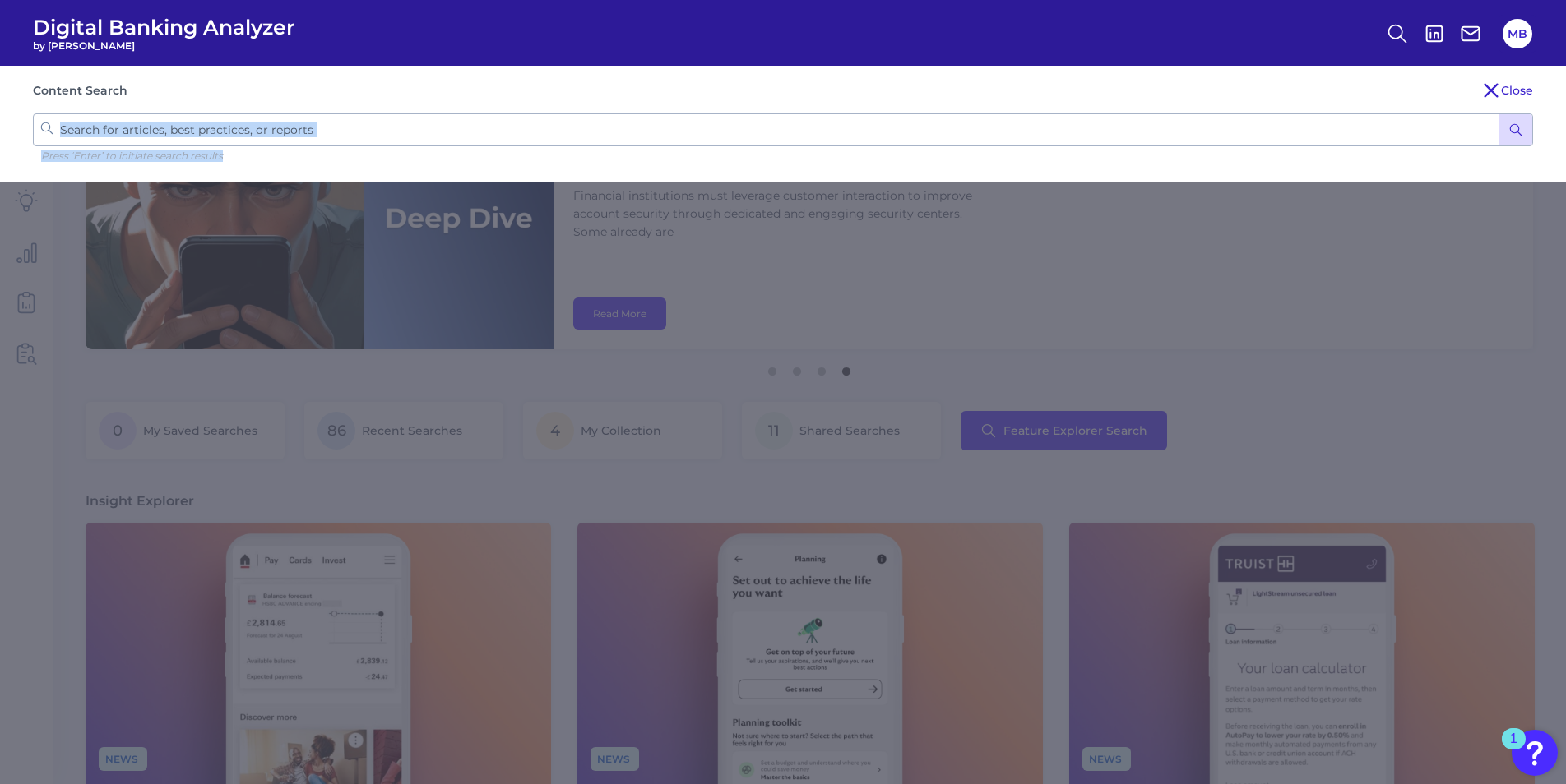
click at [380, 164] on div "Content Search Close Press ‘Enter’ to initiate search results" at bounding box center [783, 124] width 1566 height 116
click at [312, 46] on header "Digital Banking Analyzer by [PERSON_NAME] MB" at bounding box center [783, 33] width 1566 height 66
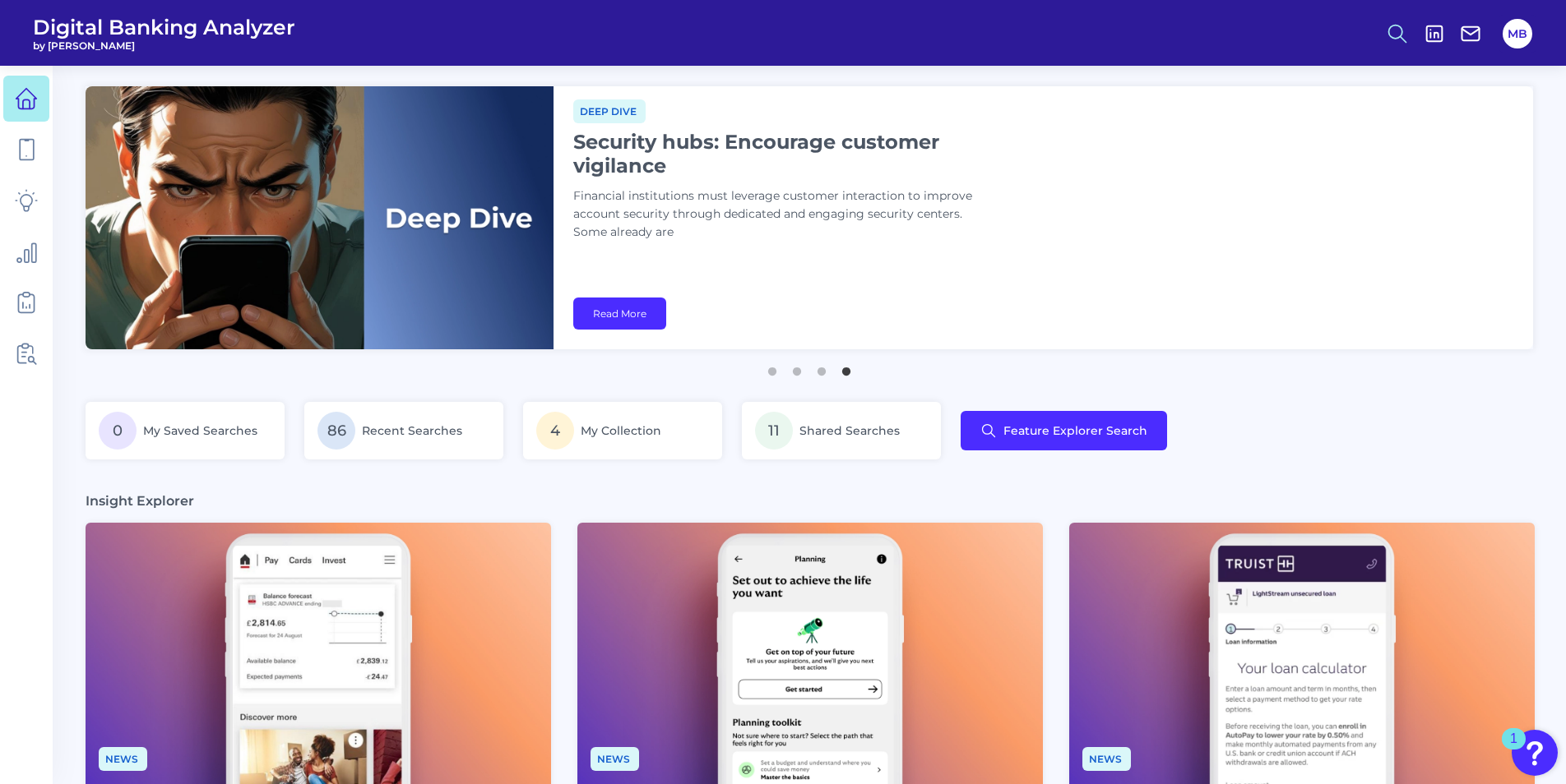
click at [1238, 33] on icon at bounding box center [1397, 33] width 23 height 23
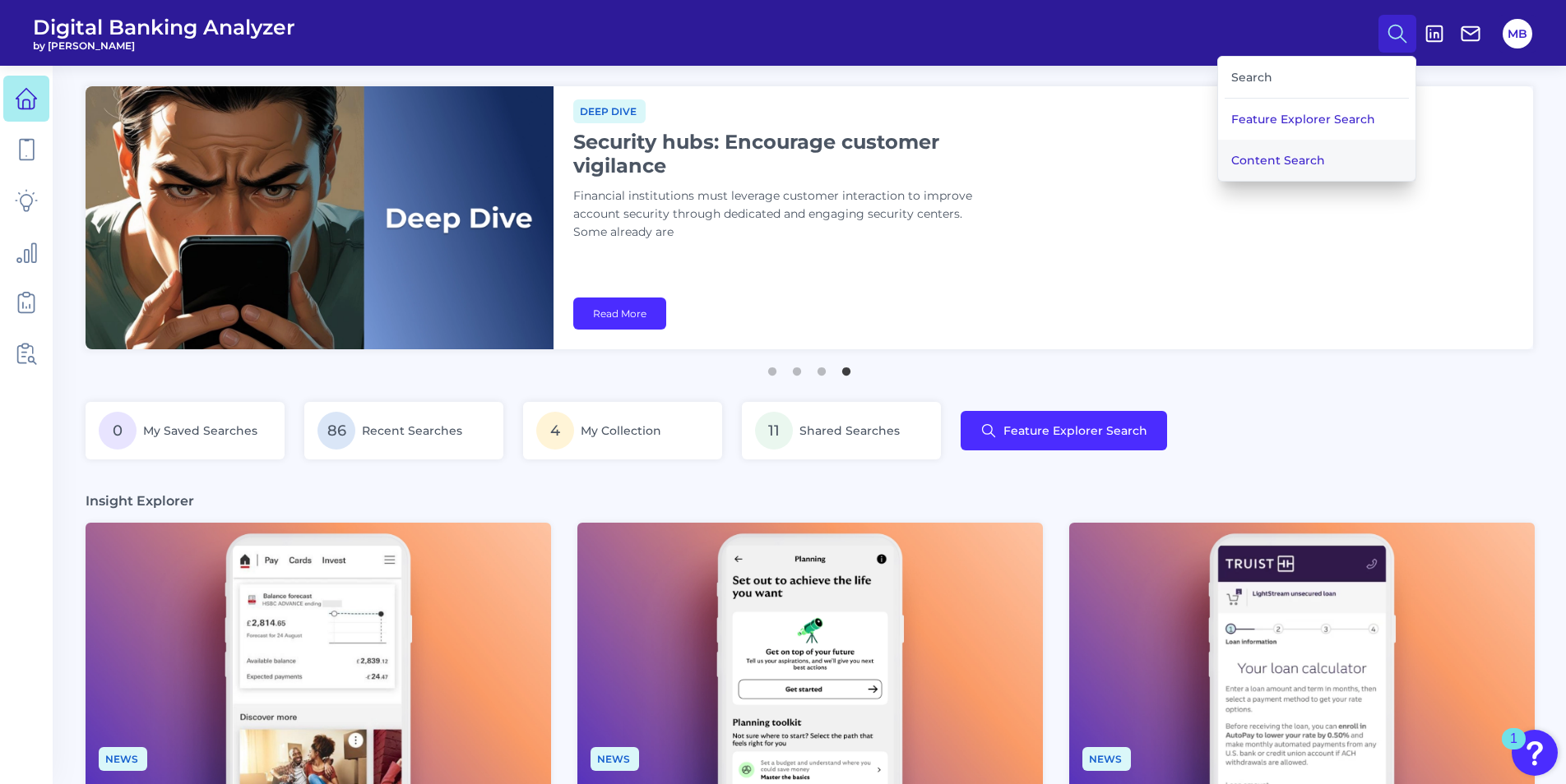
click at [1238, 156] on button "Content Search" at bounding box center [1317, 159] width 197 height 41
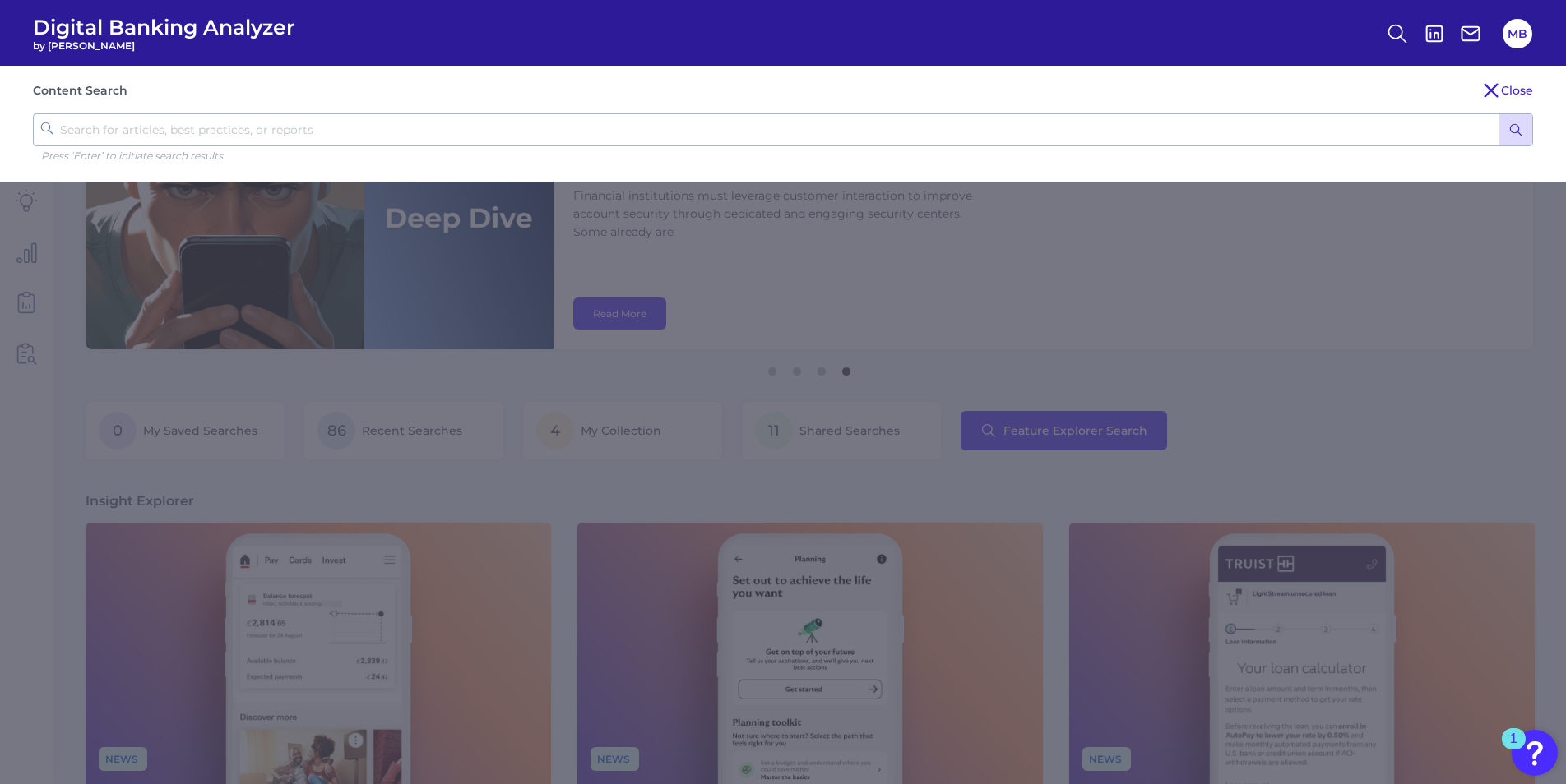
click at [882, 135] on input "text" at bounding box center [783, 129] width 1500 height 33
type input "auto title"
click button "submit" at bounding box center [1515, 129] width 33 height 32
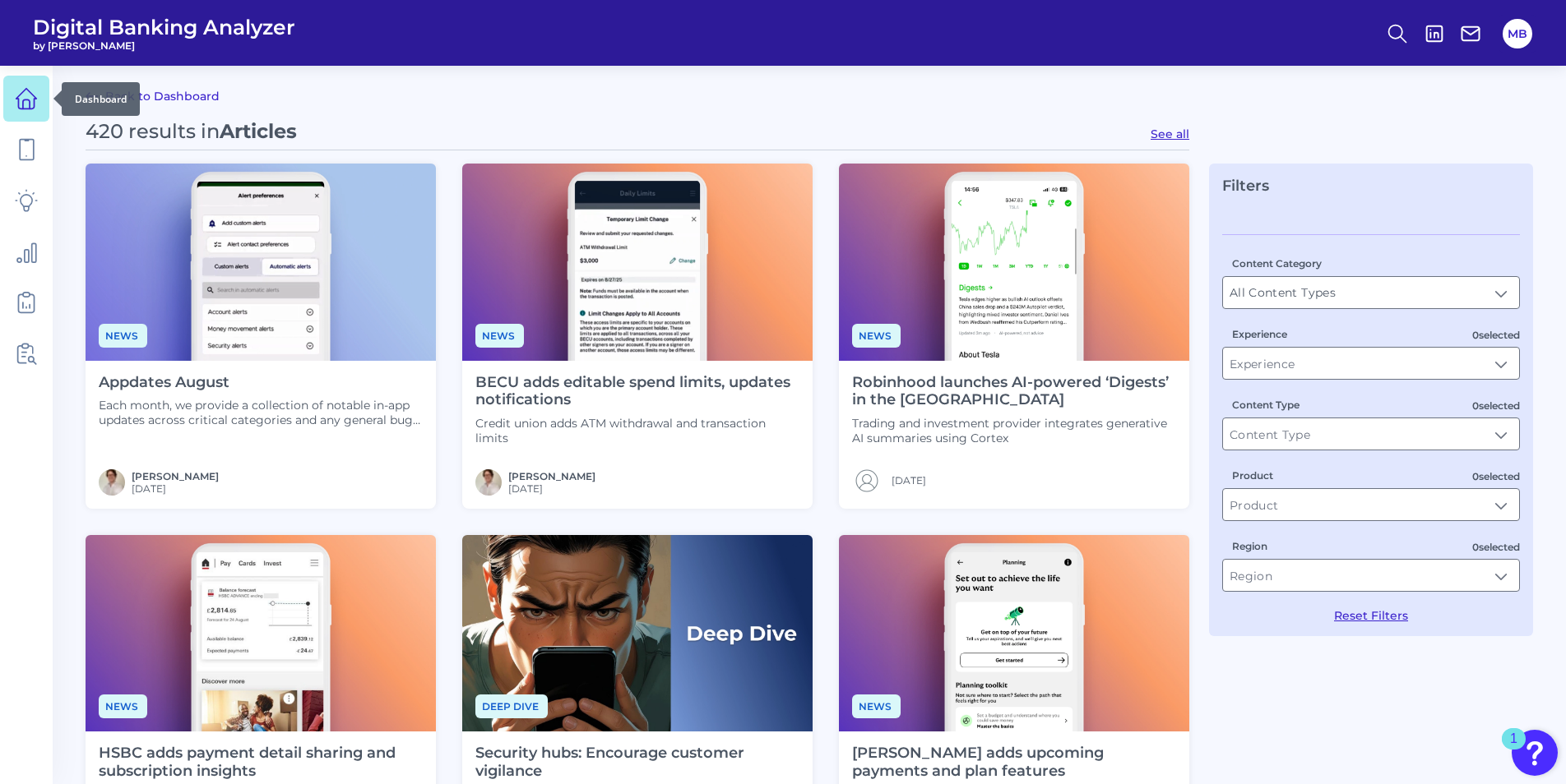
click at [28, 99] on icon at bounding box center [25, 98] width 23 height 23
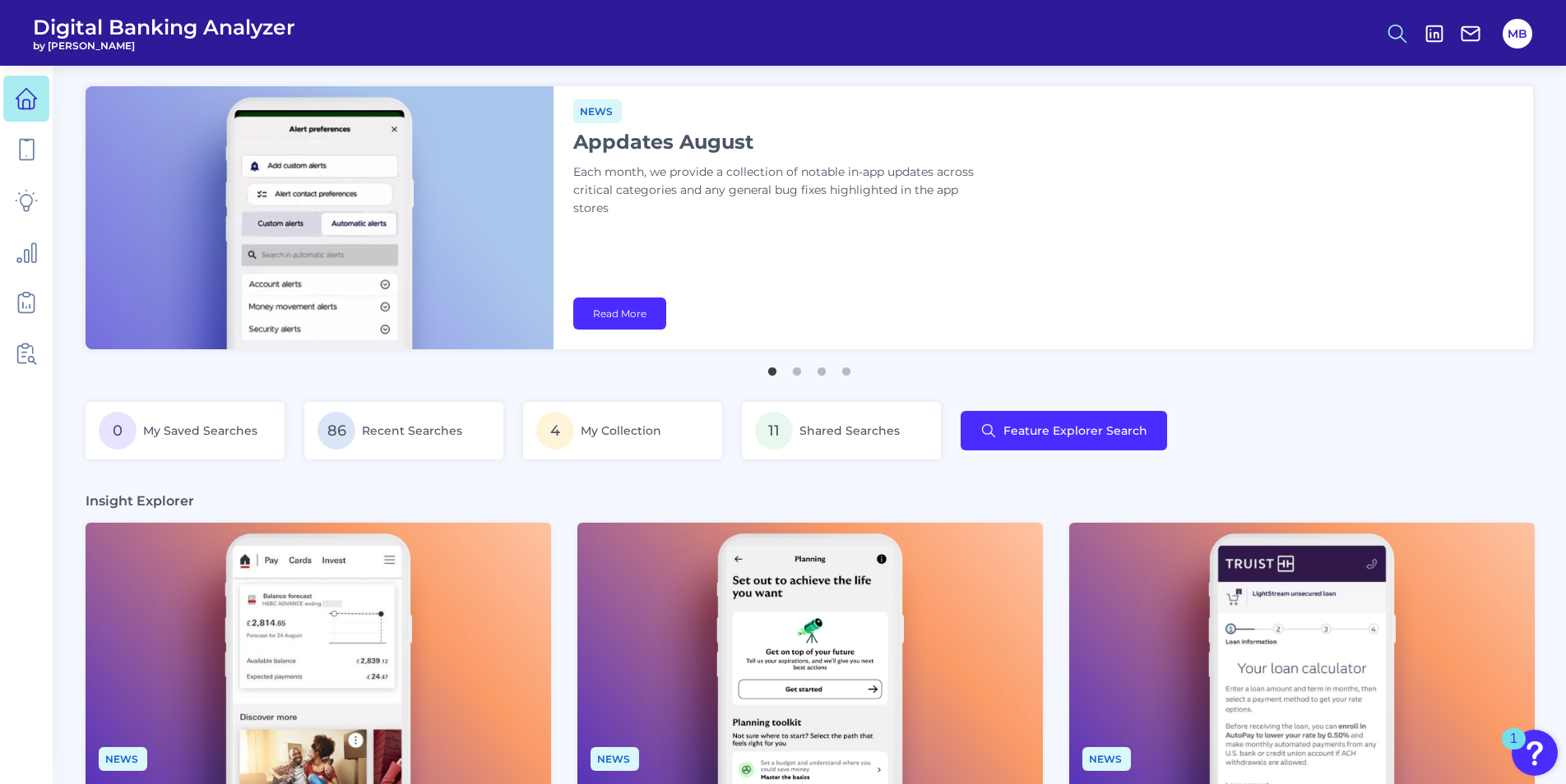
click at [1238, 38] on icon at bounding box center [1397, 33] width 23 height 23
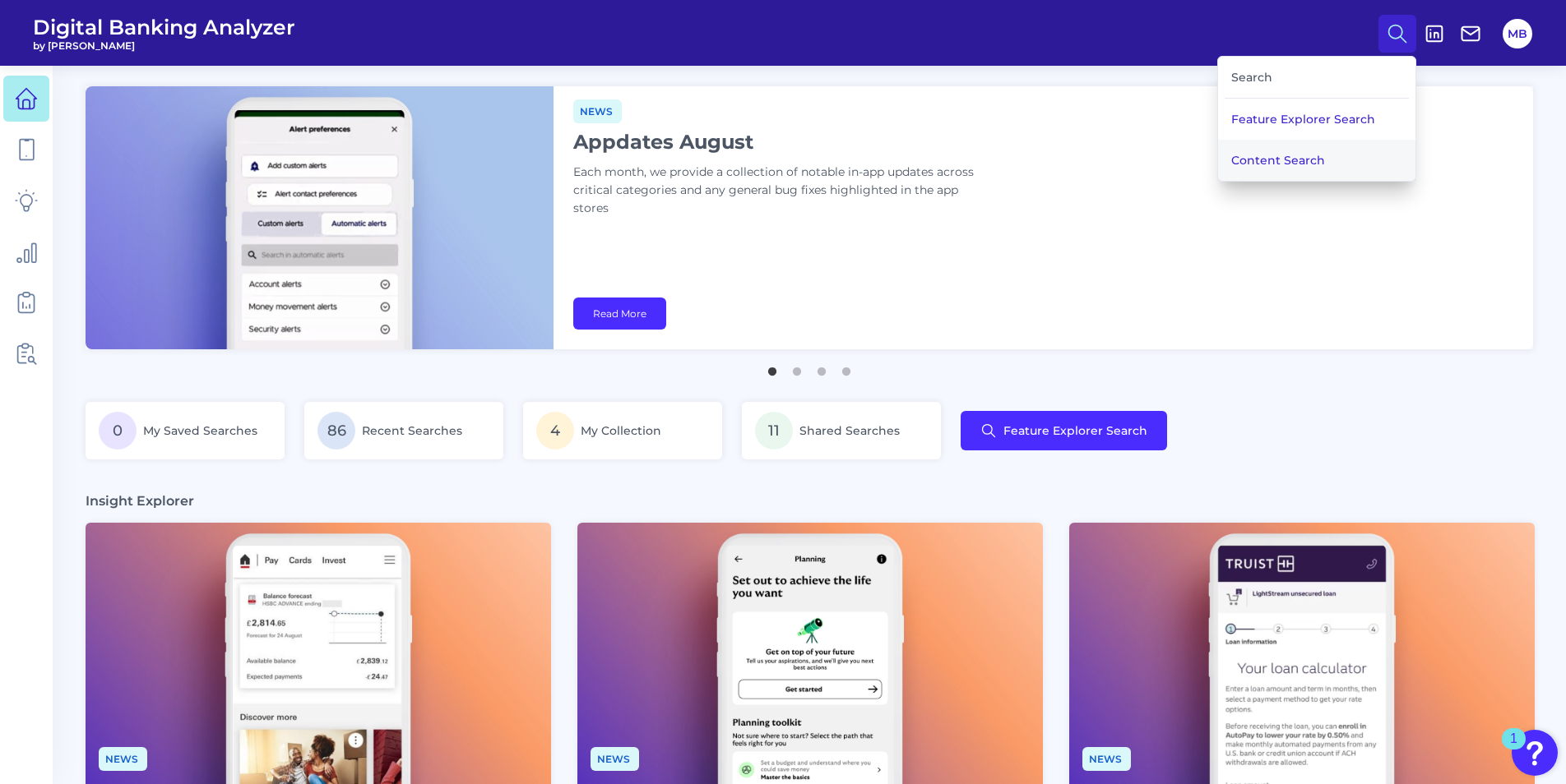
click at [1238, 156] on button "Content Search" at bounding box center [1317, 159] width 197 height 41
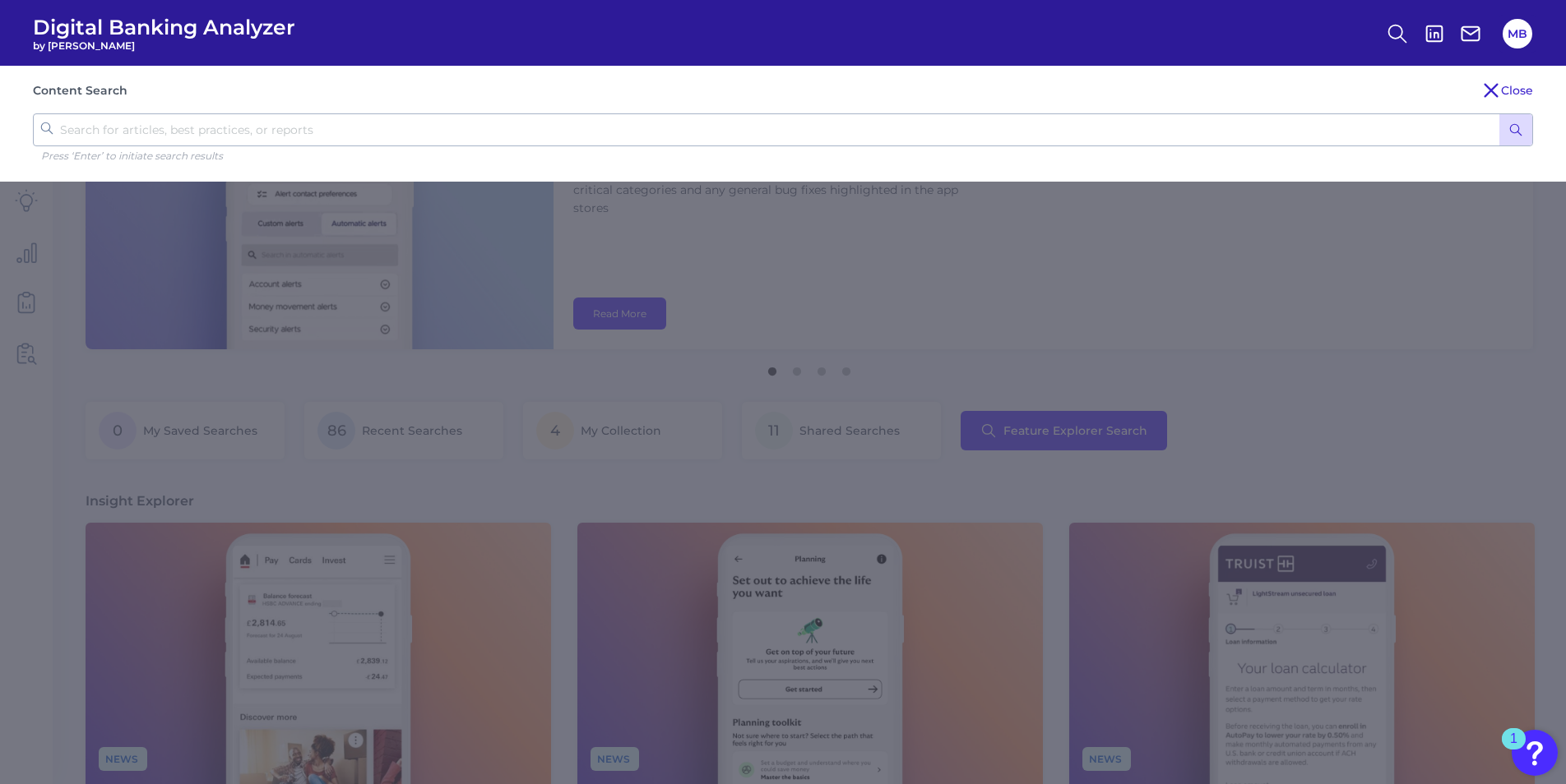
click at [1238, 74] on div "Content Search Close Press ‘Enter’ to initiate search results" at bounding box center [783, 124] width 1566 height 116
click at [1238, 87] on button "Close" at bounding box center [1506, 91] width 52 height 20
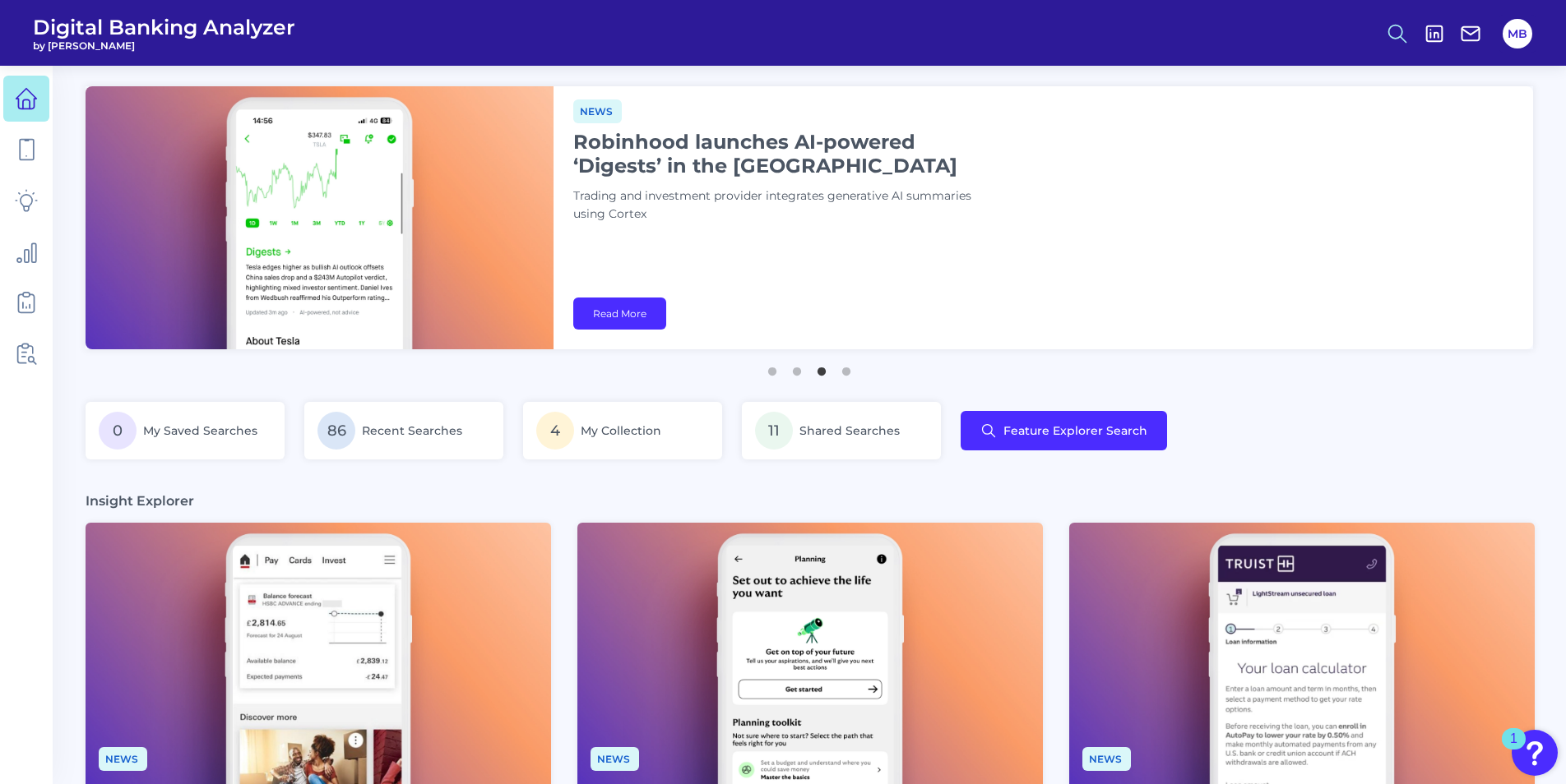
drag, startPoint x: 1396, startPoint y: 31, endPoint x: 1383, endPoint y: 42, distance: 17.0
click at [1238, 31] on icon at bounding box center [1397, 33] width 23 height 23
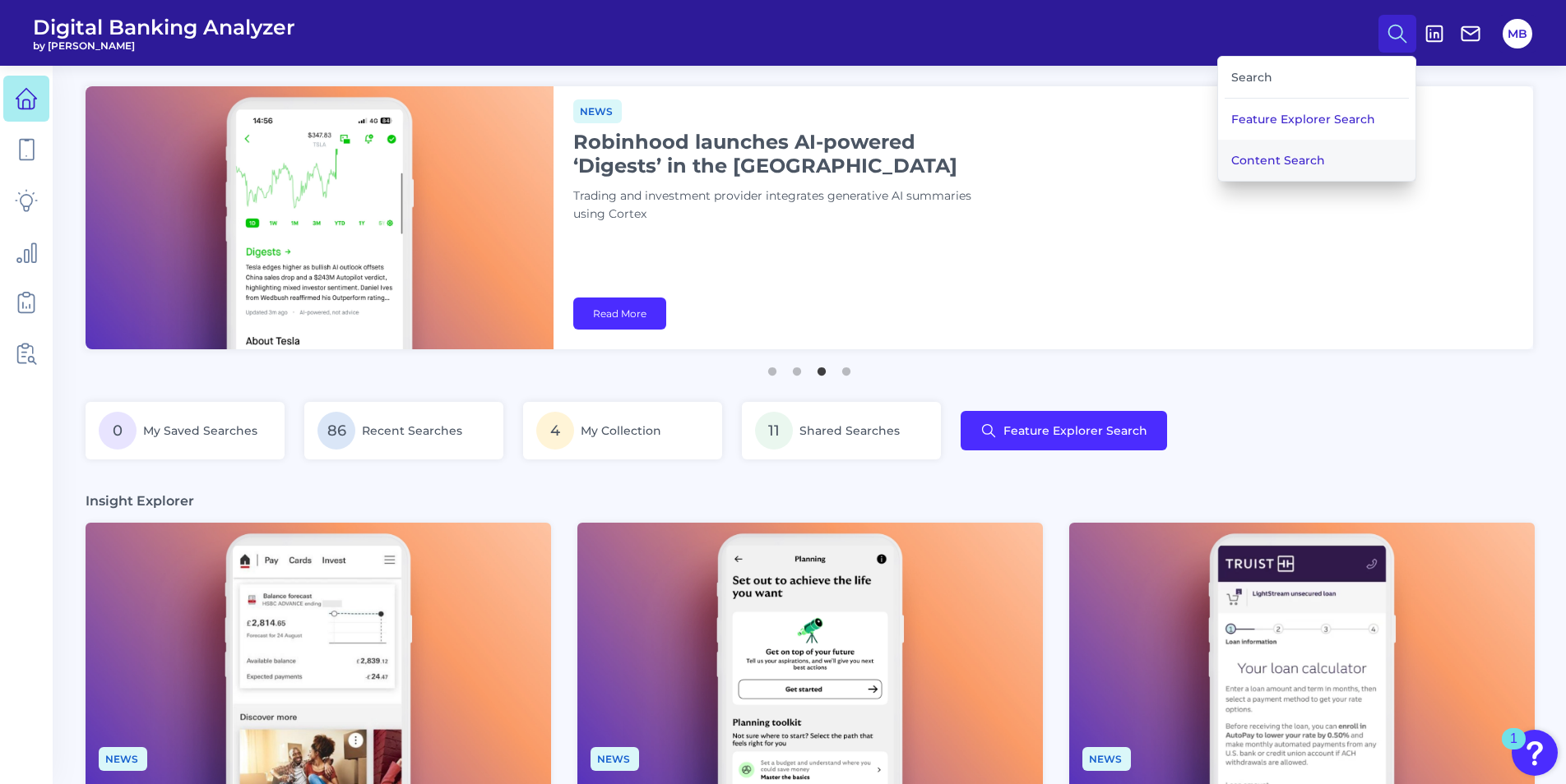
click at [1238, 166] on button "Content Search" at bounding box center [1317, 159] width 197 height 41
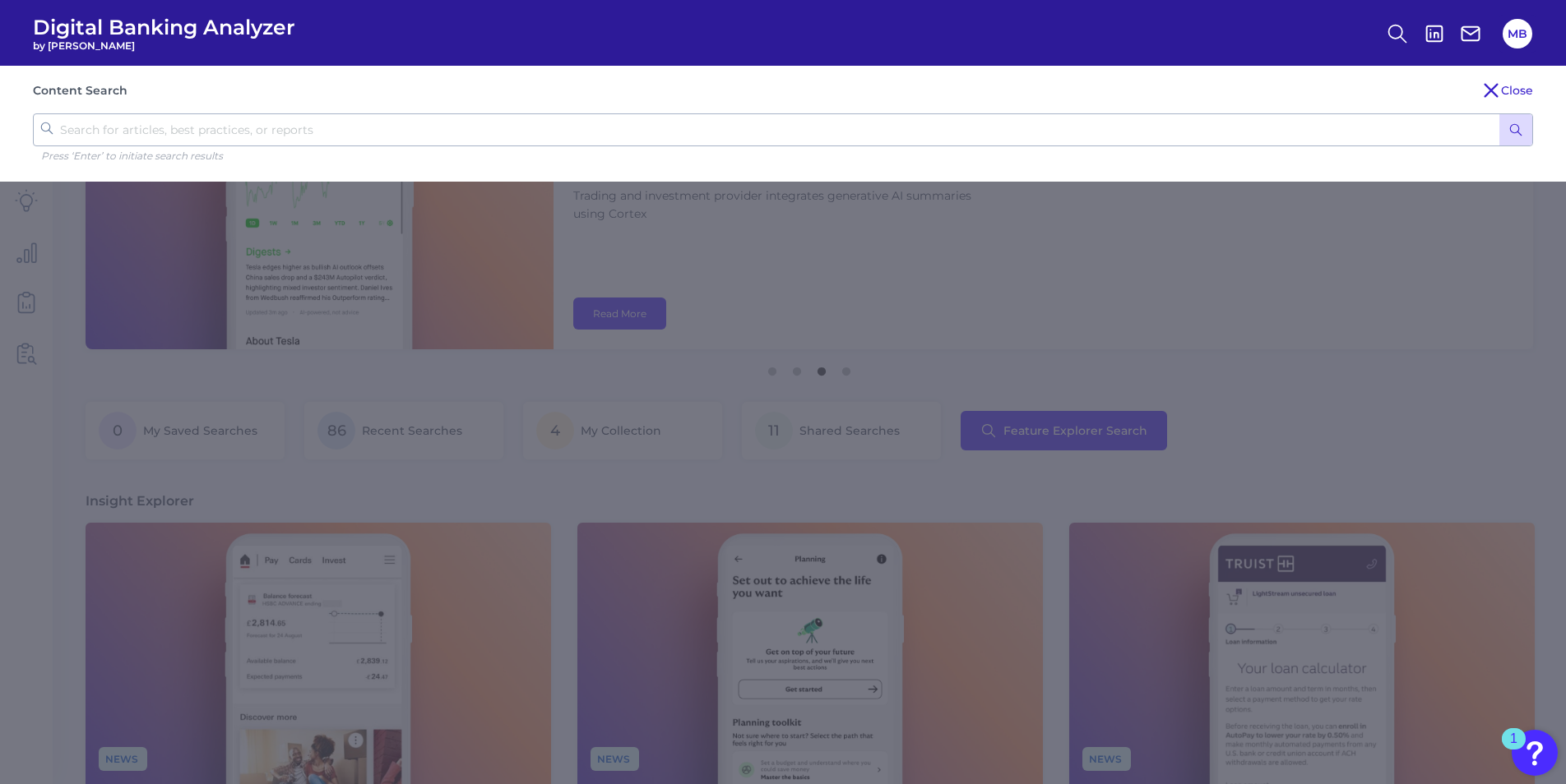
click at [712, 142] on input "text" at bounding box center [783, 129] width 1500 height 33
type input "ai"
click at [1238, 128] on icon "submit" at bounding box center [1515, 129] width 14 height 14
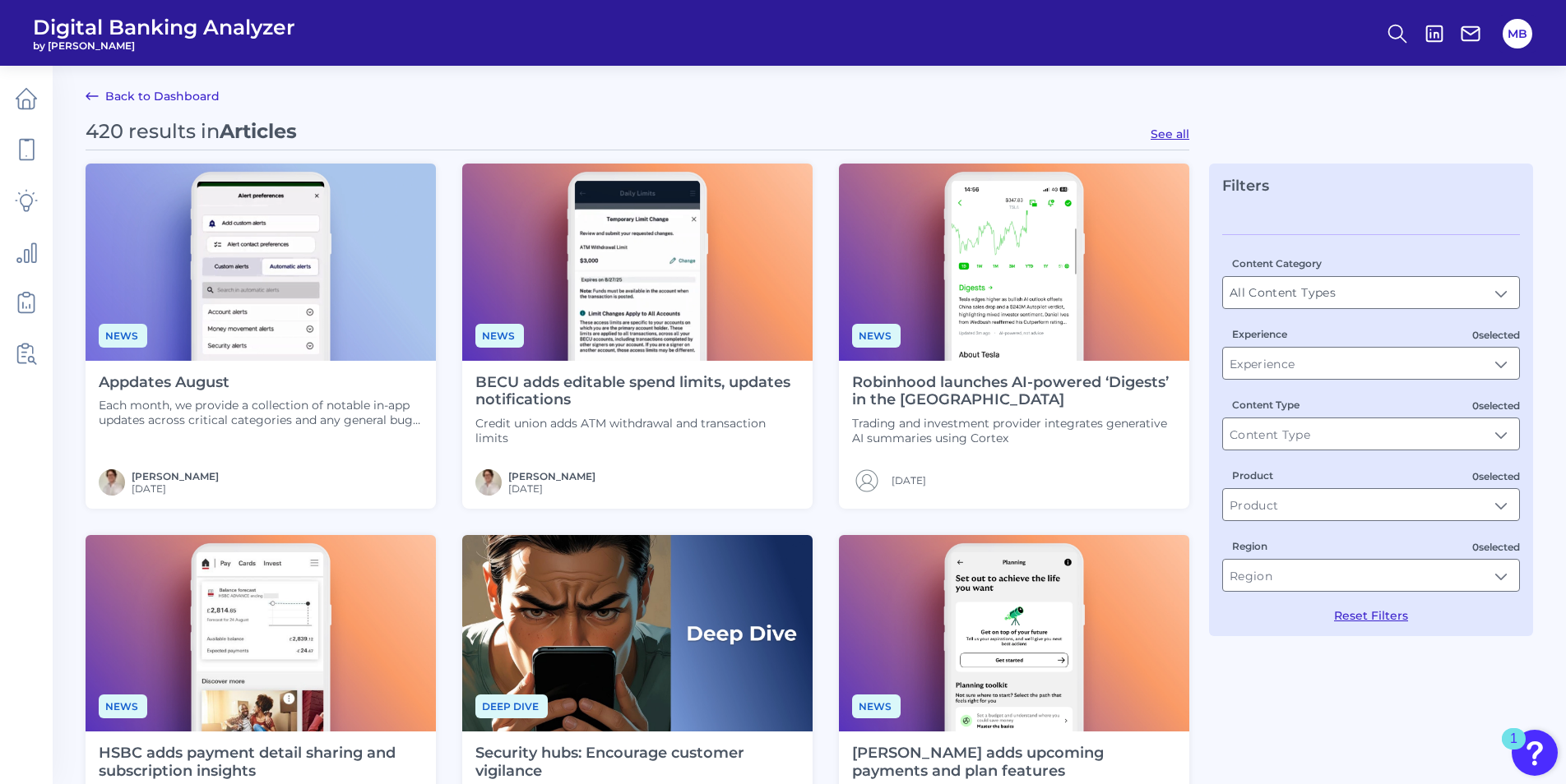
click at [177, 92] on link "Back to Dashboard" at bounding box center [152, 96] width 134 height 20
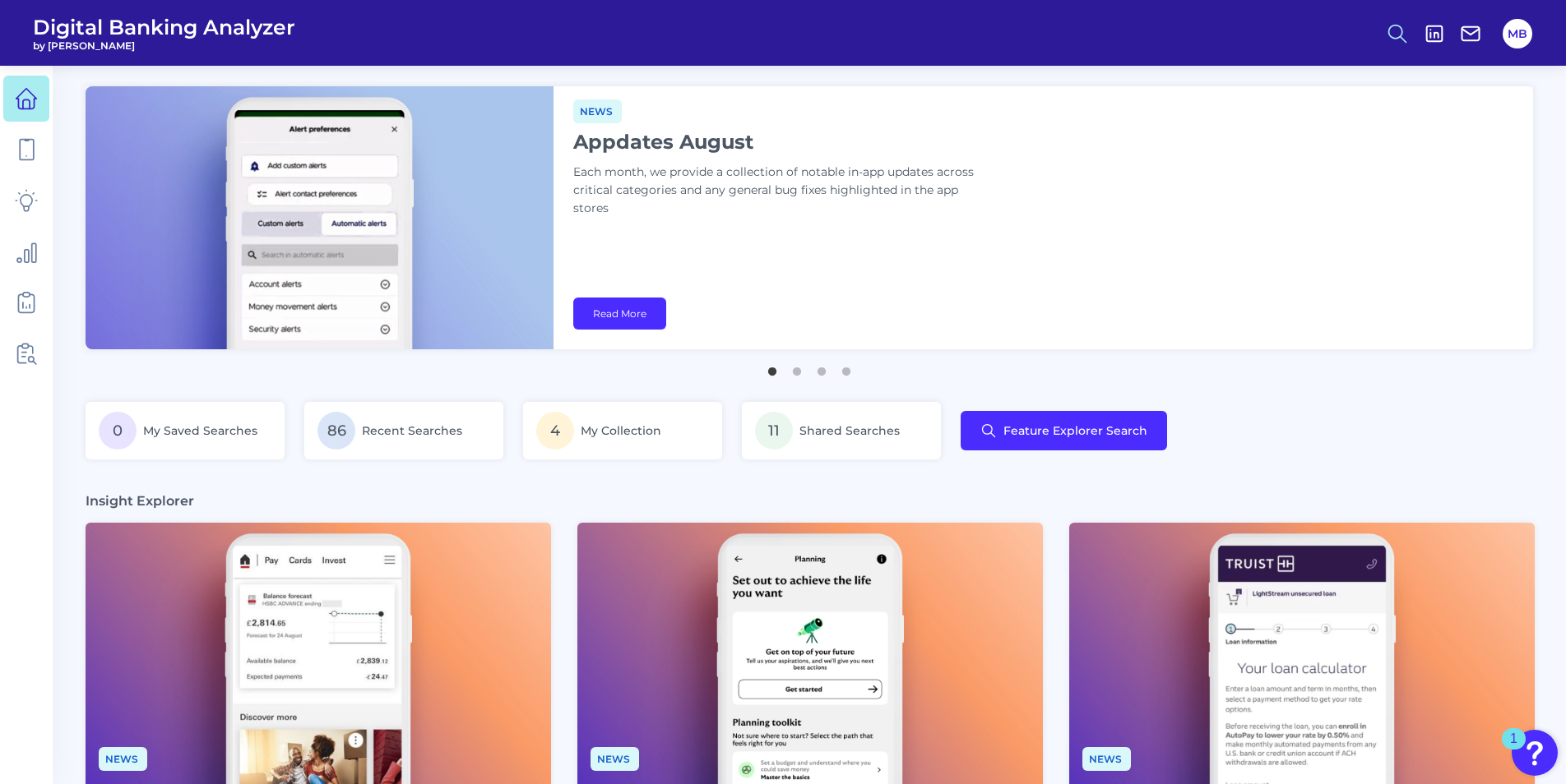
click at [1238, 33] on icon at bounding box center [1397, 33] width 23 height 23
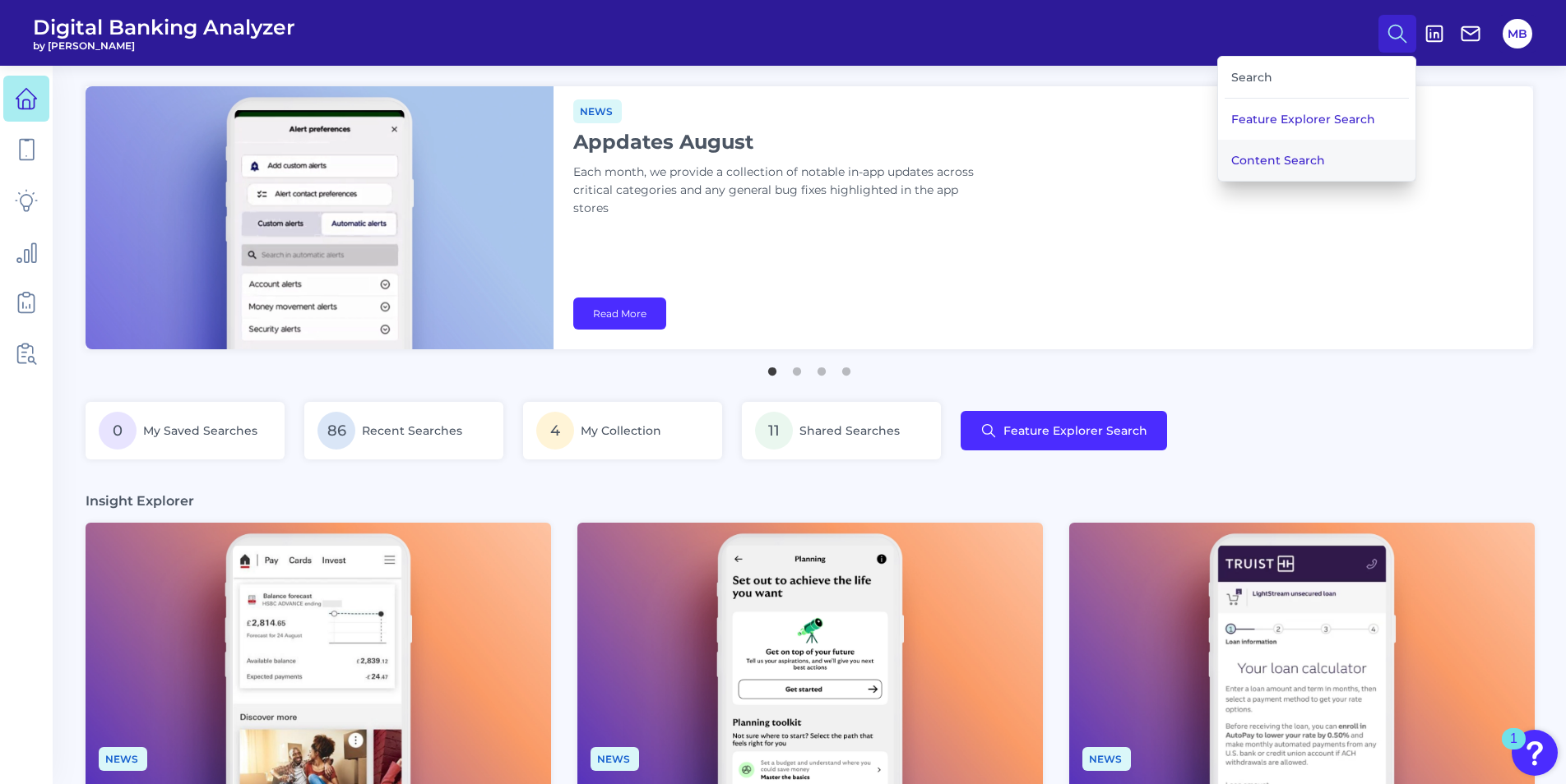
click at [1238, 158] on button "Content Search" at bounding box center [1317, 159] width 197 height 41
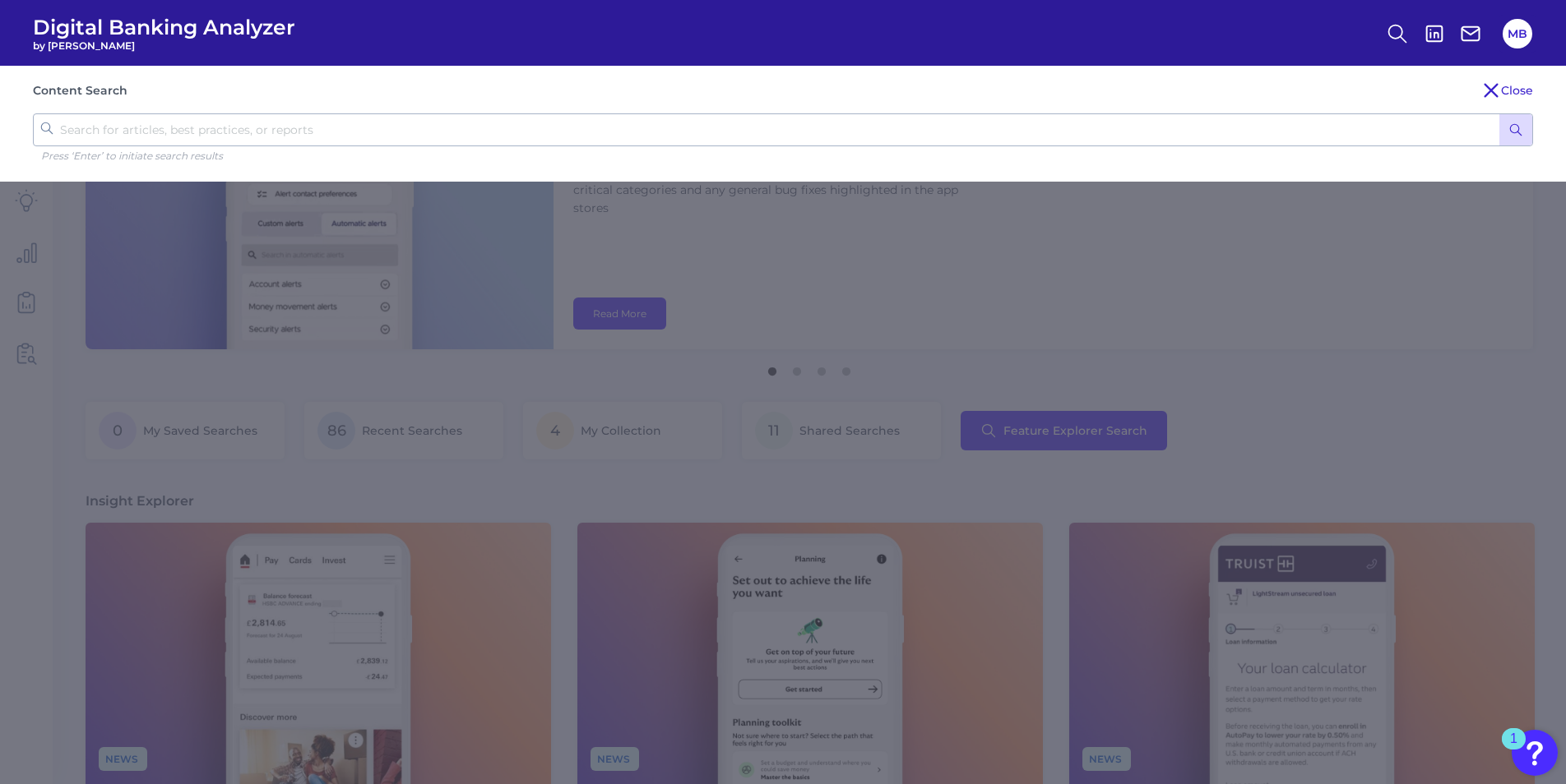
click at [458, 131] on input "text" at bounding box center [783, 129] width 1500 height 33
type input "AI"
click at [1238, 127] on button "submit" at bounding box center [1515, 129] width 33 height 32
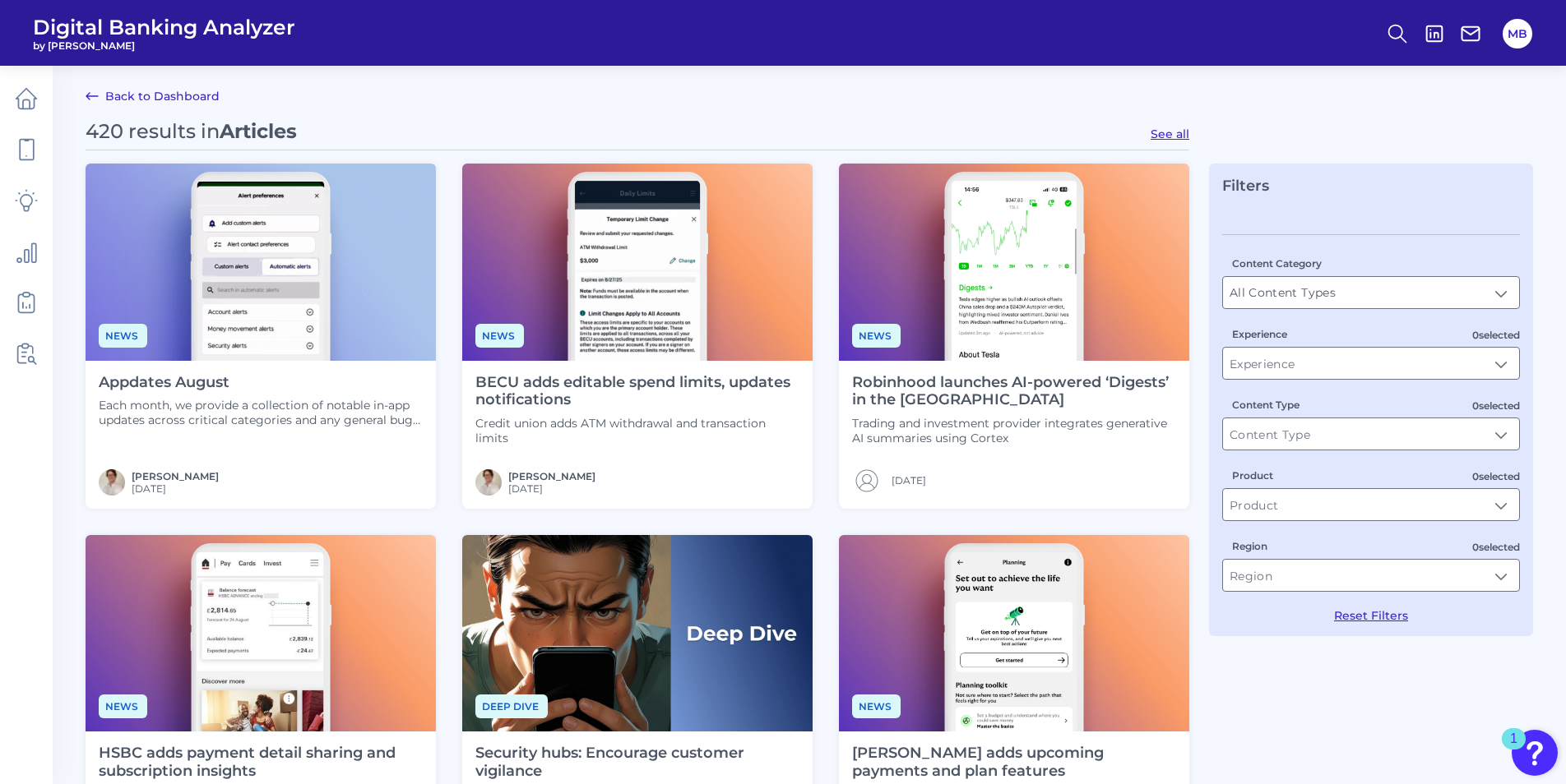
click at [1186, 136] on button "See all" at bounding box center [1169, 134] width 39 height 14
type input "Articles"
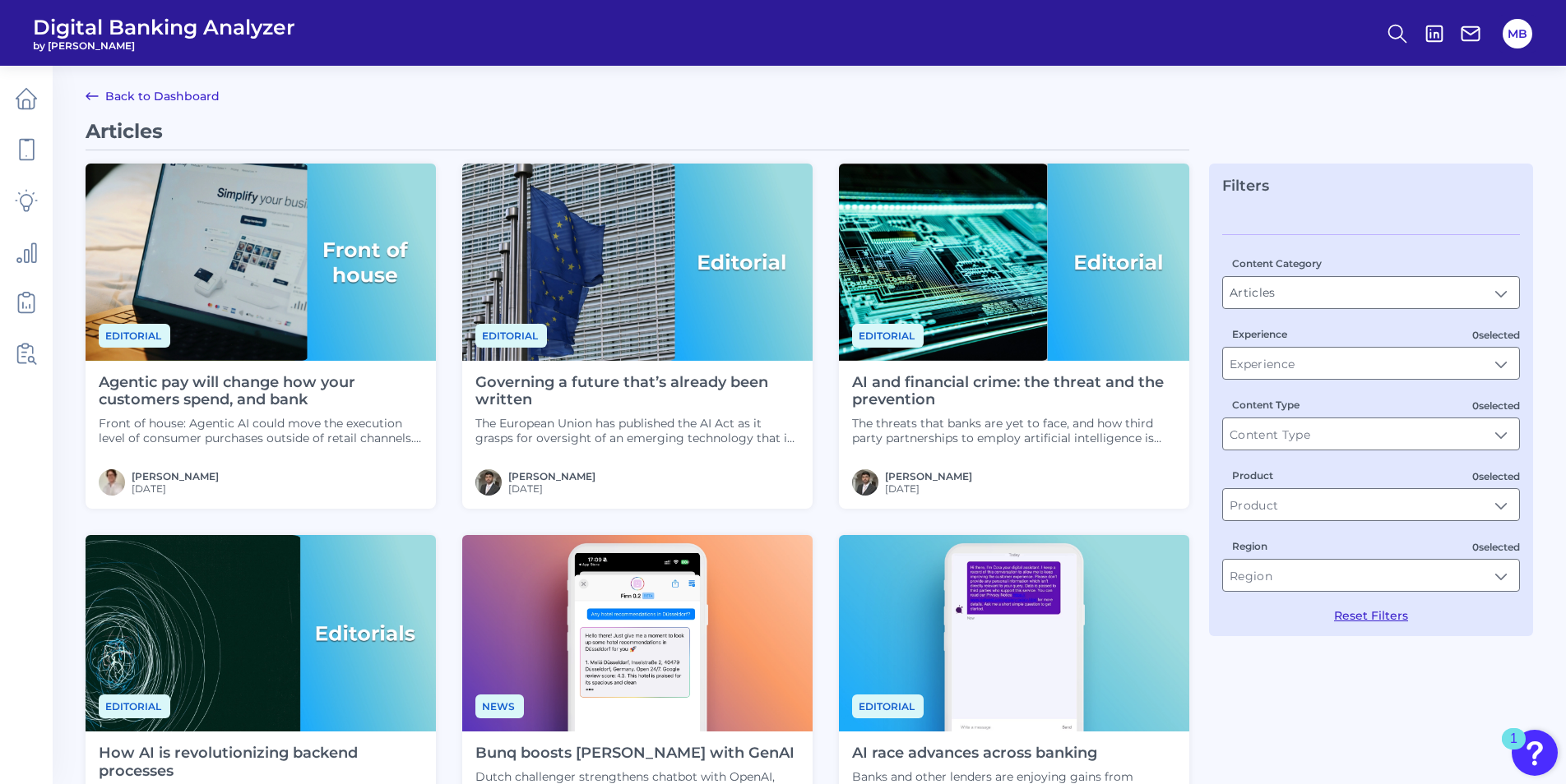
click at [231, 402] on h4 "Agentic pay will change how your customers spend, and bank" at bounding box center [261, 391] width 324 height 35
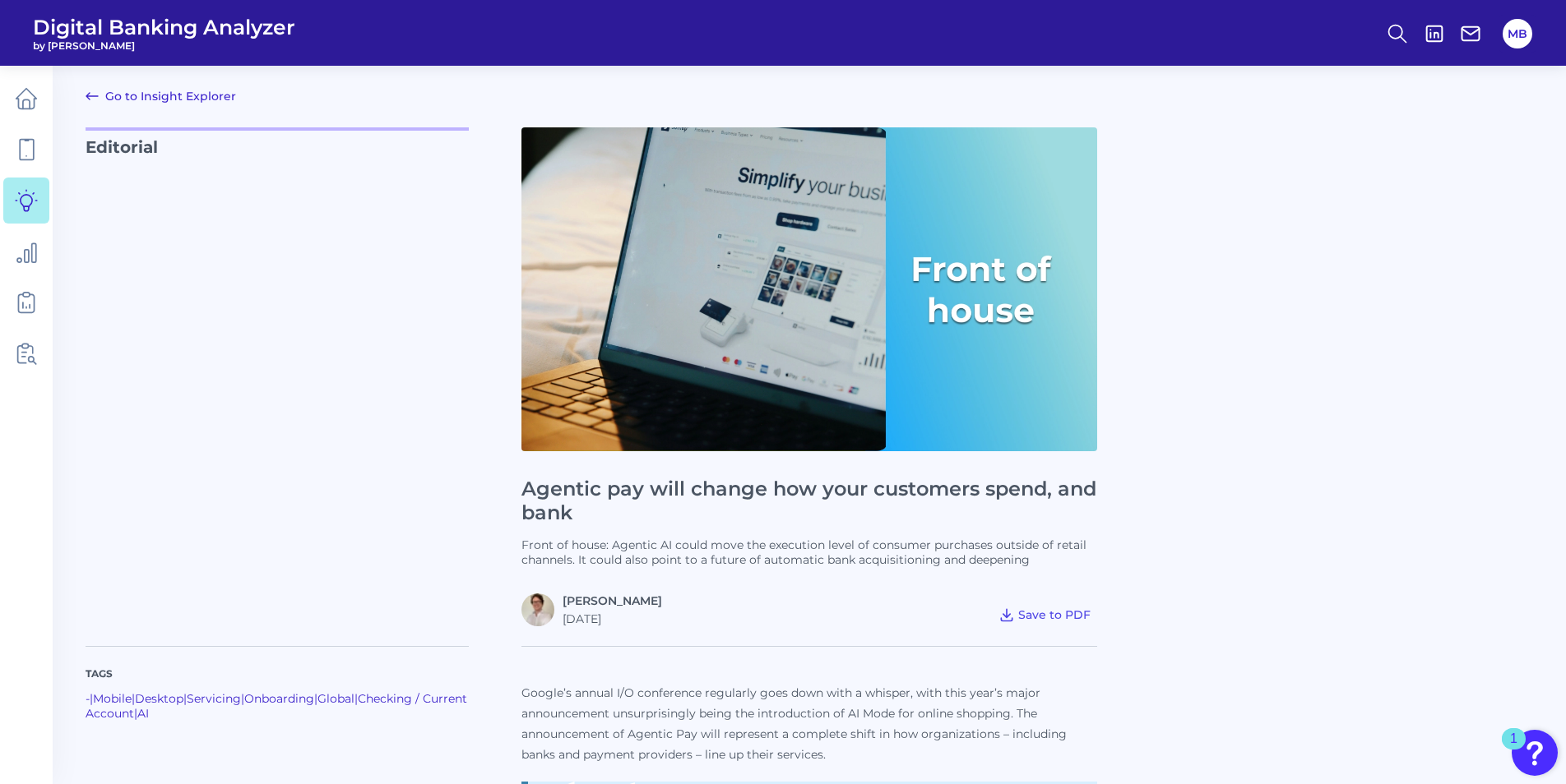
click at [138, 100] on link "Go to Insight Explorer" at bounding box center [160, 96] width 150 height 20
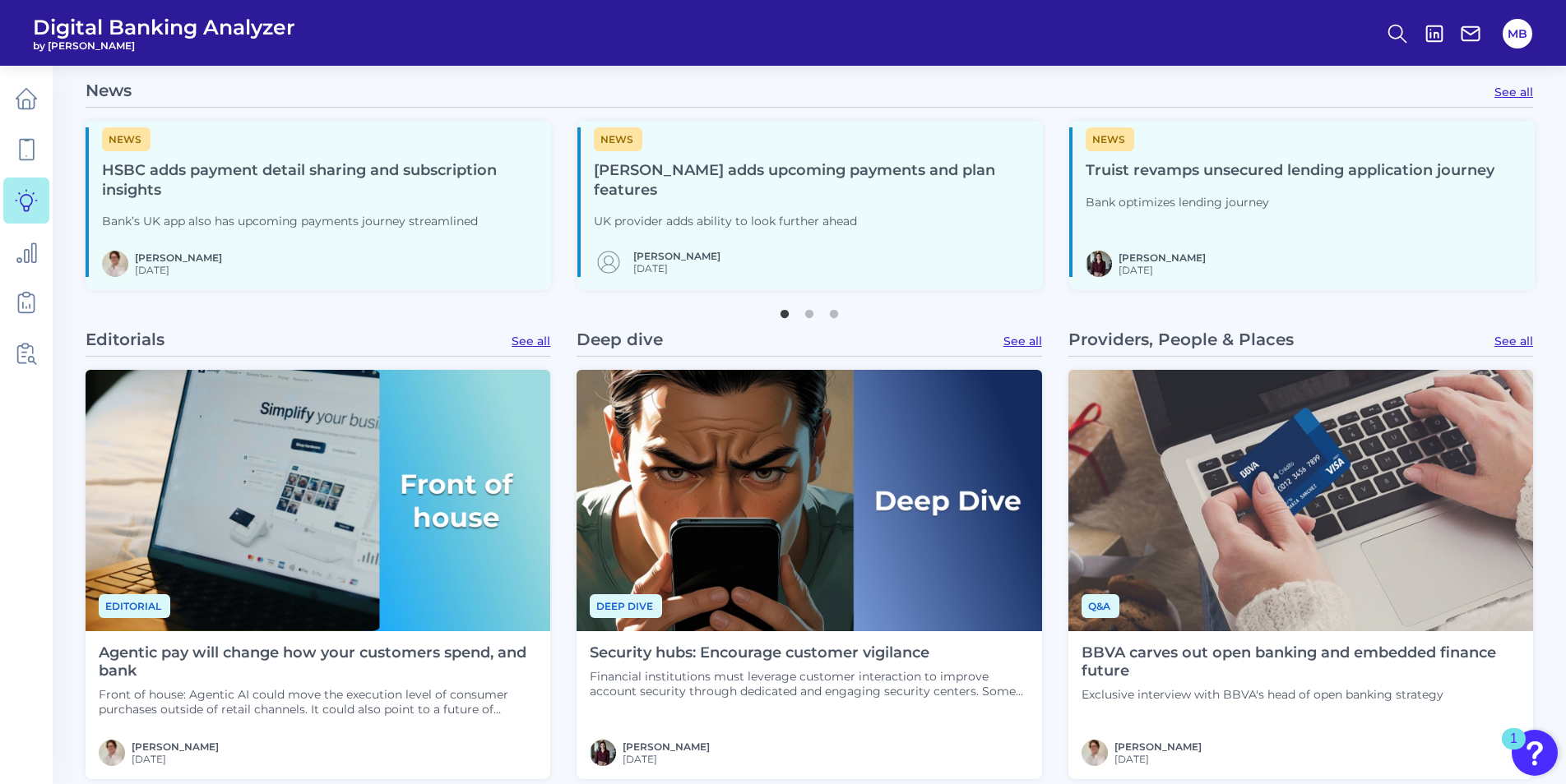
scroll to position [165, 0]
